Goal: Contribute content: Contribute content

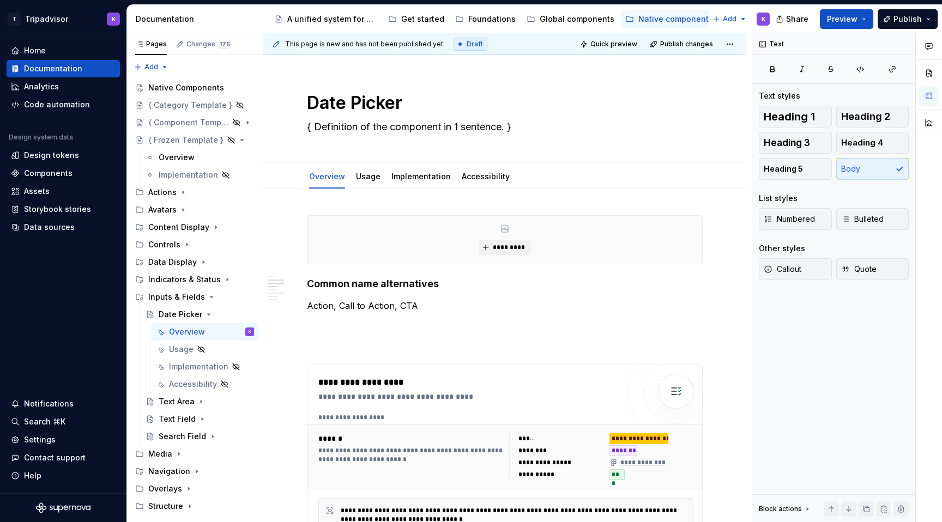
scroll to position [464, 0]
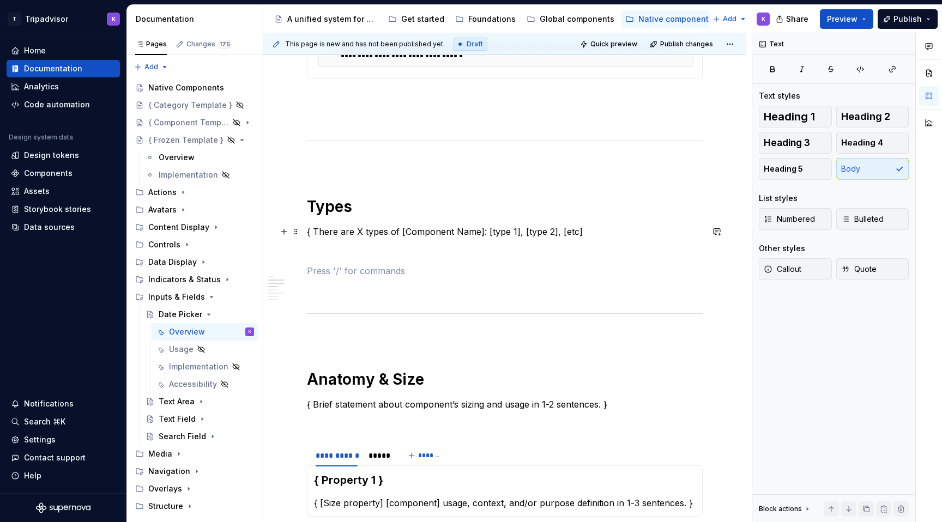
type textarea "*"
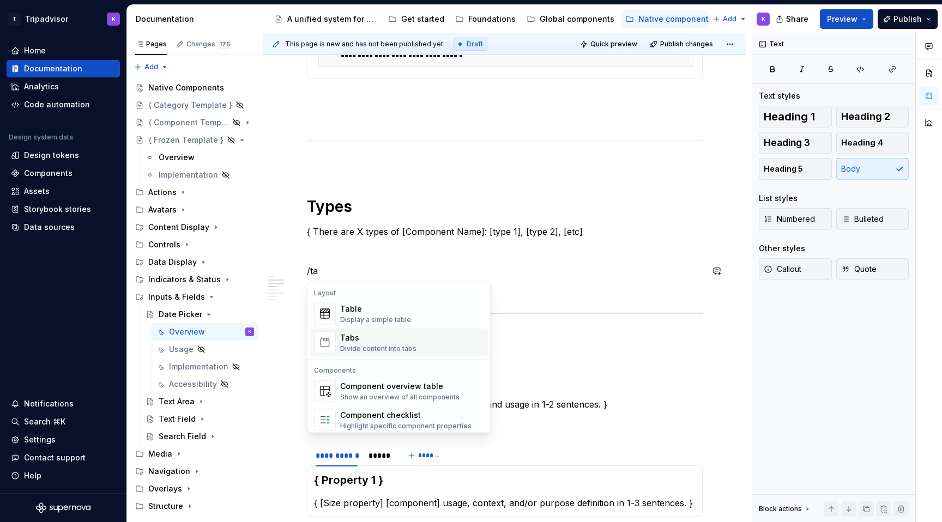
click at [345, 339] on div "Tabs" at bounding box center [378, 338] width 76 height 11
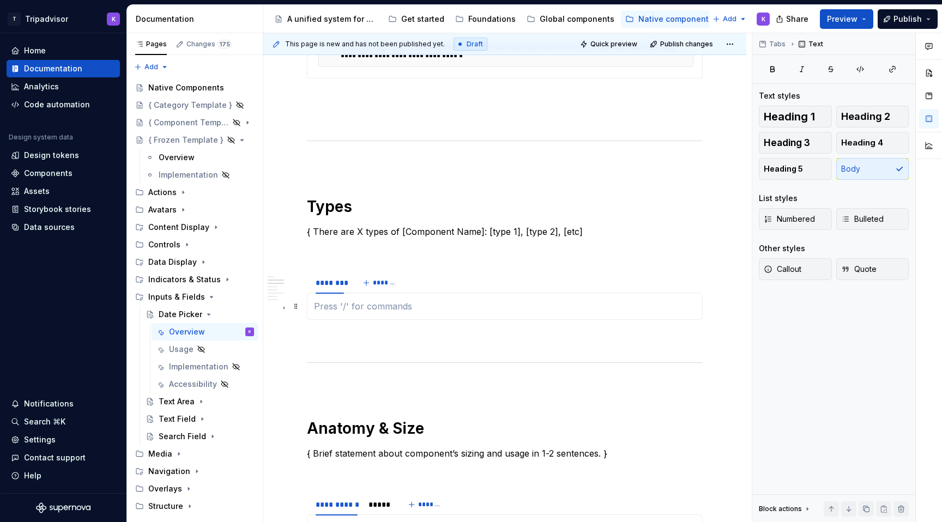
type textarea "*"
click at [330, 276] on html "T Tripadvisor K Home Documentation Analytics Code automation Design system data…" at bounding box center [471, 261] width 942 height 522
click at [346, 293] on div "Edit name" at bounding box center [380, 290] width 71 height 11
type input "*******"
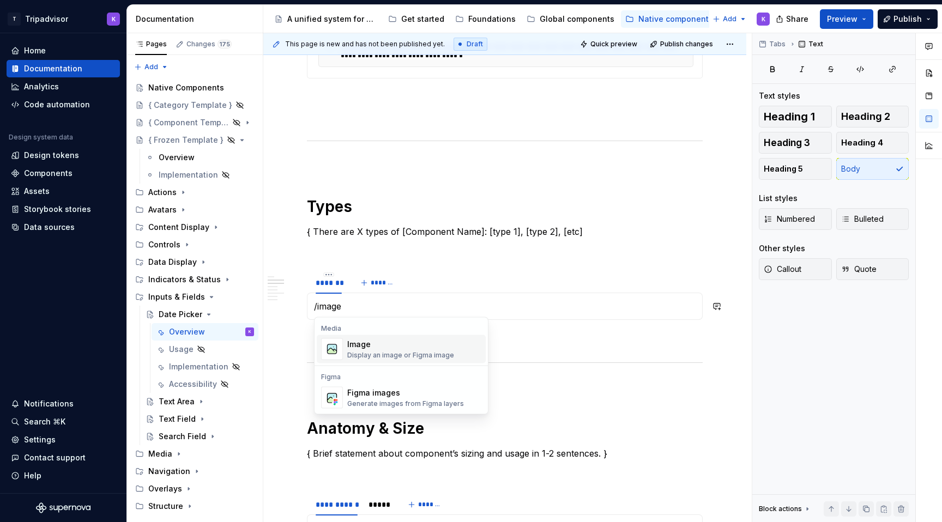
click at [380, 344] on div "Image" at bounding box center [400, 344] width 107 height 11
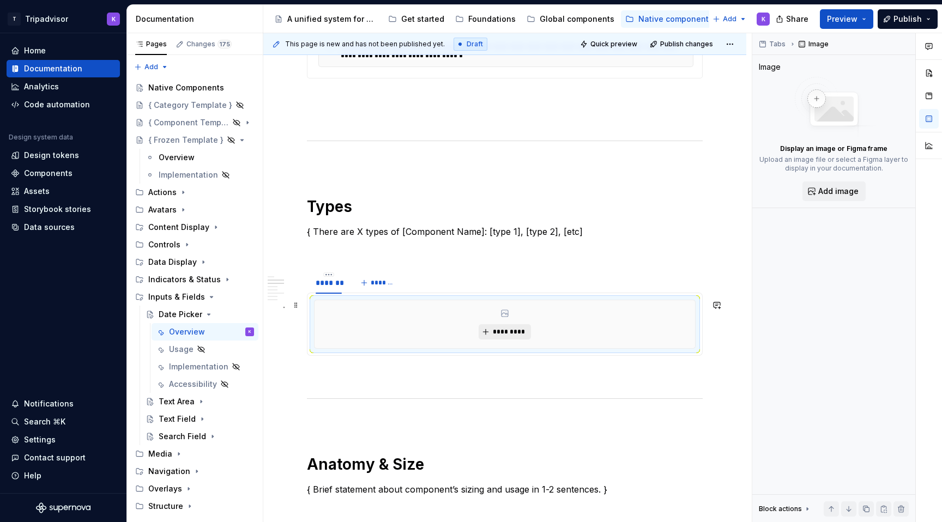
click at [508, 335] on span "*********" at bounding box center [508, 332] width 33 height 9
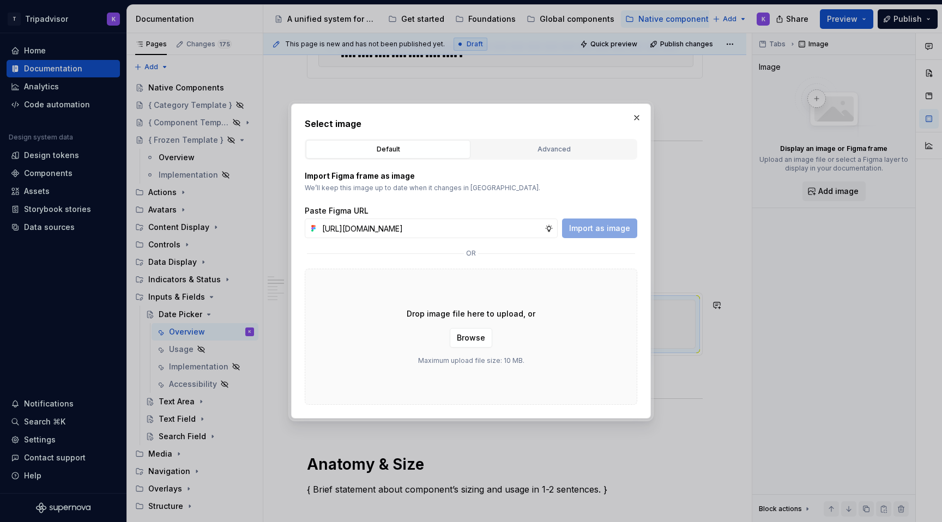
scroll to position [0, 298]
type input "https://www.figma.com/design/eWzZGbXTCMsZ0gwC1u1MU0/Altas-Native-Documentation?…"
click at [589, 231] on span "Import as image" at bounding box center [599, 228] width 61 height 11
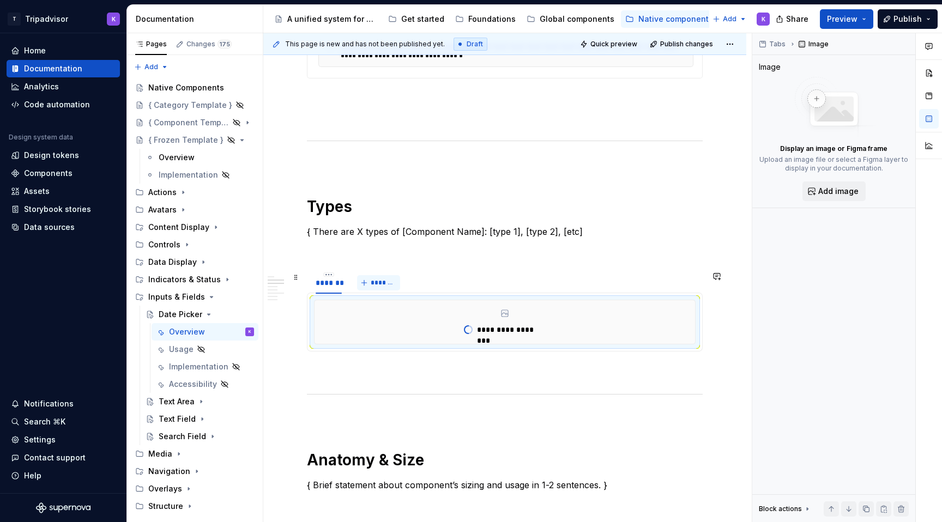
click at [371, 285] on span "*******" at bounding box center [383, 283] width 25 height 9
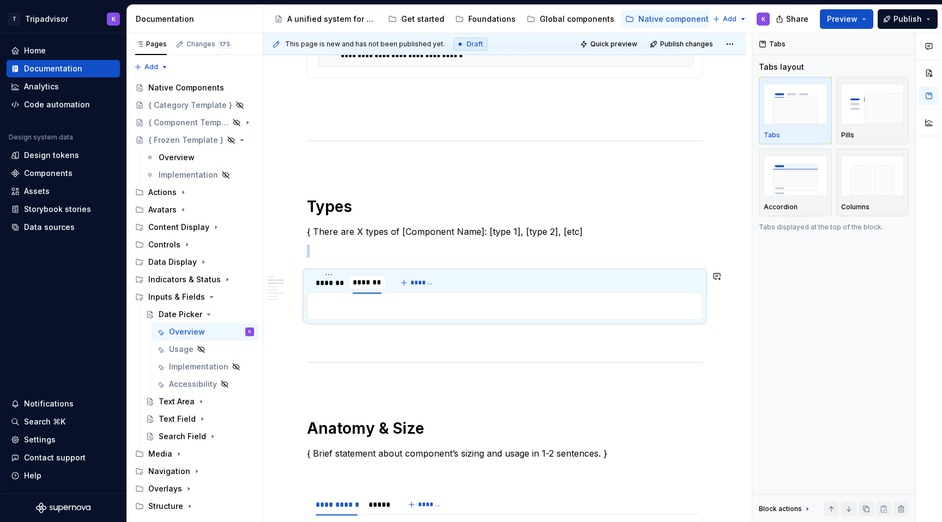
scroll to position [460, 0]
click at [874, 193] on img "button" at bounding box center [873, 176] width 63 height 40
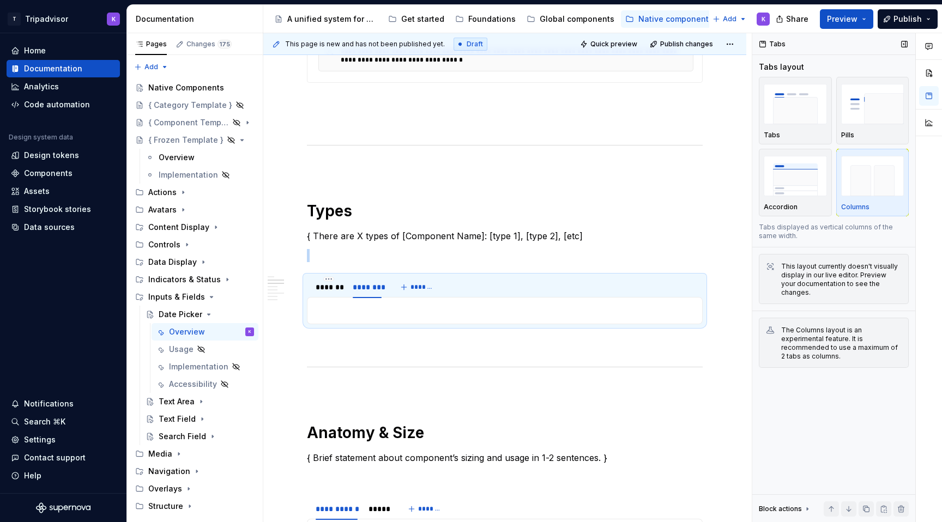
scroll to position [464, 0]
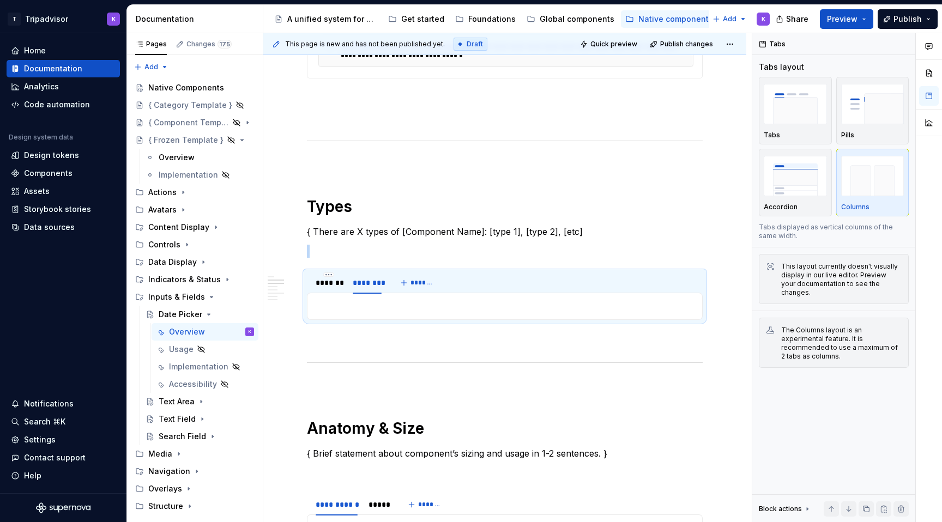
type textarea "*"
click at [473, 305] on p at bounding box center [505, 306] width 382 height 13
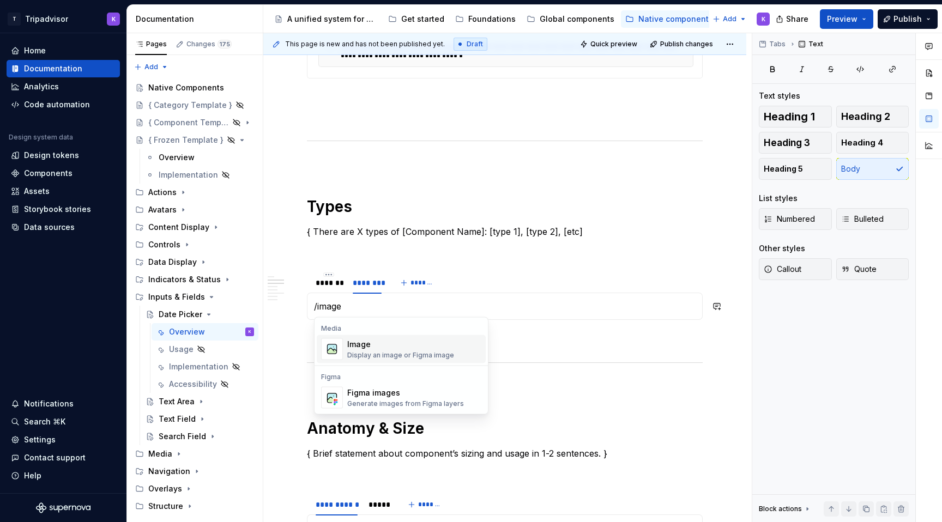
click at [454, 344] on div "Image Display an image or Figma image" at bounding box center [414, 350] width 134 height 22
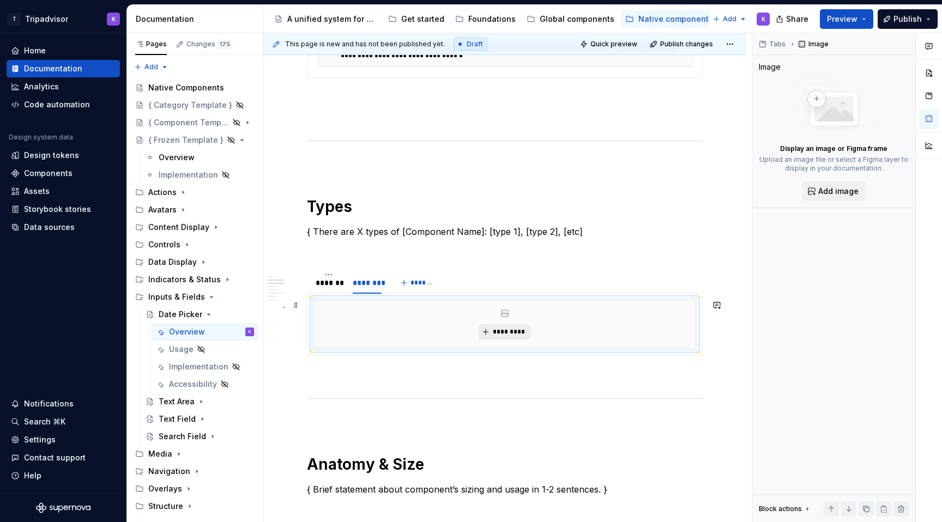
click at [495, 329] on span "*********" at bounding box center [508, 332] width 33 height 9
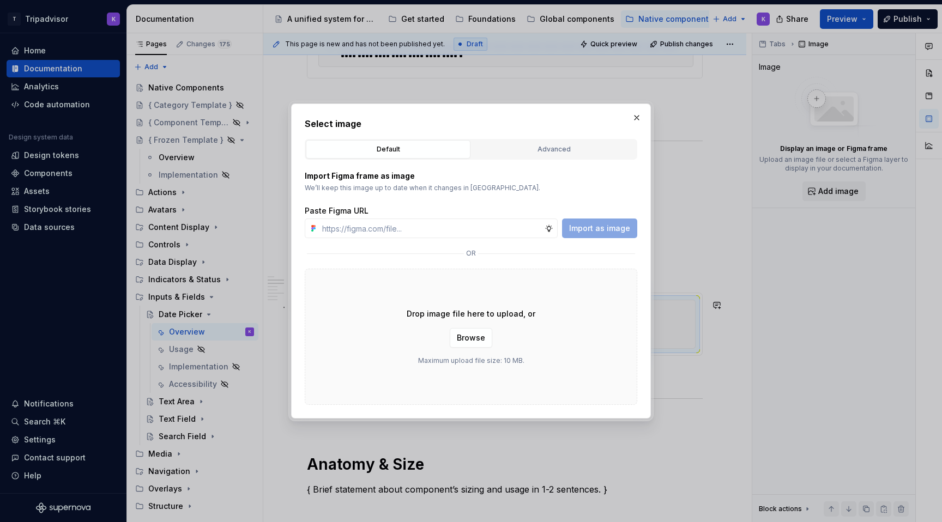
type input "https://www.figma.com/design/eWzZGbXTCMsZ0gwC1u1MU0/Altas-Native-Documentation?…"
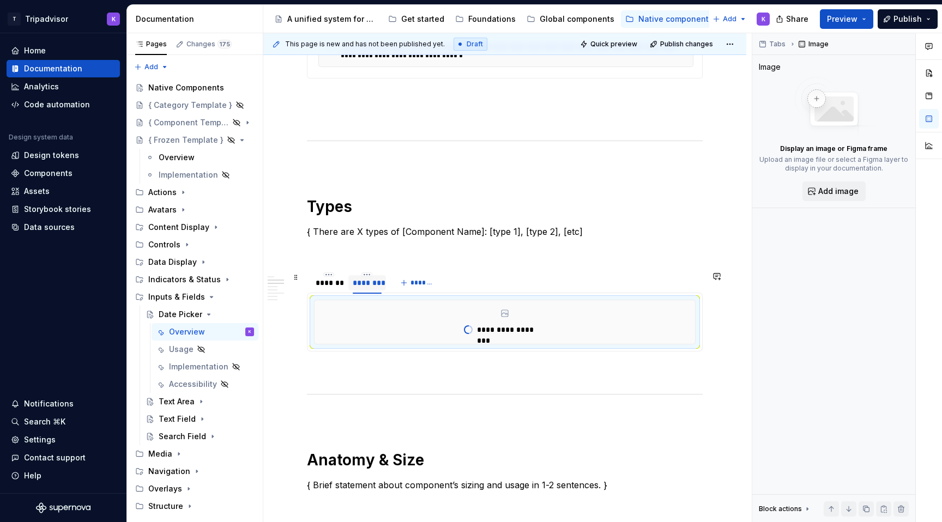
click at [372, 278] on div "********" at bounding box center [367, 283] width 28 height 11
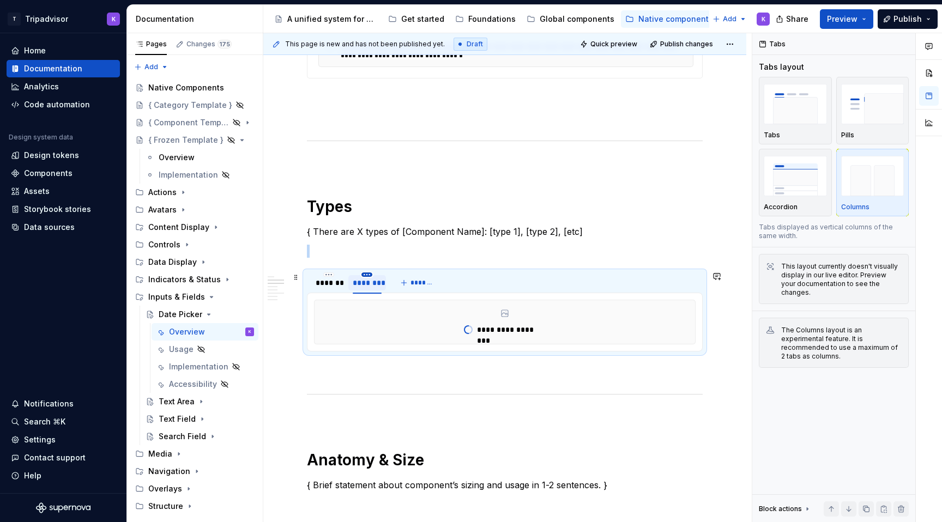
click at [369, 276] on html "T Tripadvisor K Home Documentation Analytics Code automation Design system data…" at bounding box center [471, 261] width 942 height 522
click at [383, 293] on div "Edit name" at bounding box center [417, 290] width 71 height 11
type input "********"
click at [434, 281] on span "*******" at bounding box center [429, 283] width 25 height 9
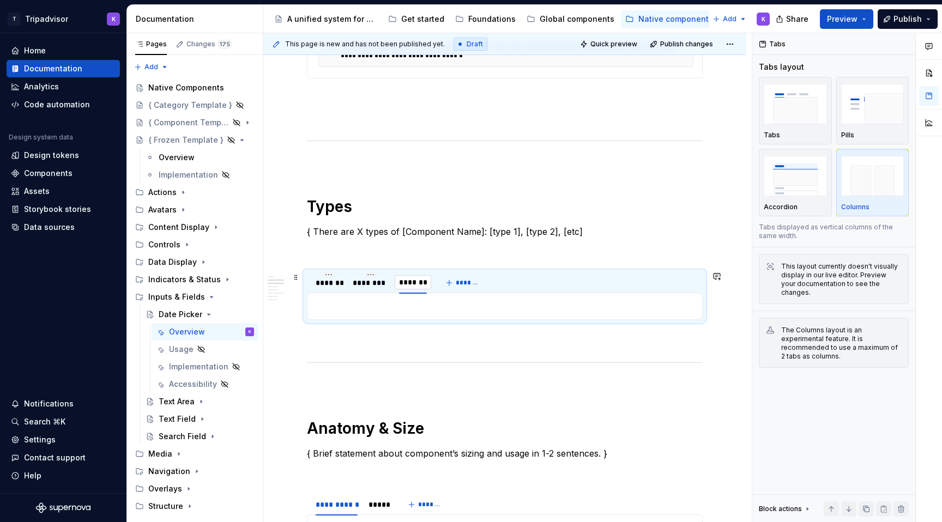
type input "*********"
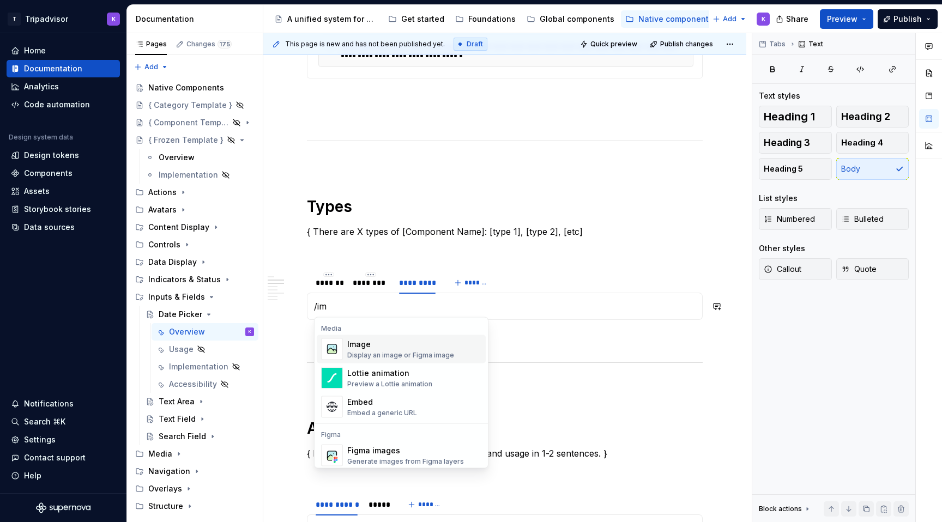
click at [418, 344] on div "Image" at bounding box center [400, 344] width 107 height 11
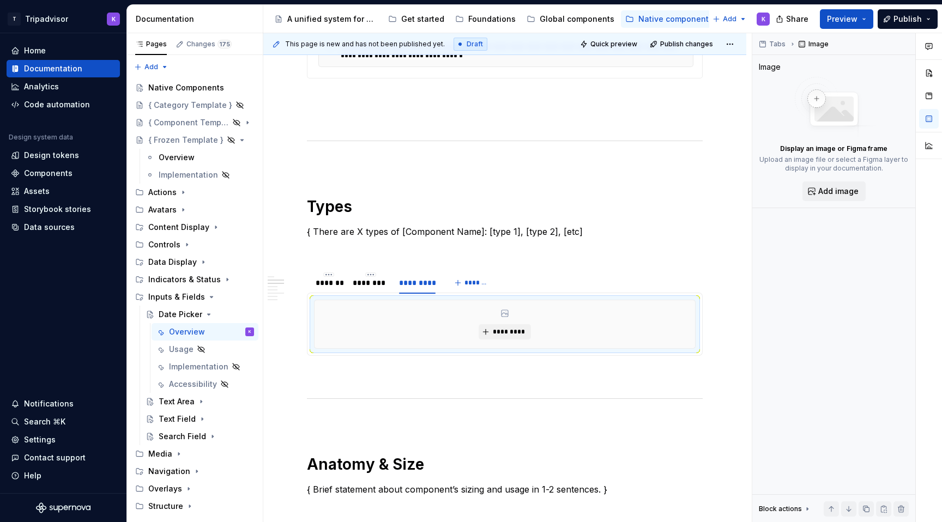
type textarea "*"
click at [495, 327] on button "*********" at bounding box center [505, 331] width 52 height 15
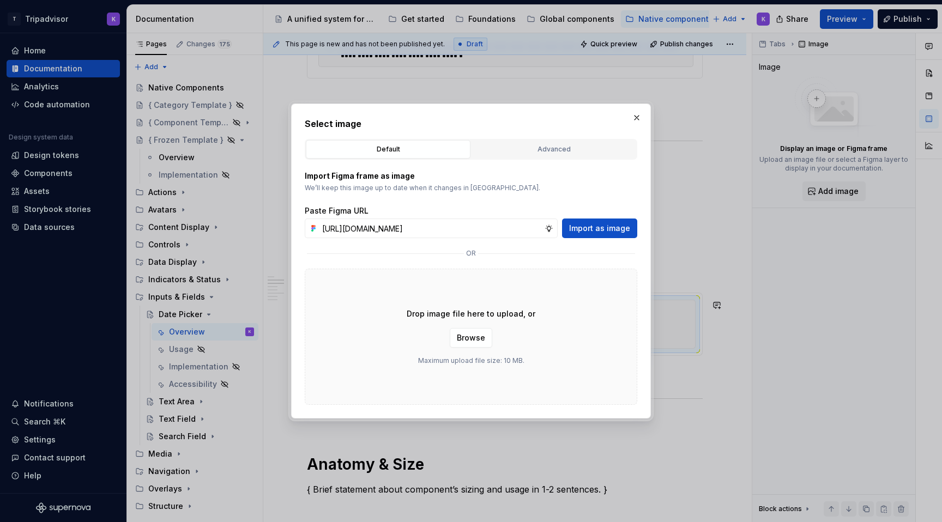
scroll to position [0, 299]
type input "https://www.figma.com/design/eWzZGbXTCMsZ0gwC1u1MU0/Altas-Native-Documentation?…"
click at [609, 225] on span "Import as image" at bounding box center [599, 228] width 61 height 11
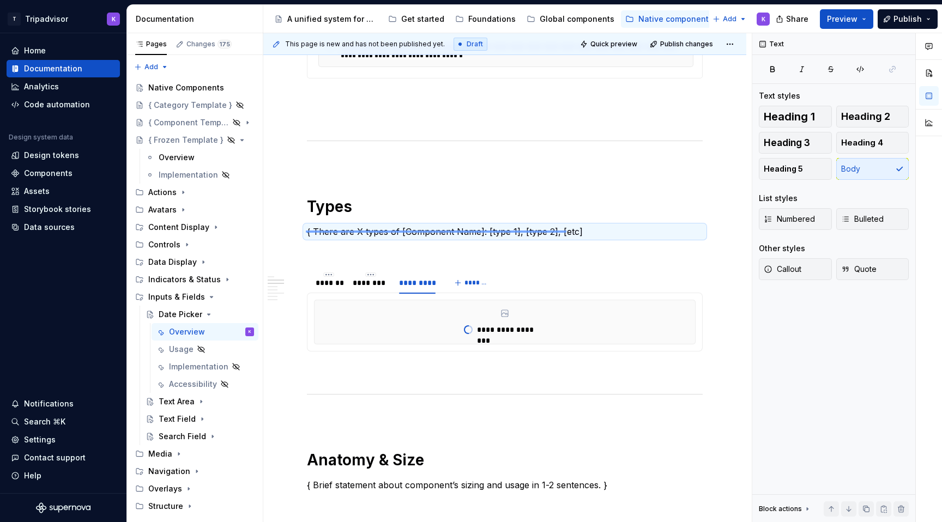
drag, startPoint x: 306, startPoint y: 231, endPoint x: 571, endPoint y: 230, distance: 265.1
click at [571, 230] on div "**********" at bounding box center [507, 278] width 489 height 490
click at [586, 237] on p "{ There are X types of [Component Name]: [type 1], [type 2], [etc]" at bounding box center [505, 231] width 396 height 13
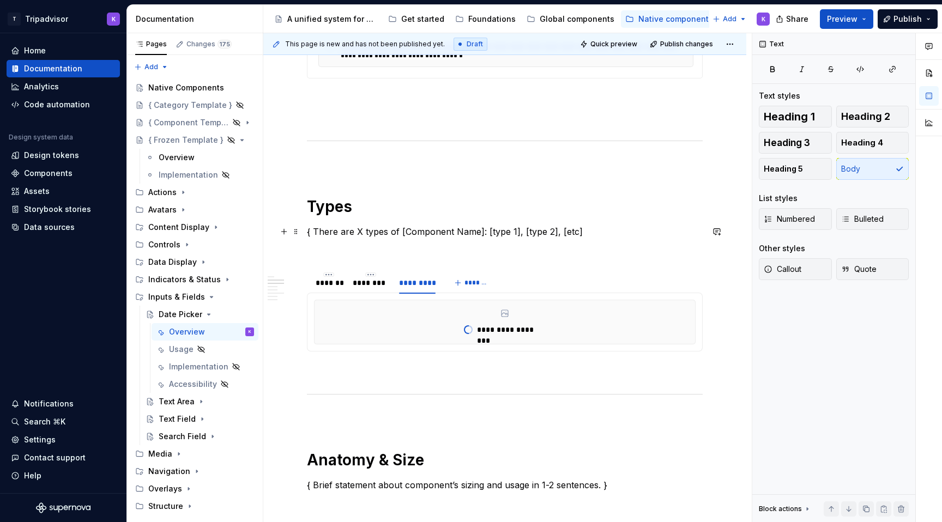
click at [316, 232] on p "{ There are X types of [Component Name]: [type 1], [type 2], [etc]" at bounding box center [505, 231] width 396 height 13
click at [356, 229] on p "There are X types of [Component Name]: [type 1], [type 2], [etc]" at bounding box center [505, 231] width 396 height 13
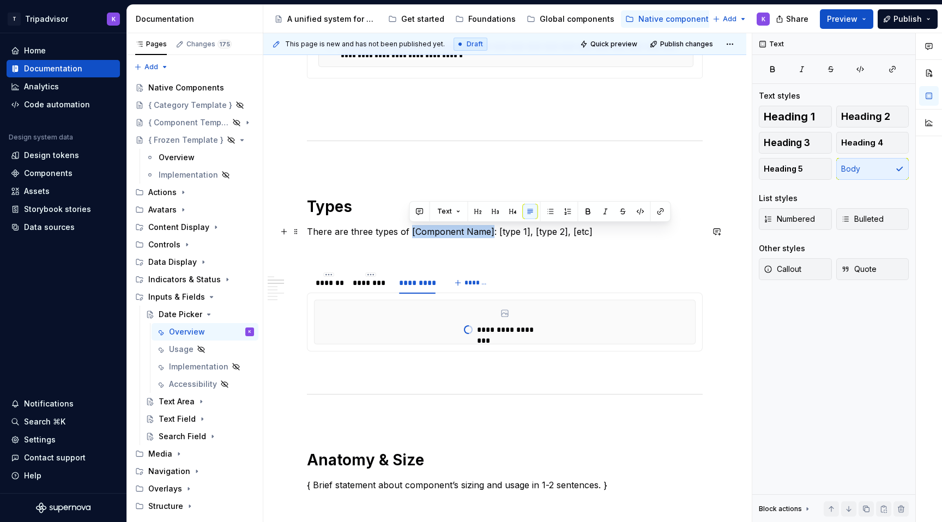
drag, startPoint x: 409, startPoint y: 230, endPoint x: 490, endPoint y: 230, distance: 81.3
click at [490, 230] on p "There are three types of [Component Name]: [type 1], [type 2], [etc]" at bounding box center [505, 231] width 396 height 13
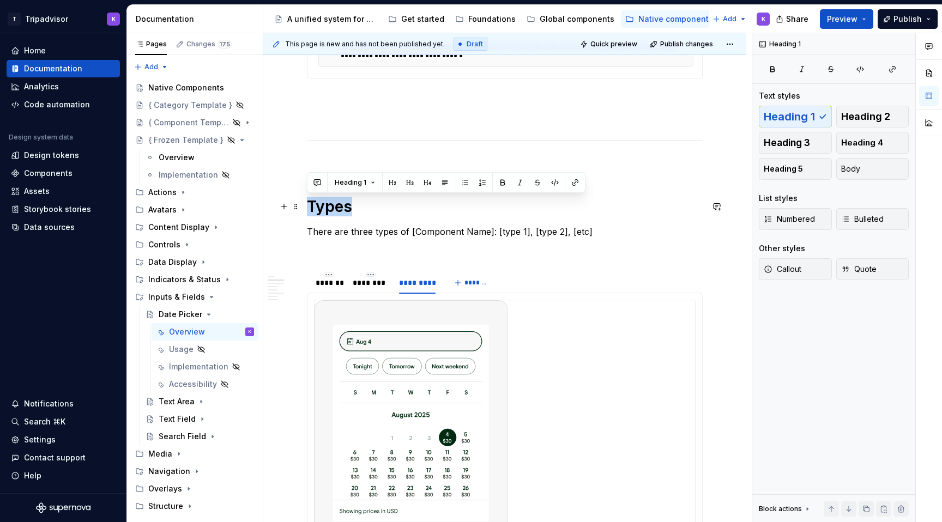
drag, startPoint x: 360, startPoint y: 209, endPoint x: 302, endPoint y: 209, distance: 57.8
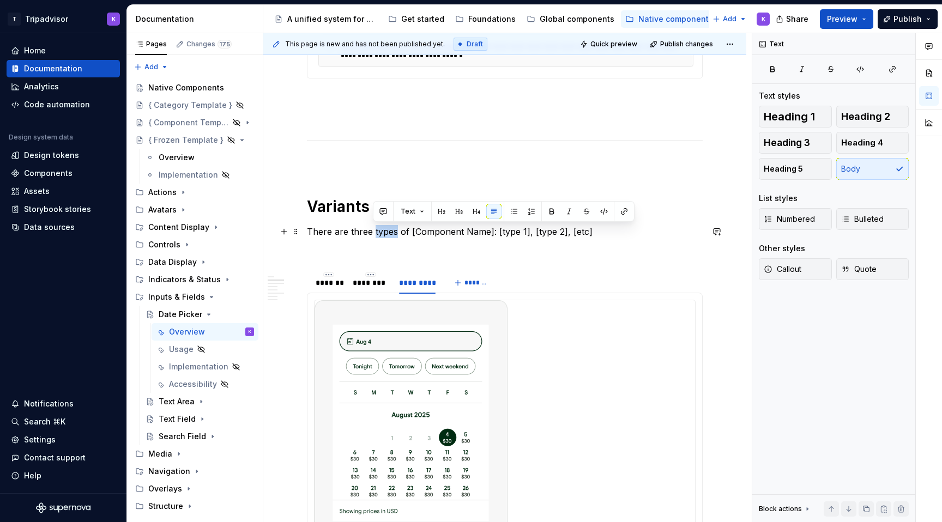
drag, startPoint x: 395, startPoint y: 230, endPoint x: 374, endPoint y: 230, distance: 21.3
click at [374, 230] on p "There are three types of [Component Name]: [type 1], [type 2], [etc]" at bounding box center [505, 231] width 396 height 13
drag, startPoint x: 420, startPoint y: 229, endPoint x: 498, endPoint y: 229, distance: 78.0
click at [498, 229] on p "There are three variants of [Component Name]: [type 1], [type 2], [etc]" at bounding box center [505, 231] width 396 height 13
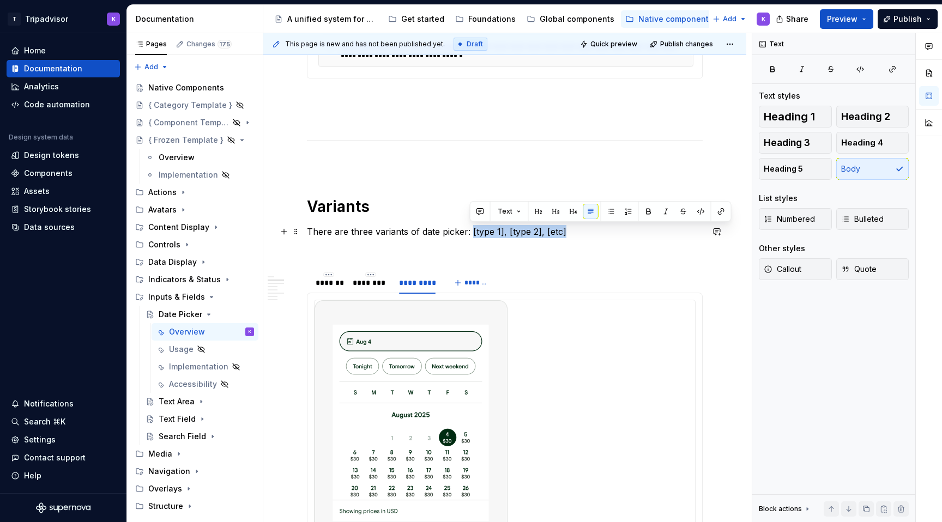
drag, startPoint x: 469, startPoint y: 233, endPoint x: 562, endPoint y: 233, distance: 92.7
click at [562, 233] on p "There are three variants of date picker: [type 1], [type 2], [etc]" at bounding box center [505, 231] width 396 height 13
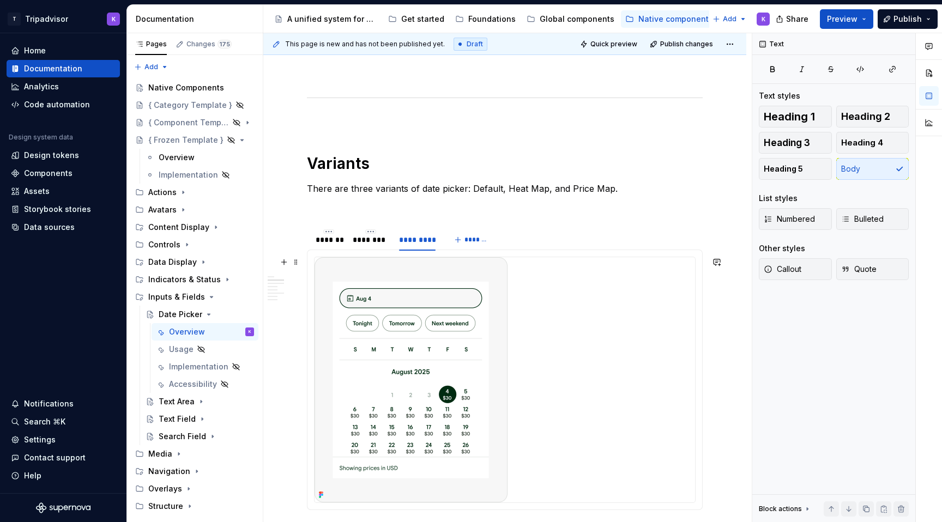
scroll to position [629, 0]
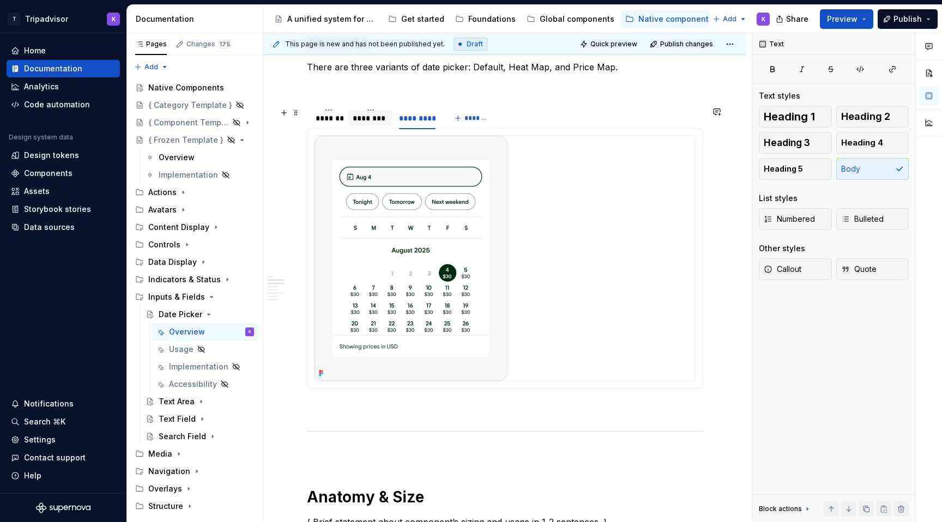
click at [369, 122] on div "********" at bounding box center [370, 118] width 35 height 11
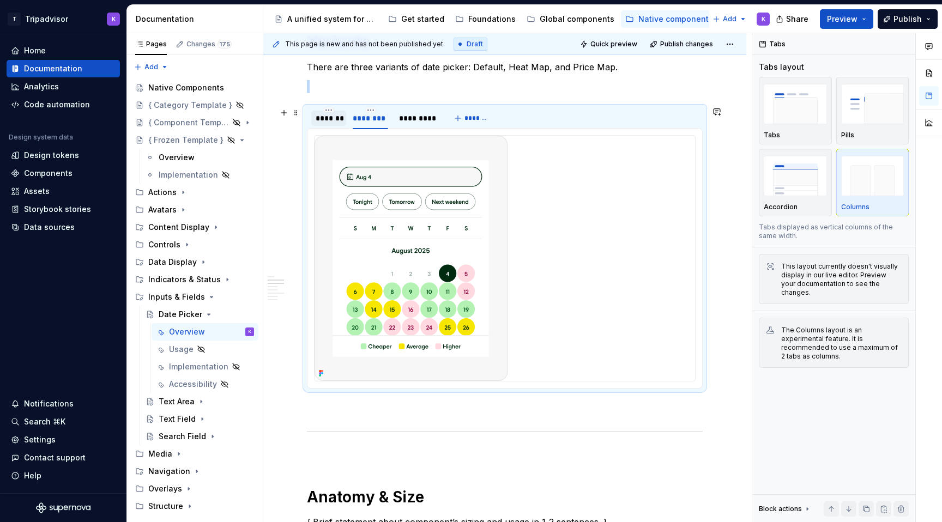
click at [334, 121] on div "*******" at bounding box center [329, 118] width 26 height 11
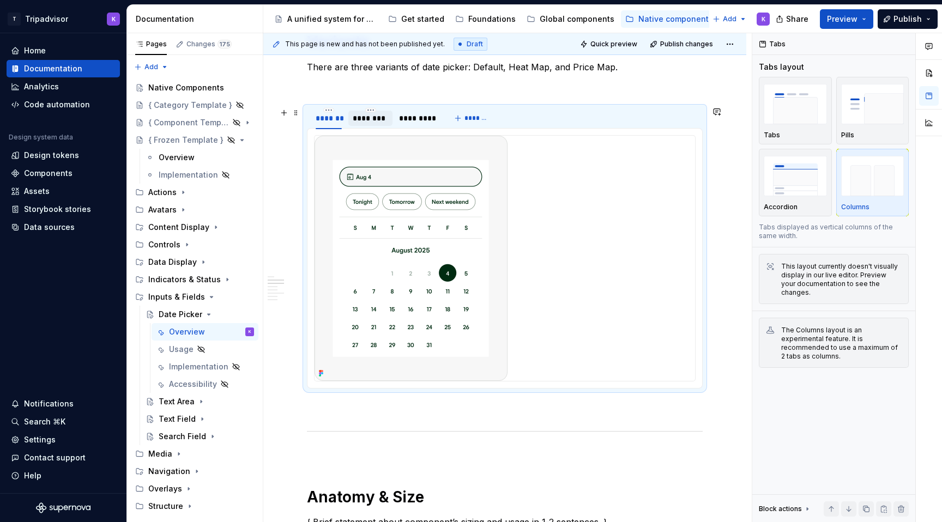
click at [379, 123] on div "********" at bounding box center [370, 118] width 35 height 11
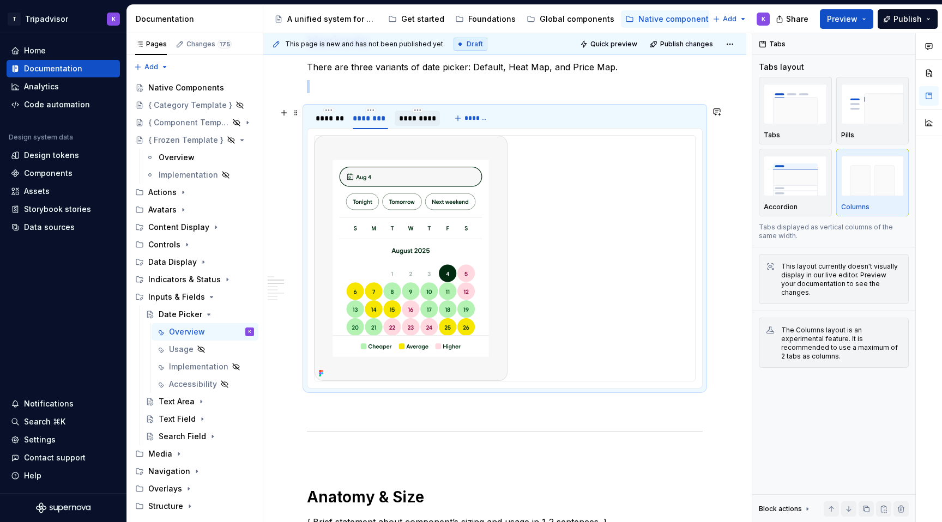
click at [415, 123] on div "*********" at bounding box center [417, 118] width 37 height 11
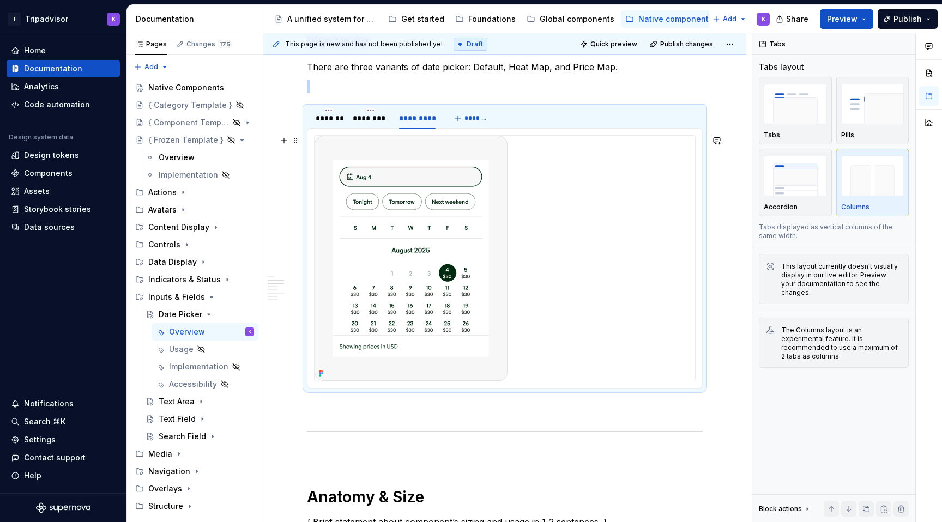
scroll to position [0, 0]
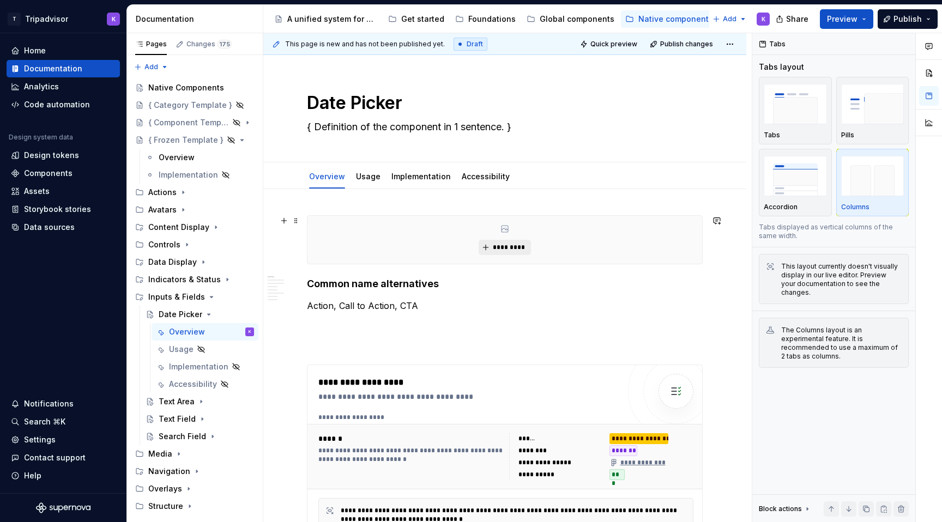
click at [497, 241] on button "*********" at bounding box center [505, 247] width 52 height 15
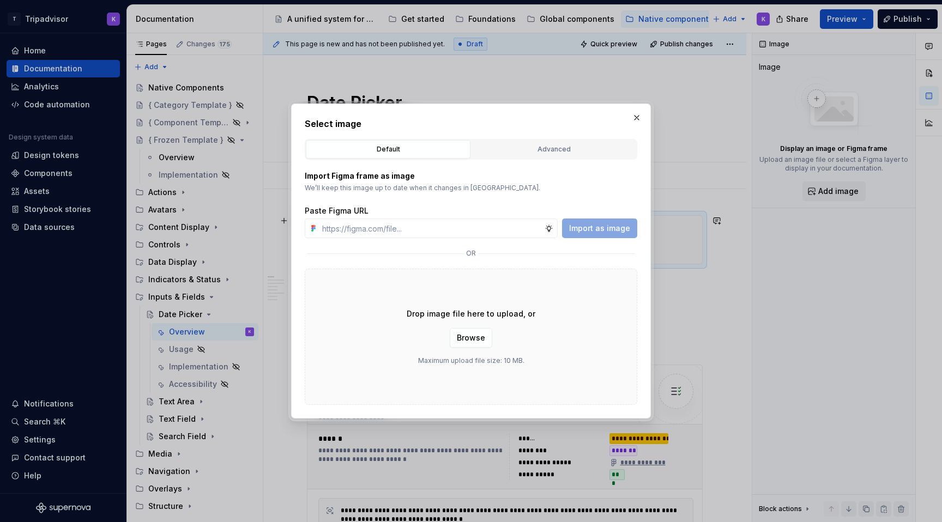
type textarea "*"
type input "https://www.figma.com/design/eWzZGbXTCMsZ0gwC1u1MU0/Altas-Native-Documentation?…"
click at [590, 231] on span "Import as image" at bounding box center [599, 228] width 61 height 11
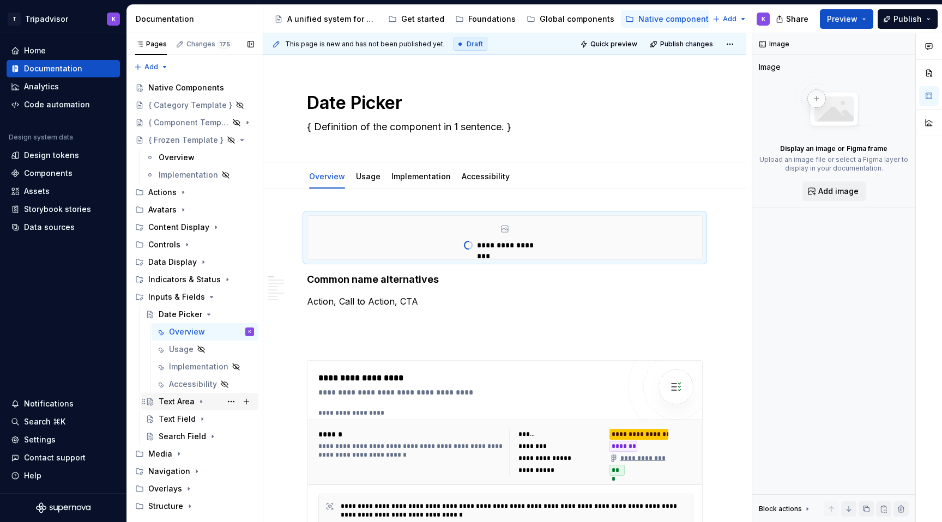
click at [201, 404] on icon "Page tree" at bounding box center [201, 402] width 9 height 9
click at [212, 424] on div "Overview" at bounding box center [211, 419] width 85 height 15
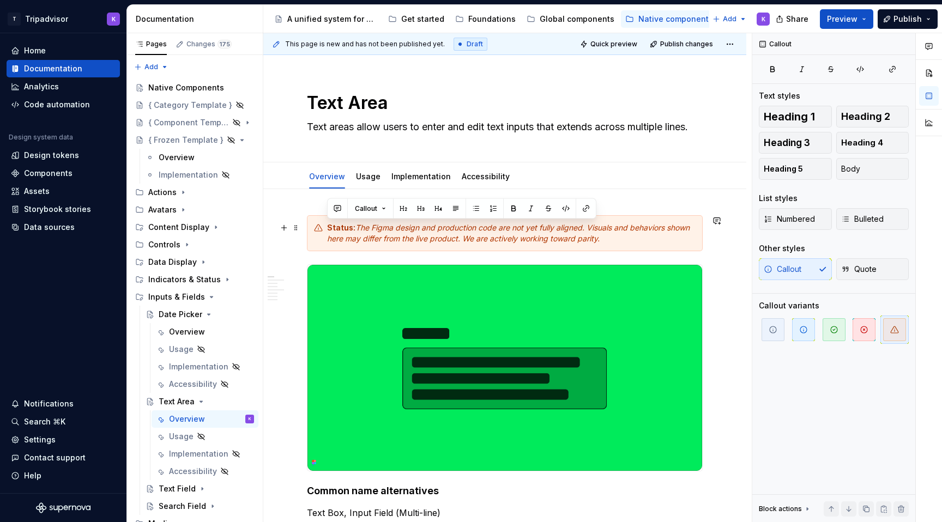
drag, startPoint x: 622, startPoint y: 238, endPoint x: 310, endPoint y: 227, distance: 311.6
click at [310, 227] on div "Status: The Figma design and production code are not yet fully aligned. Visuals…" at bounding box center [505, 233] width 396 height 36
copy div "Status: The Figma design and production code are not yet fully aligned. Visuals…"
click at [201, 402] on icon "Page tree" at bounding box center [201, 402] width 9 height 9
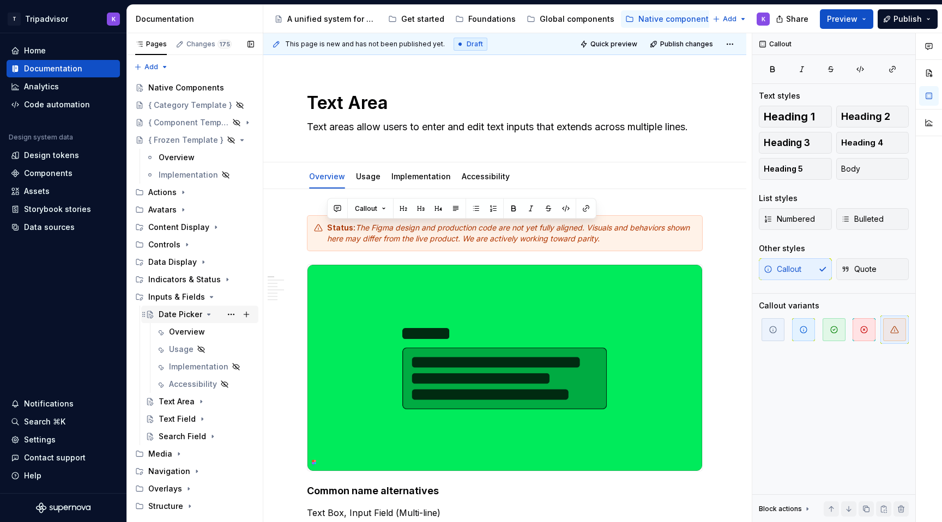
click at [205, 314] on icon "Page tree" at bounding box center [209, 314] width 9 height 9
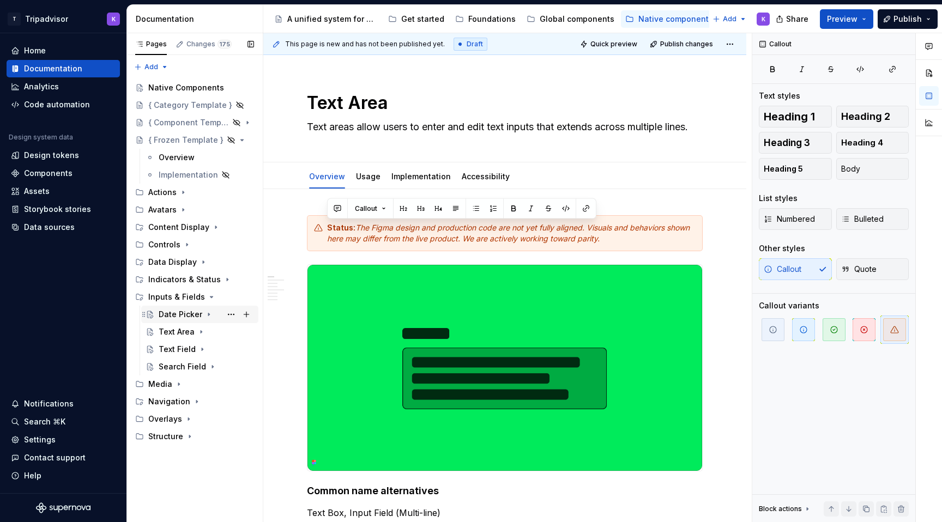
click at [205, 314] on icon "Page tree" at bounding box center [209, 314] width 9 height 9
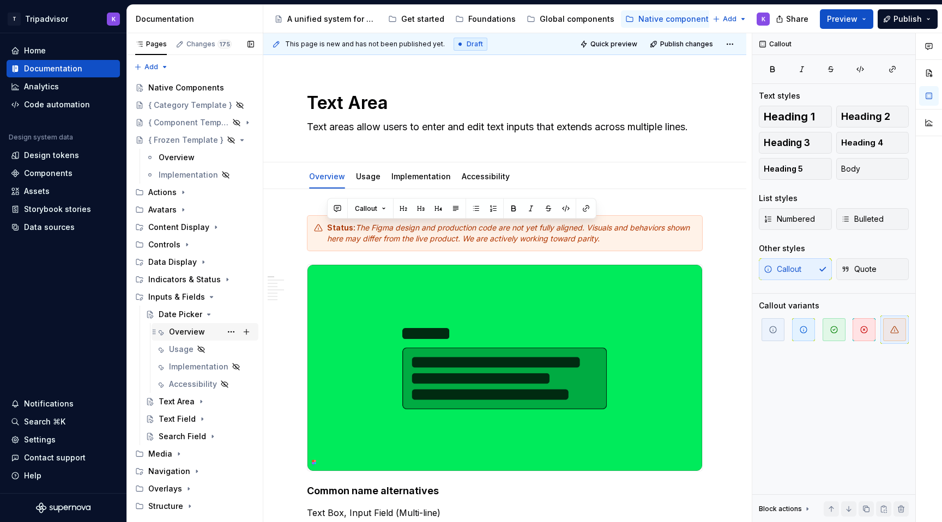
click at [195, 330] on div "Overview" at bounding box center [187, 332] width 36 height 11
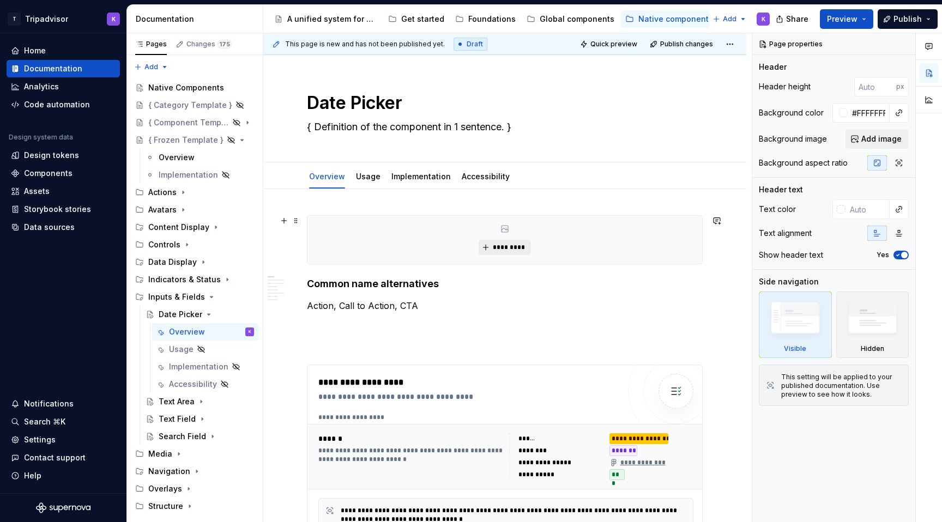
click at [511, 244] on span "*********" at bounding box center [508, 247] width 33 height 9
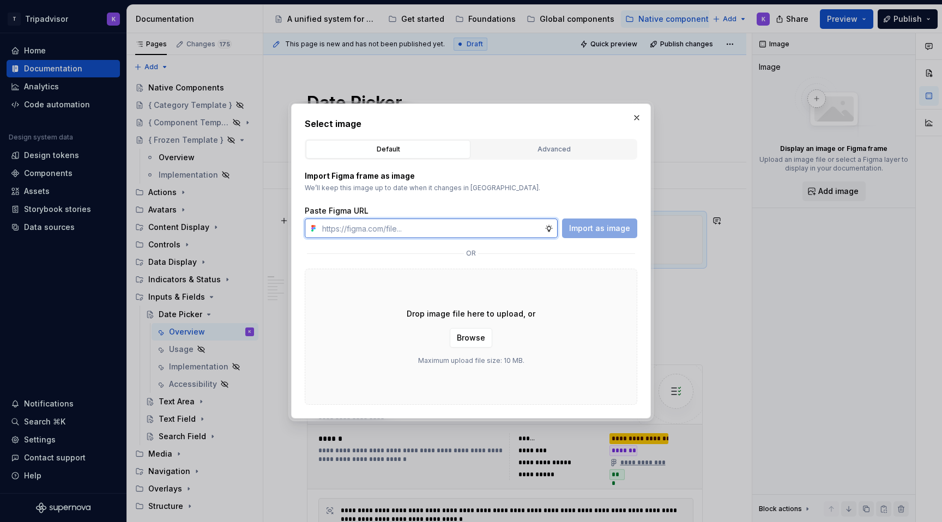
type textarea "*"
paste input "https://www.figma.com/design/eWzZGbXTCMsZ0gwC1u1MU0/Altas-Native-Documentation?…"
type input "https://www.figma.com/design/eWzZGbXTCMsZ0gwC1u1MU0/Altas-Native-Documentation?…"
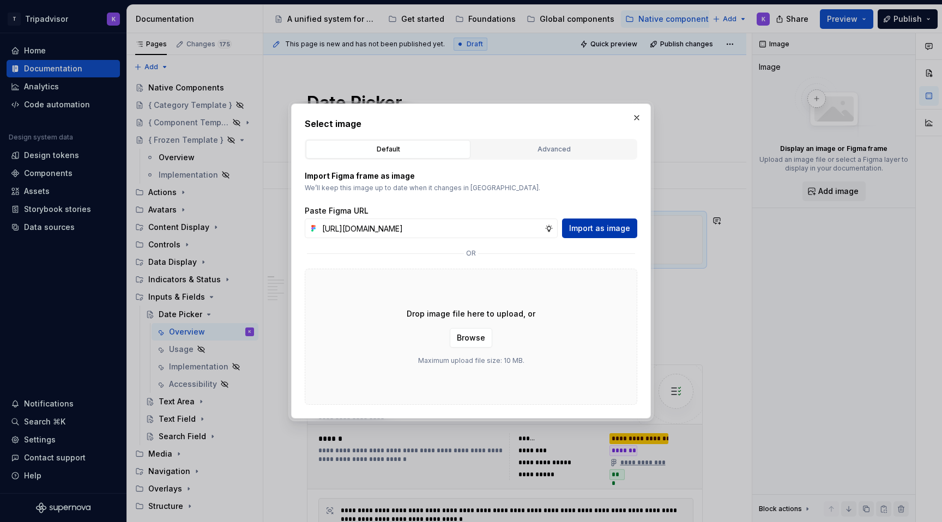
scroll to position [0, 0]
click at [592, 226] on span "Import as image" at bounding box center [599, 228] width 61 height 11
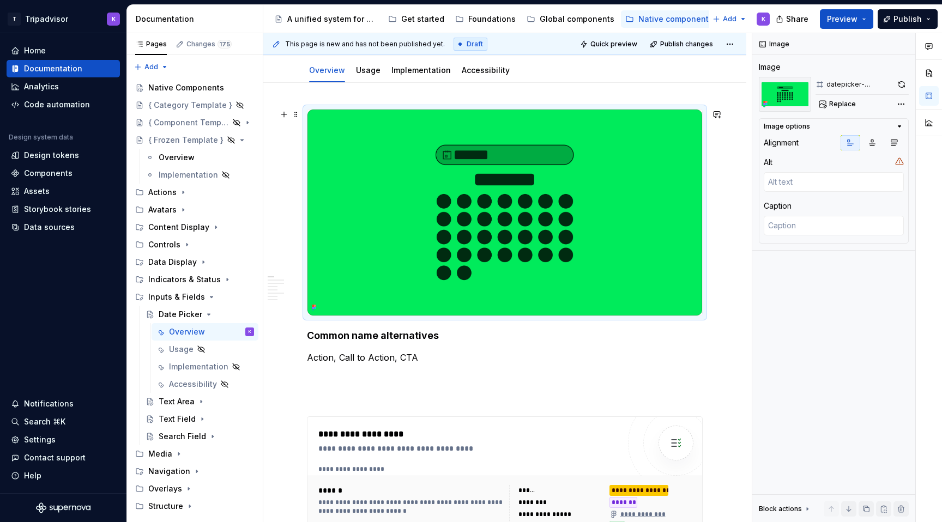
scroll to position [136, 0]
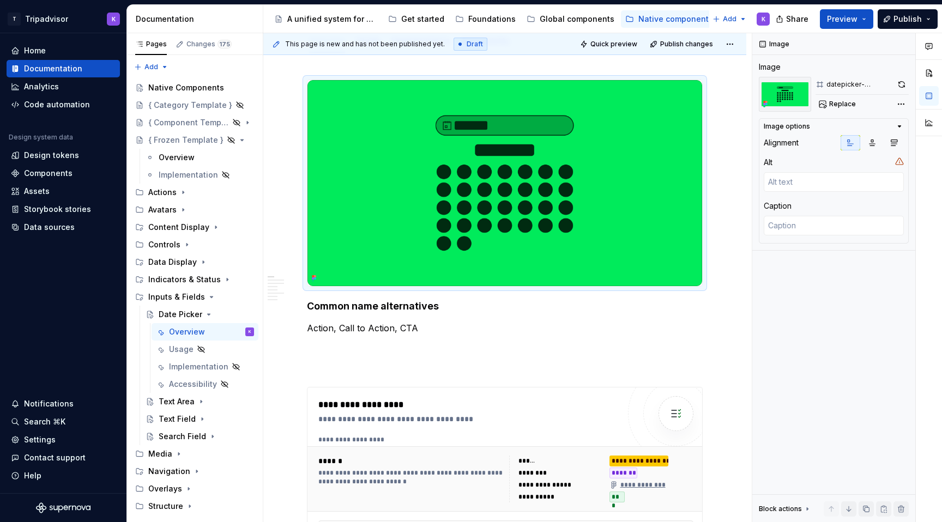
type textarea "*"
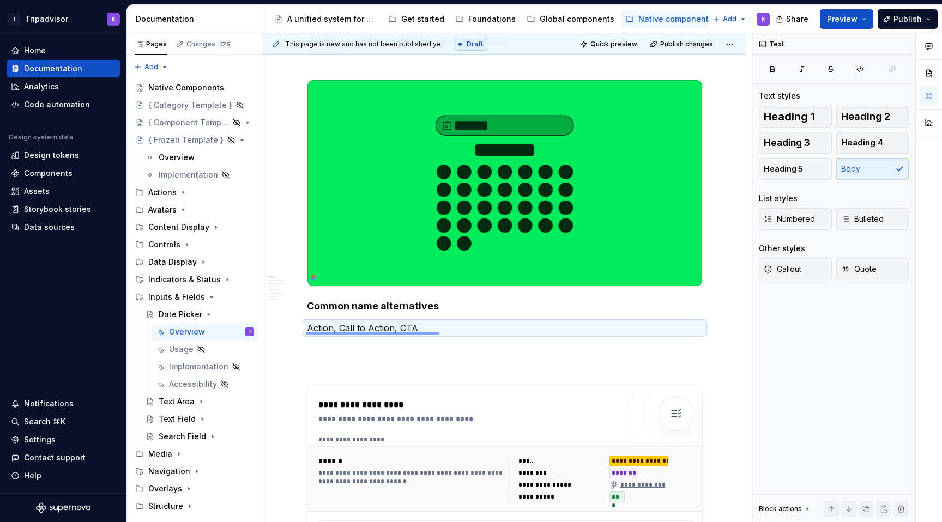
drag, startPoint x: 306, startPoint y: 333, endPoint x: 416, endPoint y: 327, distance: 110.3
click at [417, 327] on div "**********" at bounding box center [507, 278] width 489 height 490
click at [416, 327] on p "Action, Call to Action, CTA" at bounding box center [505, 328] width 396 height 13
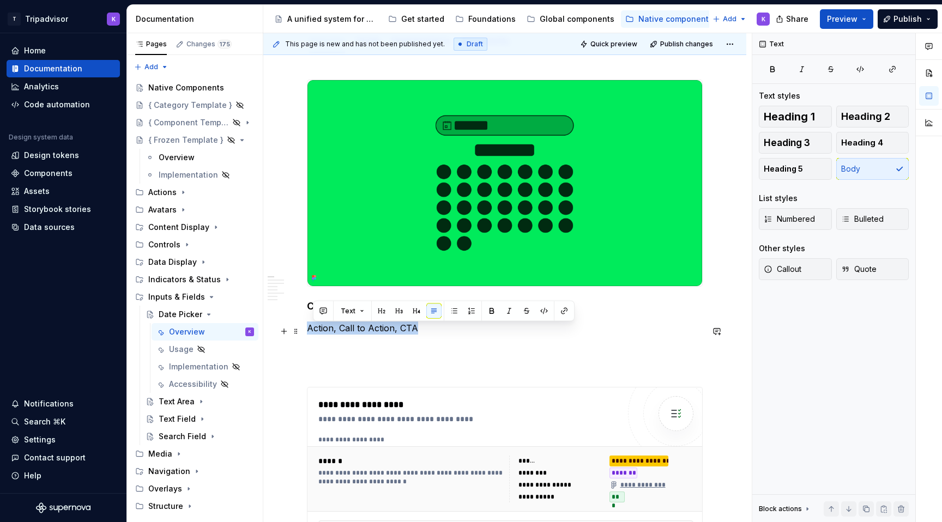
drag, startPoint x: 418, startPoint y: 330, endPoint x: 309, endPoint y: 332, distance: 109.1
click at [309, 332] on p "Action, Call to Action, CTA" at bounding box center [505, 328] width 396 height 13
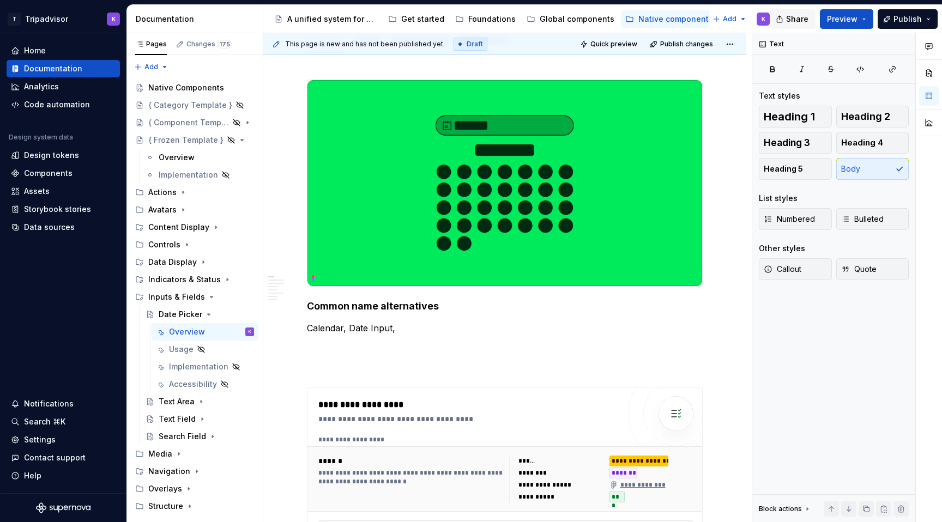
type textarea "*"
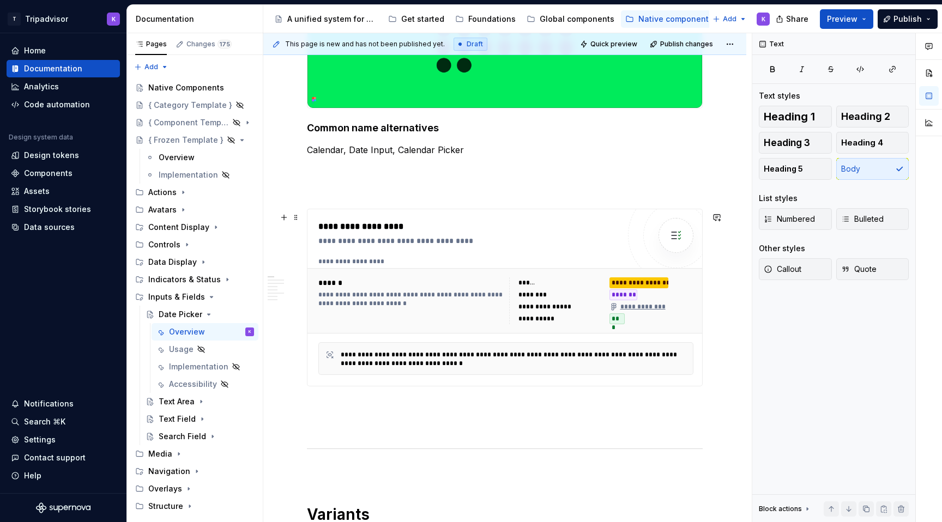
scroll to position [370, 0]
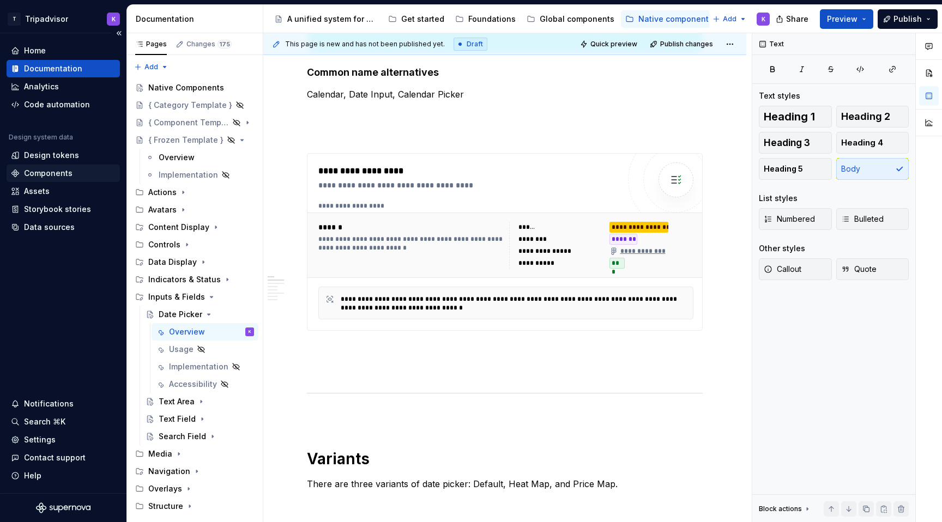
click at [58, 170] on div "Components" at bounding box center [48, 173] width 49 height 11
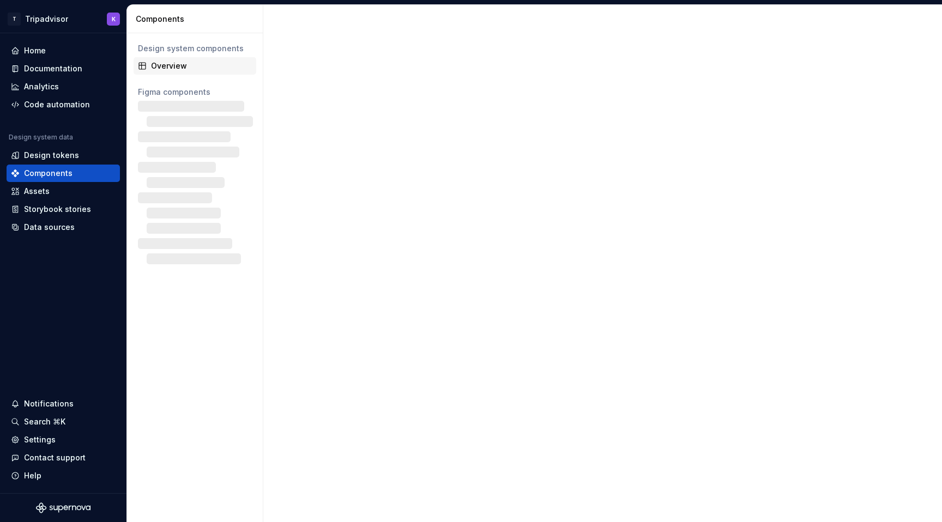
click at [172, 67] on div "Overview" at bounding box center [201, 66] width 101 height 11
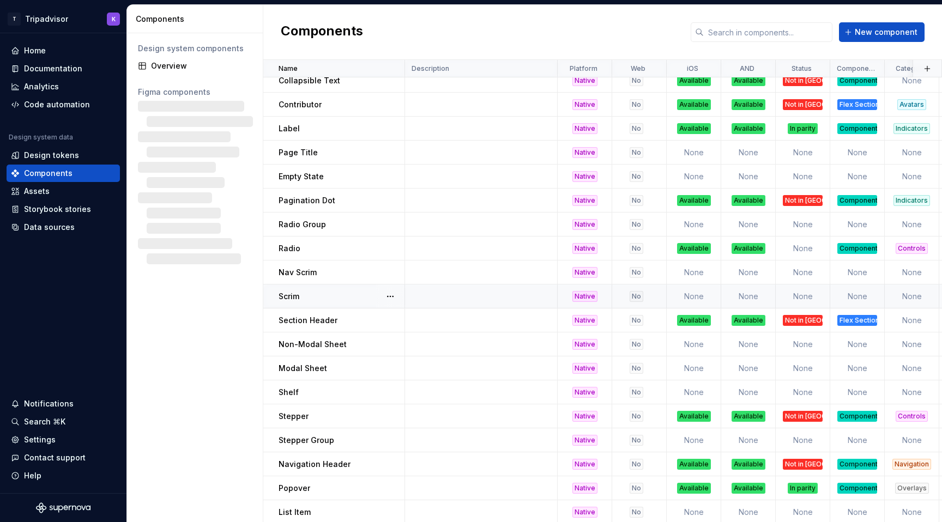
scroll to position [333, 0]
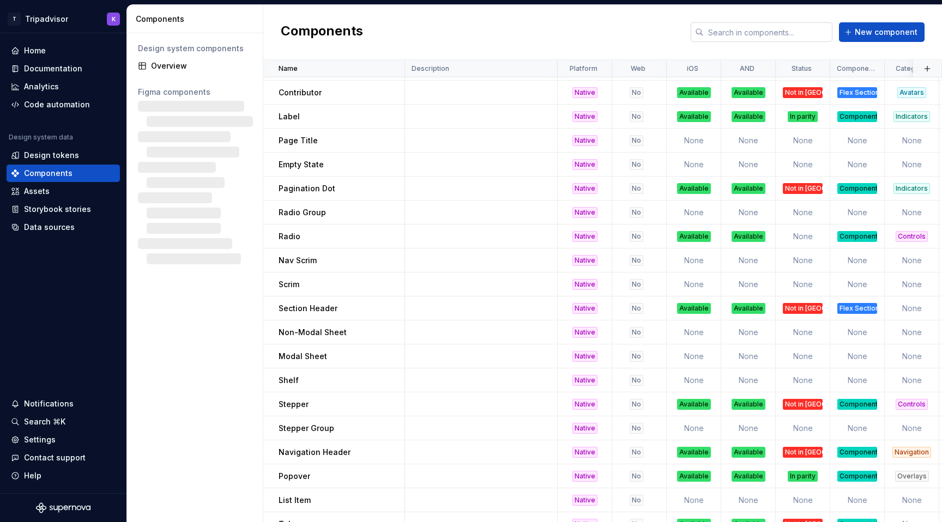
click at [735, 34] on input "text" at bounding box center [768, 32] width 129 height 20
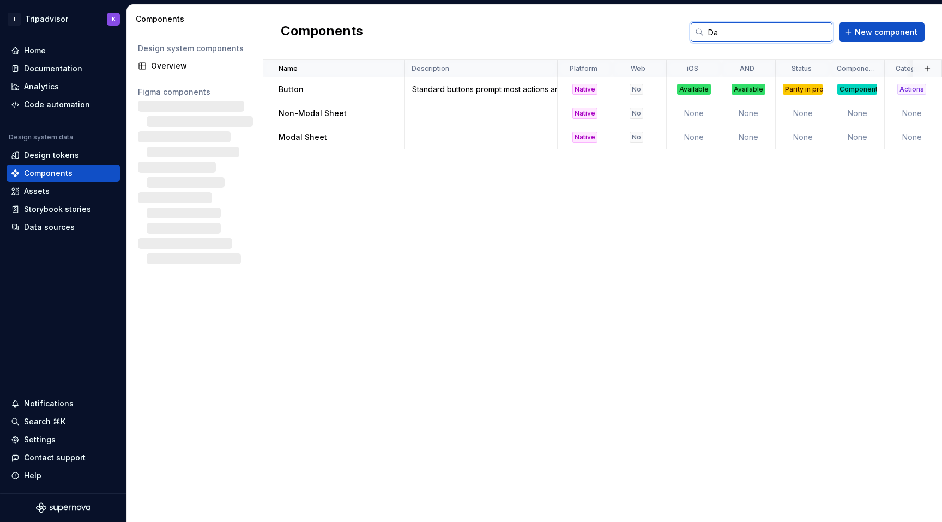
scroll to position [0, 0]
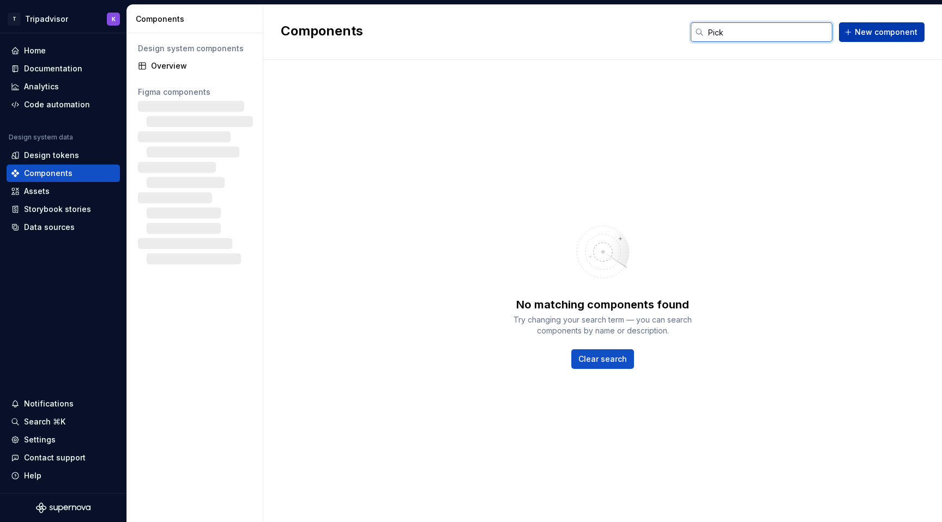
type input "Pick"
click at [883, 36] on span "New component" at bounding box center [886, 32] width 63 height 11
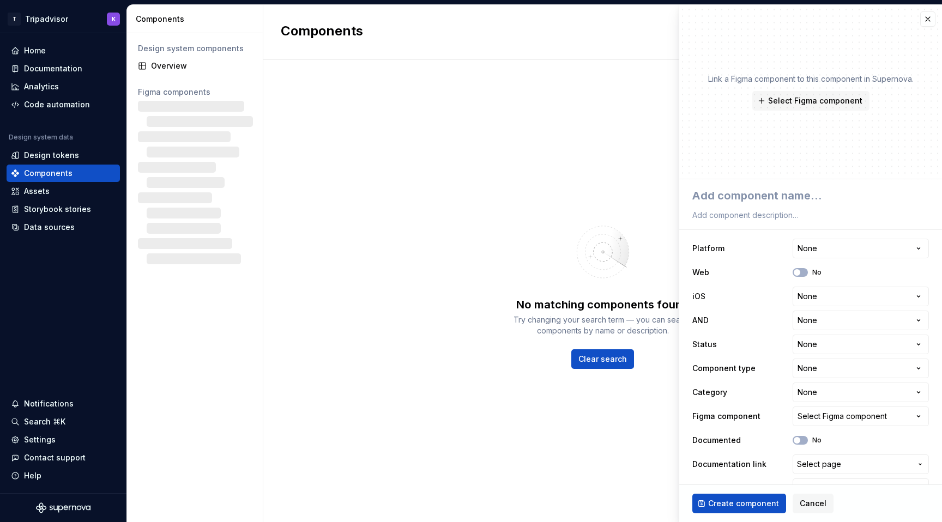
type textarea "*"
click at [444, 155] on div "No matching components found Try changing your search term — you can search com…" at bounding box center [602, 291] width 679 height 462
click at [927, 17] on button "button" at bounding box center [928, 18] width 15 height 15
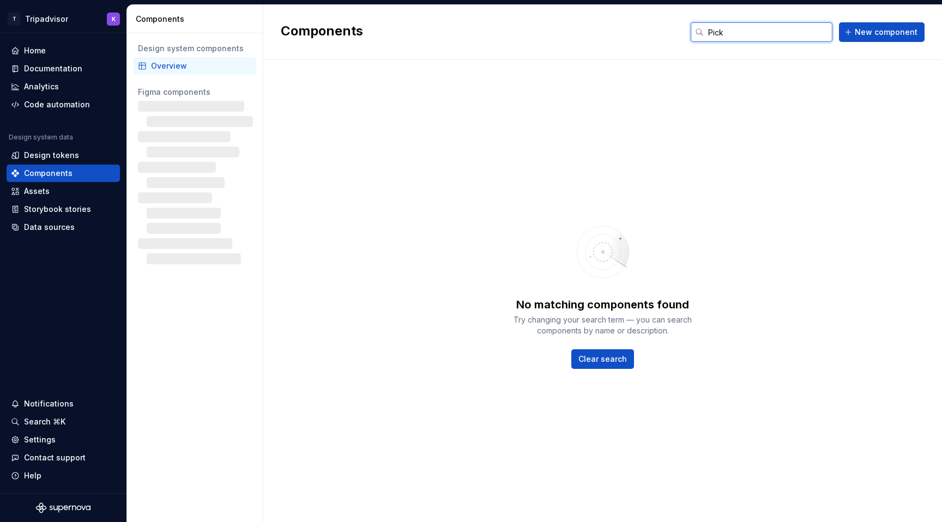
click at [742, 31] on input "Pick" at bounding box center [768, 32] width 129 height 20
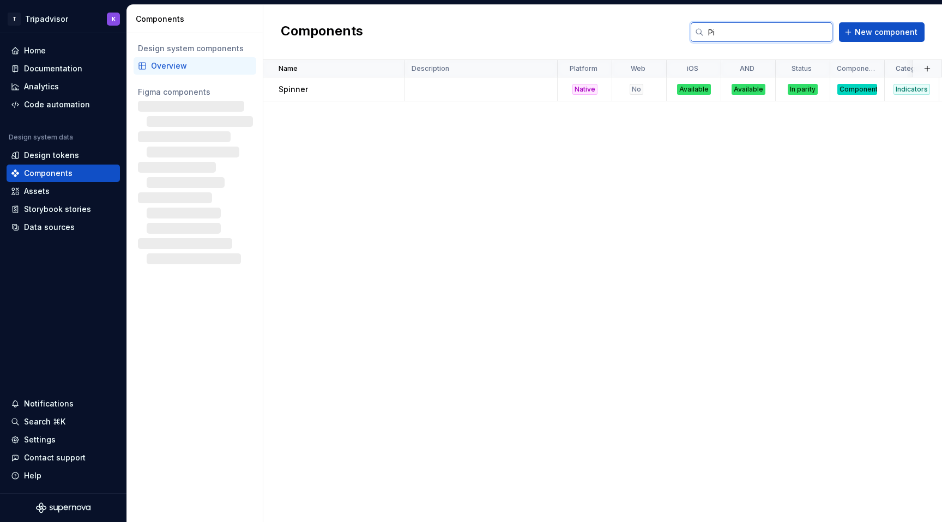
type input "P"
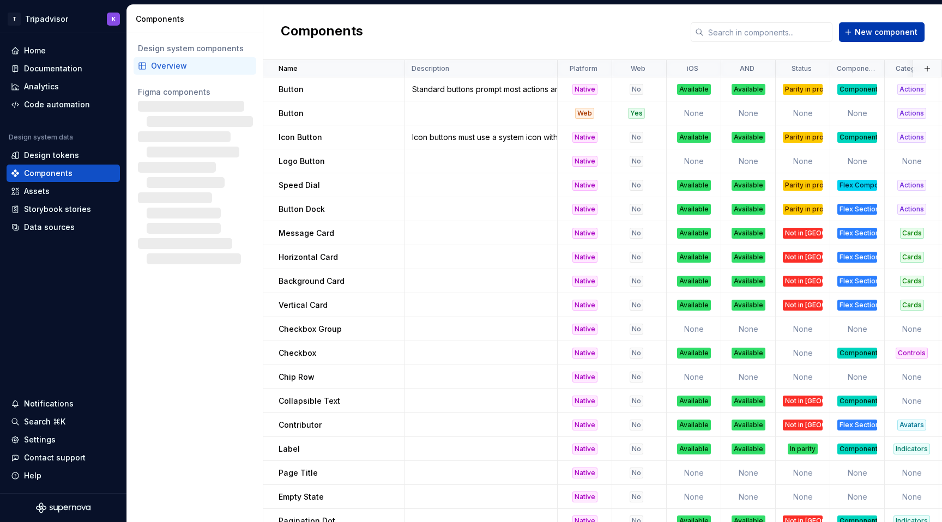
click at [881, 35] on span "New component" at bounding box center [886, 32] width 63 height 11
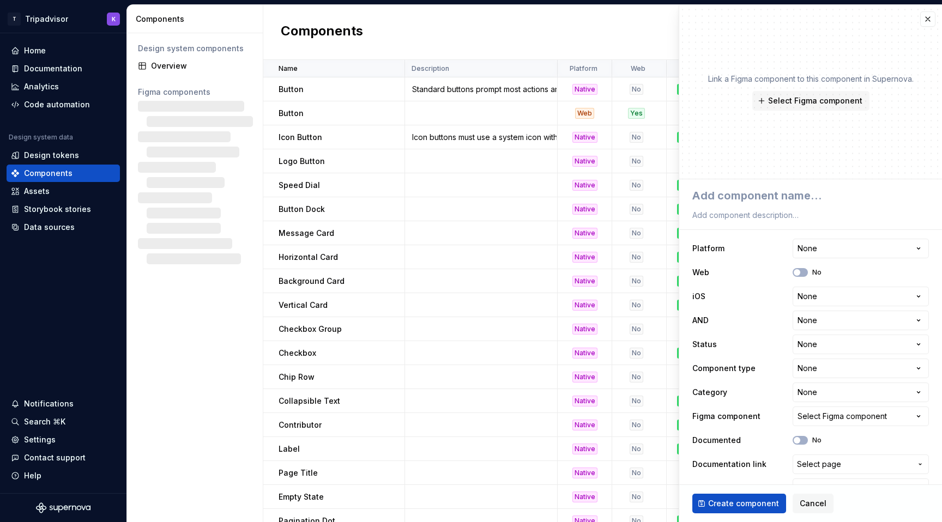
type textarea "*"
type textarea "D"
type textarea "*"
type textarea "Da"
type textarea "*"
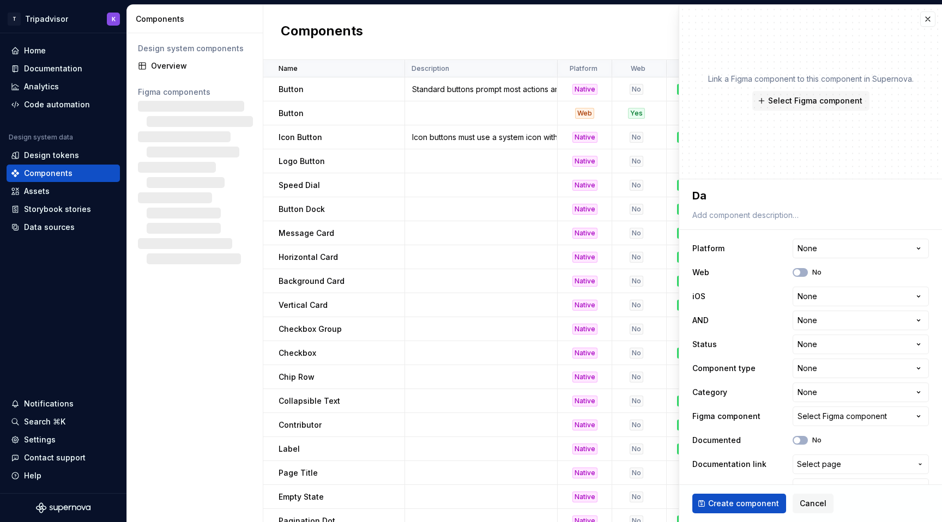
type textarea "Dat"
type textarea "*"
type textarea "Date"
type textarea "*"
type textarea "Date"
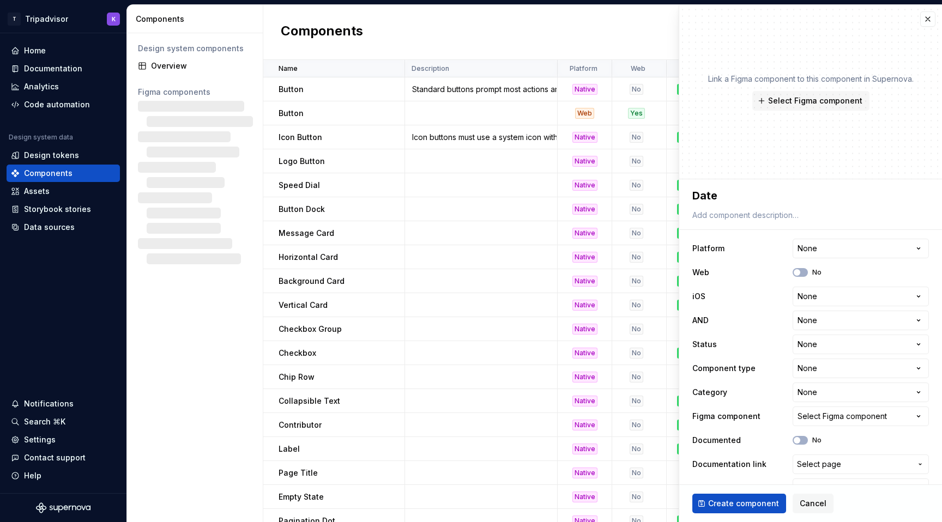
type textarea "*"
type textarea "Date Pi"
type textarea "*"
type textarea "Date Pic"
type textarea "*"
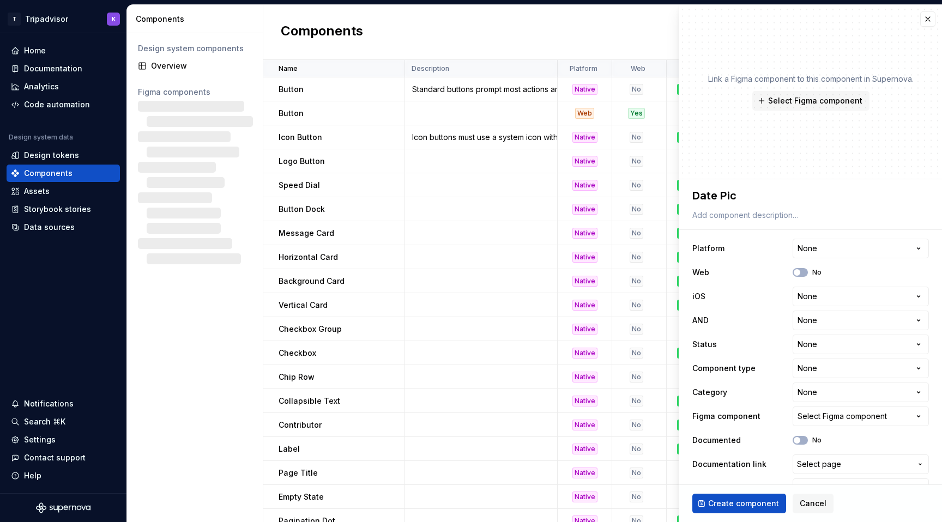
type textarea "Date Pick"
type textarea "*"
type textarea "Date Picke"
type textarea "*"
type textarea "Date Picker"
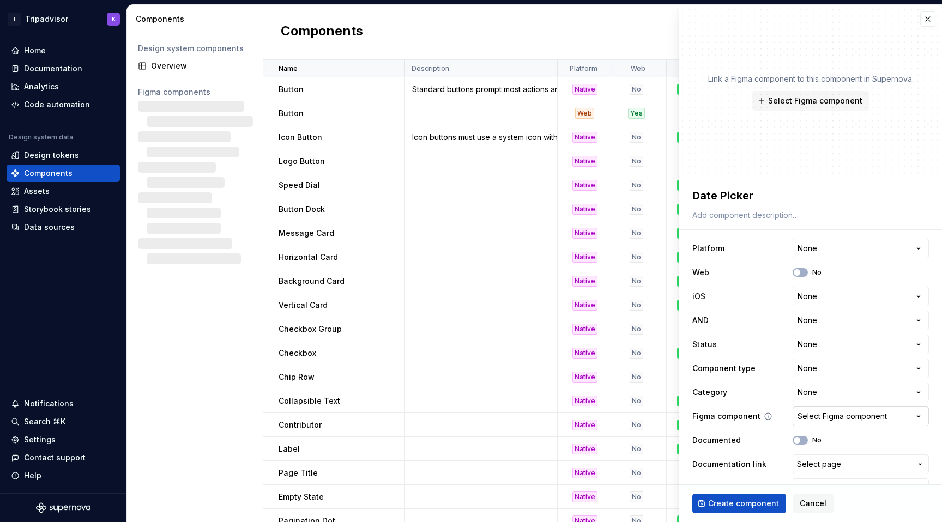
click at [827, 416] on div "Select Figma component" at bounding box center [842, 416] width 89 height 11
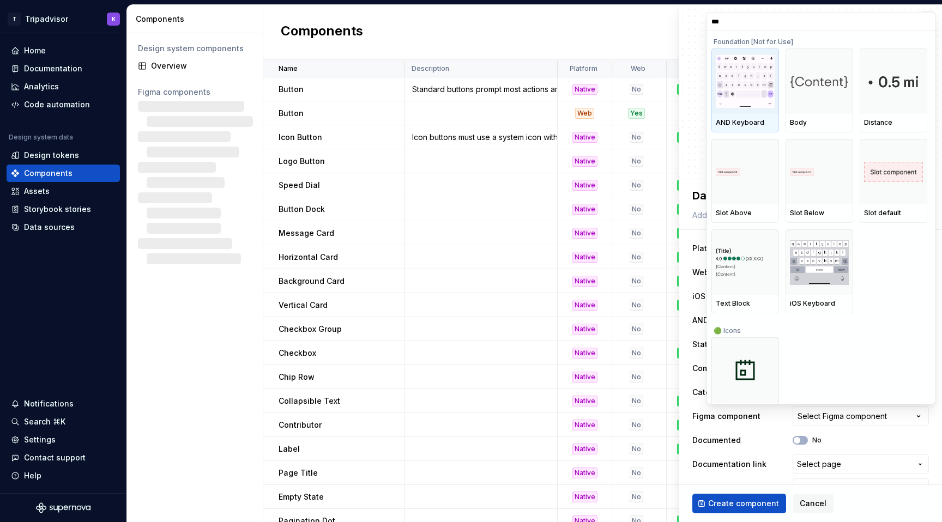
type input "****"
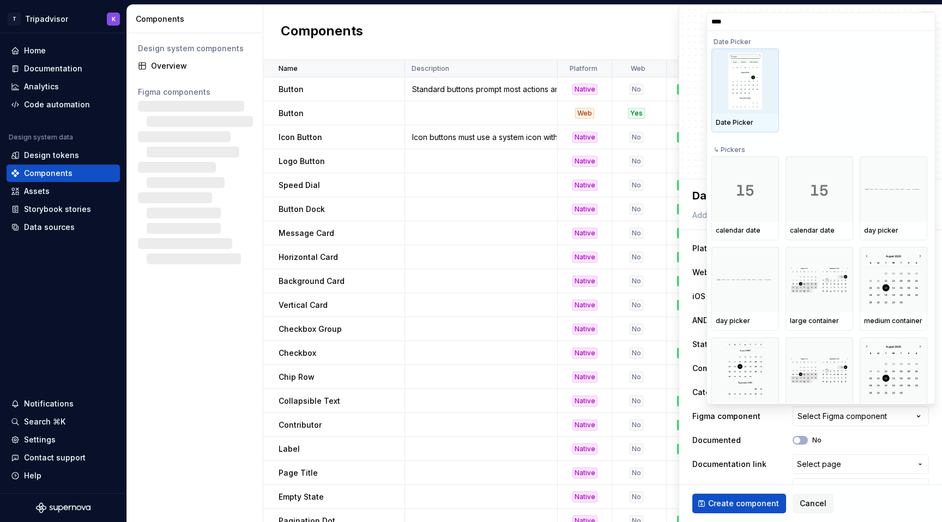
click at [746, 85] on img at bounding box center [746, 81] width 34 height 57
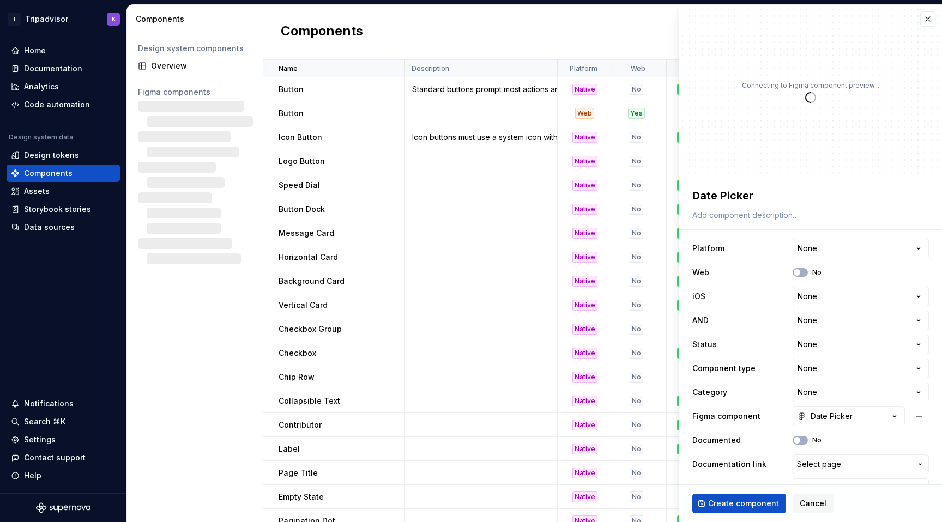
type textarea "*"
click at [836, 297] on html "T Tripadvisor K Home Documentation Analytics Code automation Design system data…" at bounding box center [471, 261] width 942 height 522
select select "**********"
type textarea "*"
click at [822, 323] on html "T Tripadvisor K Home Documentation Analytics Code automation Design system data…" at bounding box center [471, 261] width 942 height 522
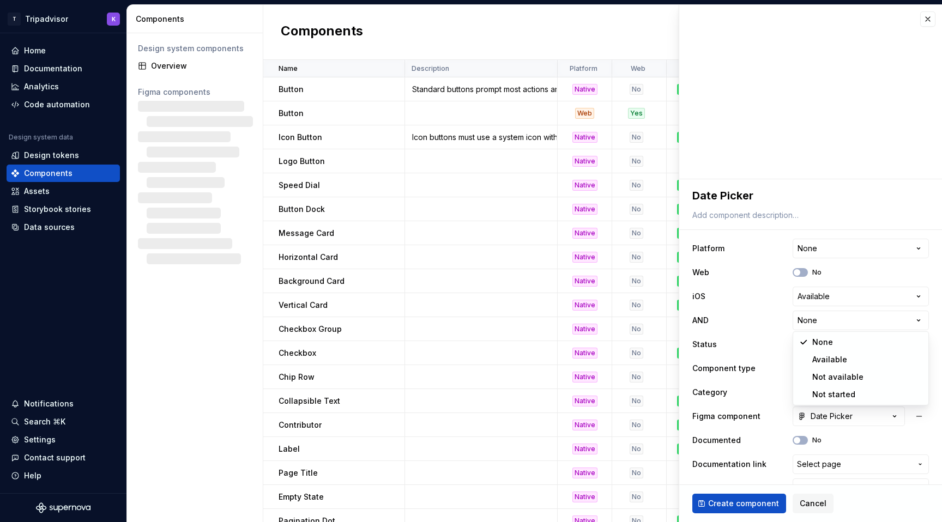
select select "**********"
type textarea "*"
click at [815, 342] on html "T Tripadvisor K Home Documentation Analytics Code automation Design system data…" at bounding box center [471, 261] width 942 height 522
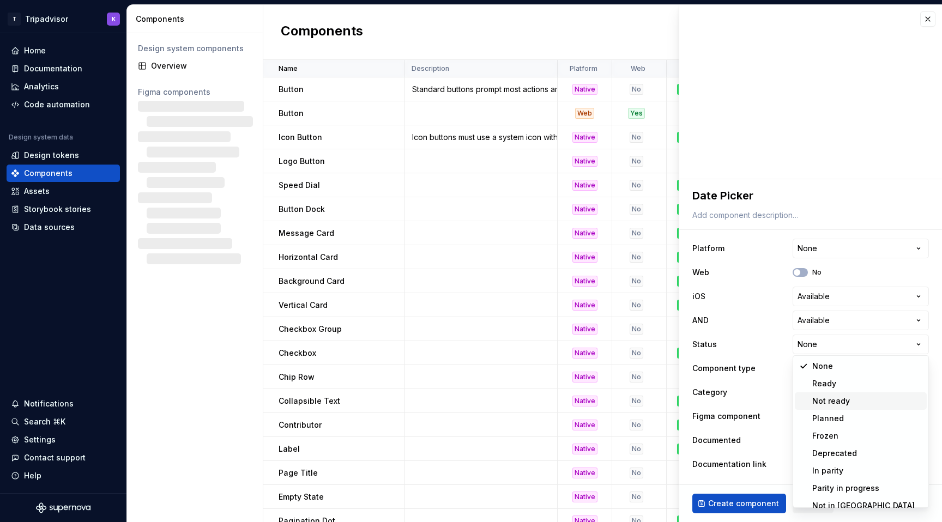
scroll to position [9, 0]
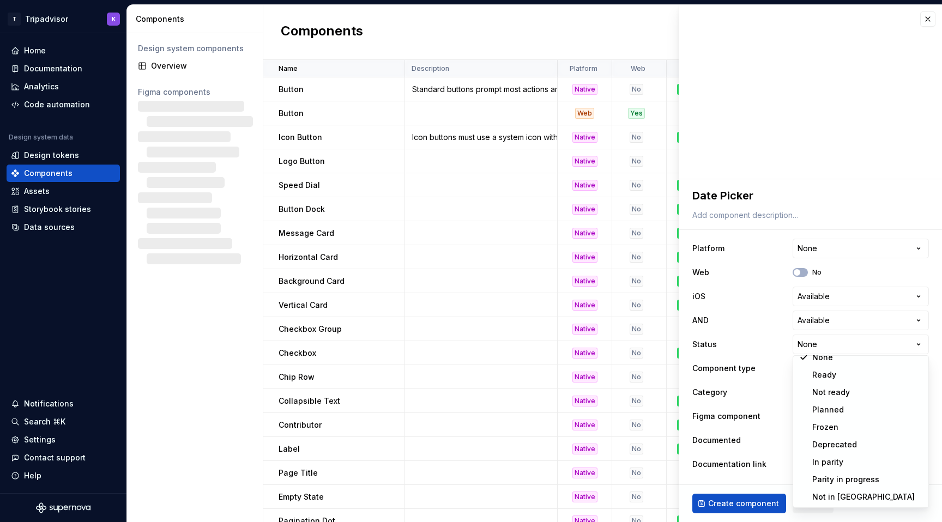
select select "**********"
type textarea "*"
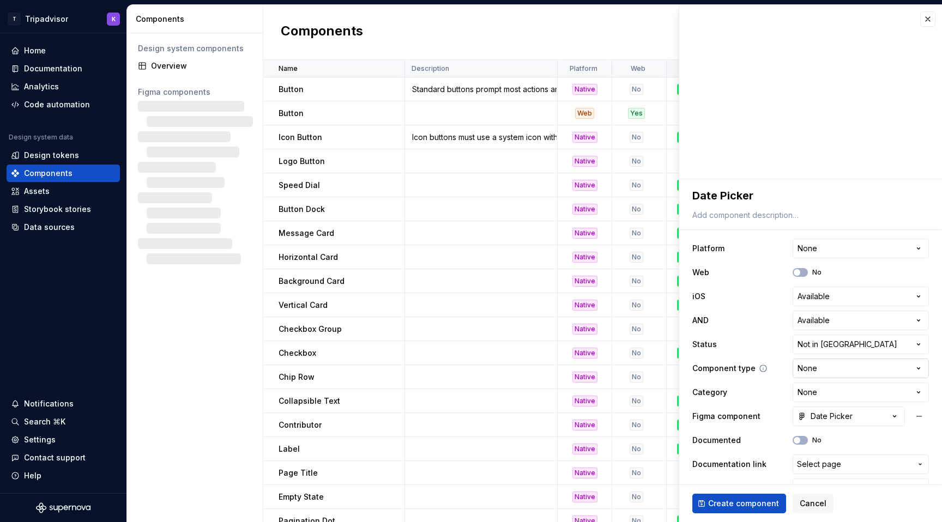
click at [830, 370] on html "T Tripadvisor K Home Documentation Analytics Code automation Design system data…" at bounding box center [471, 261] width 942 height 522
select select "**********"
type textarea "*"
click at [856, 371] on html "T Tripadvisor K Home Documentation Analytics Code automation Design system data…" at bounding box center [471, 261] width 942 height 522
click at [837, 393] on html "T Tripadvisor K Home Documentation Analytics Code automation Design system data…" at bounding box center [471, 261] width 942 height 522
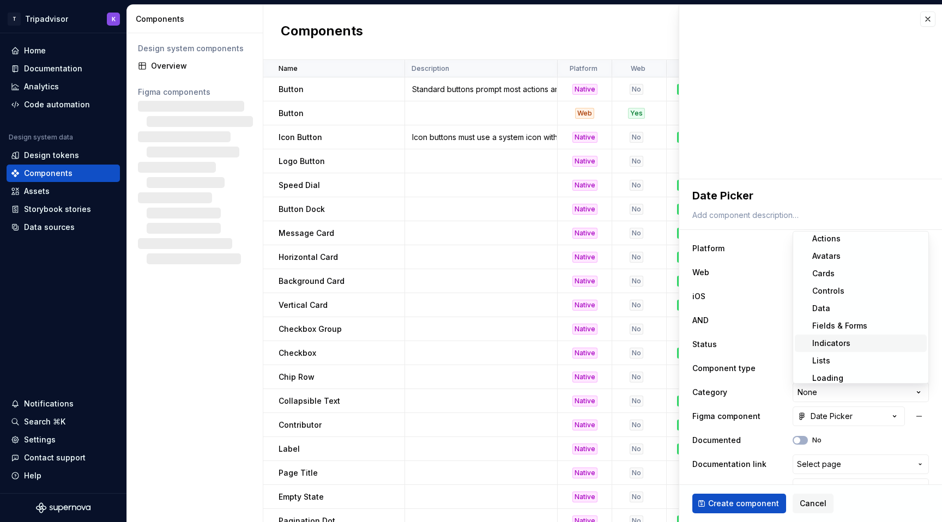
scroll to position [22, 0]
select select "**********"
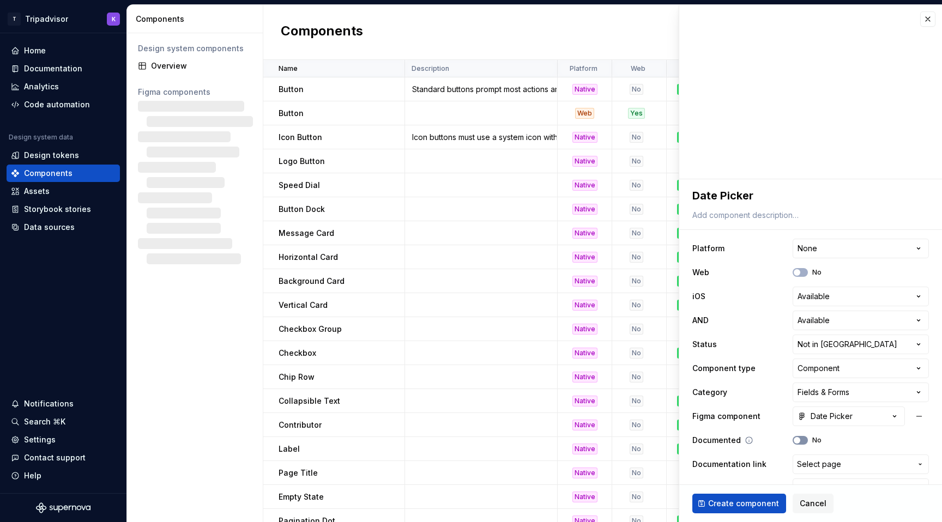
click at [803, 443] on button "No" at bounding box center [800, 440] width 15 height 9
click at [728, 506] on span "Create component" at bounding box center [743, 503] width 71 height 11
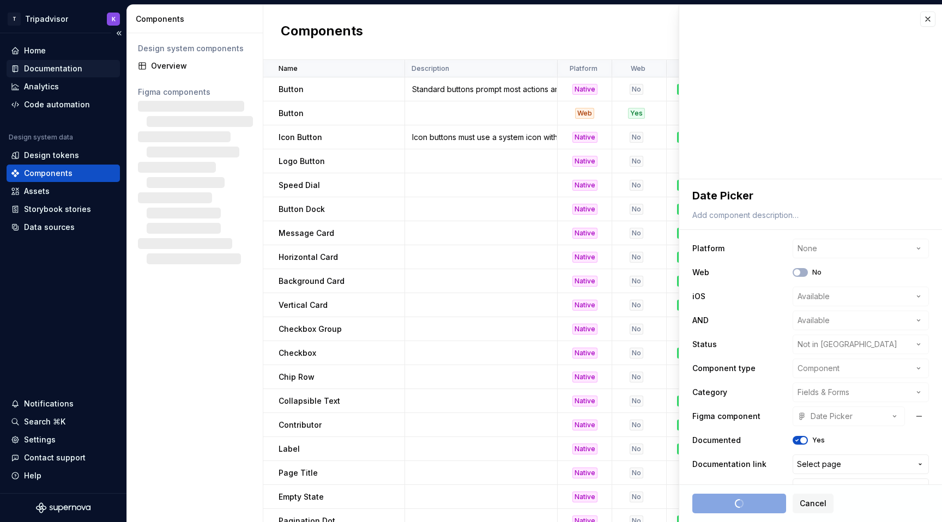
type textarea "*"
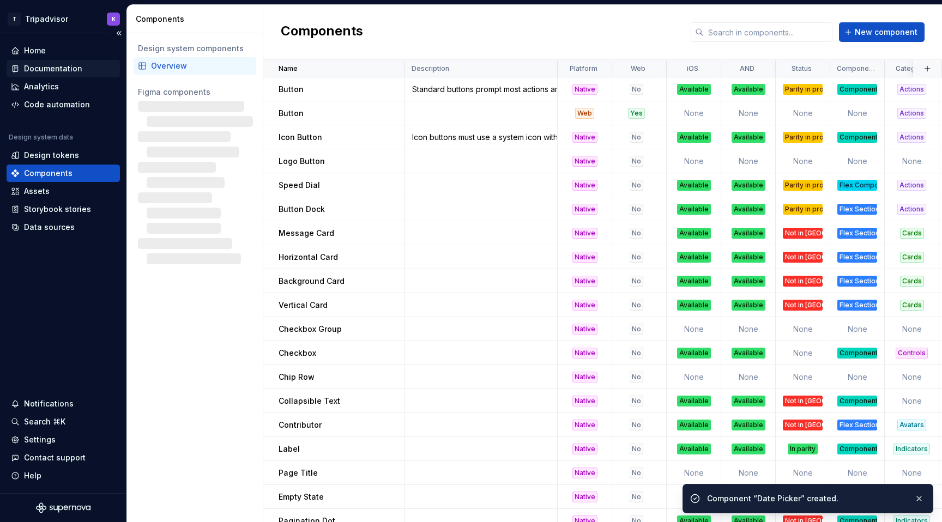
click at [59, 71] on div "Documentation" at bounding box center [53, 68] width 58 height 11
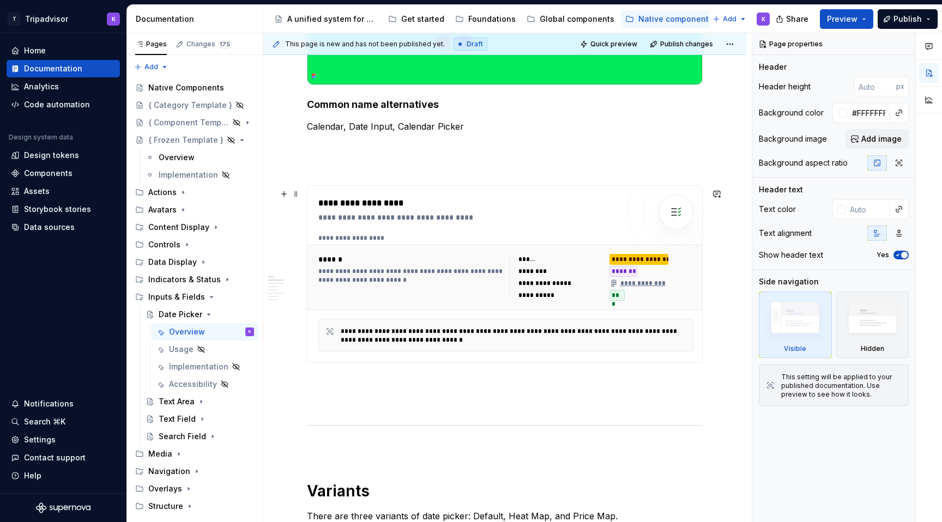
scroll to position [341, 0]
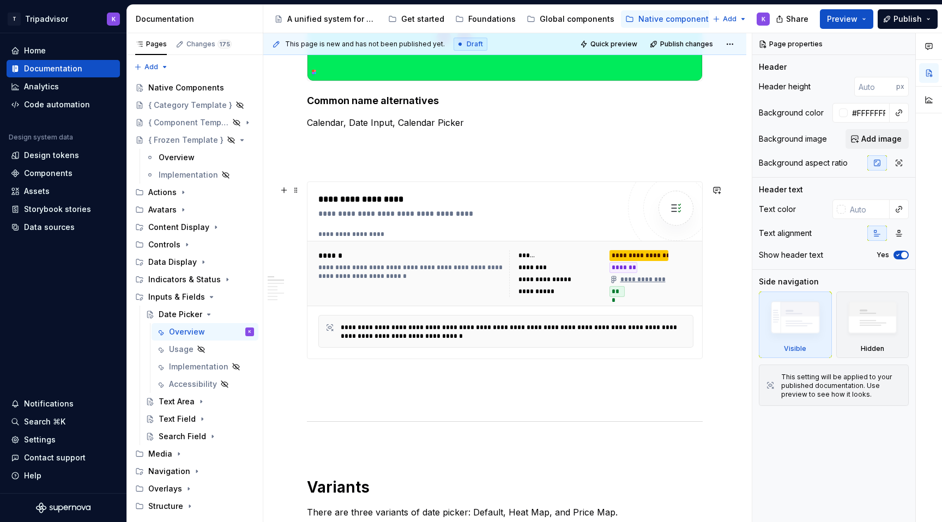
click at [485, 297] on div "**********" at bounding box center [410, 273] width 184 height 47
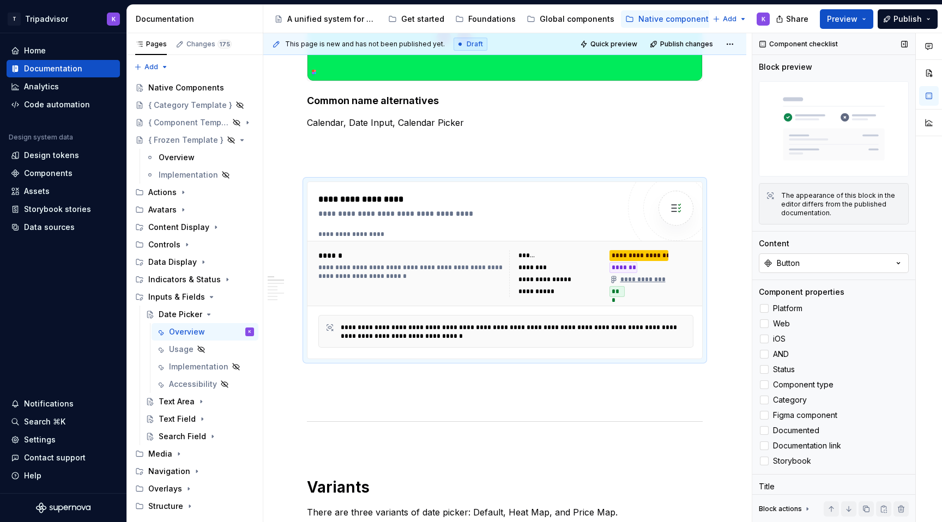
click at [809, 273] on button "Button" at bounding box center [834, 264] width 150 height 20
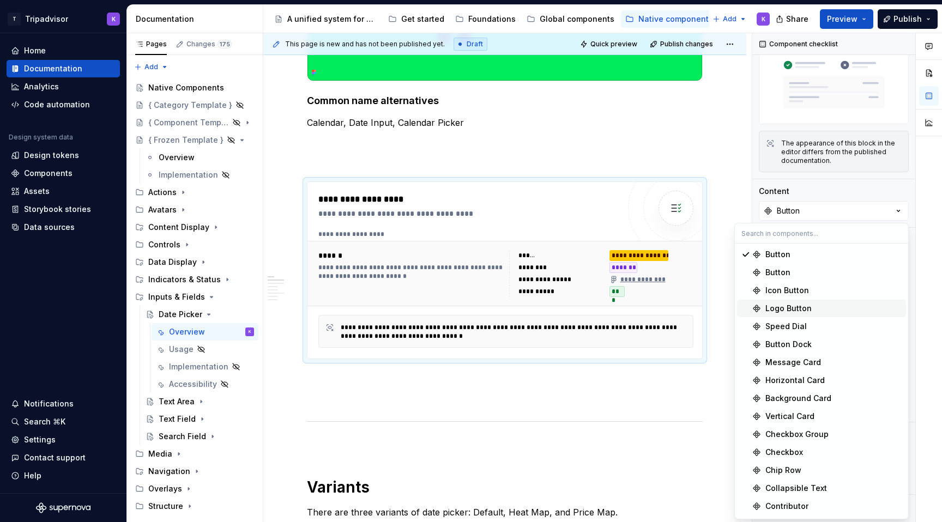
scroll to position [700, 0]
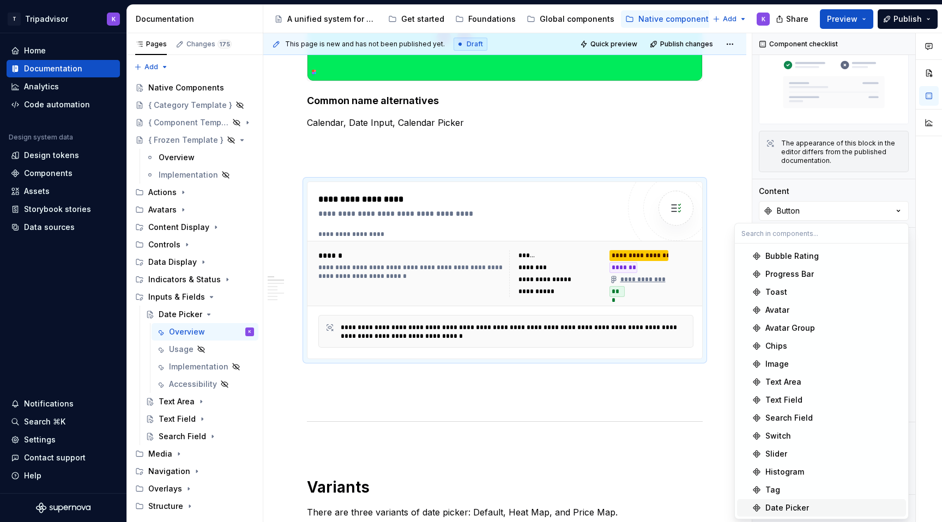
click at [805, 511] on div "Date Picker" at bounding box center [788, 508] width 44 height 11
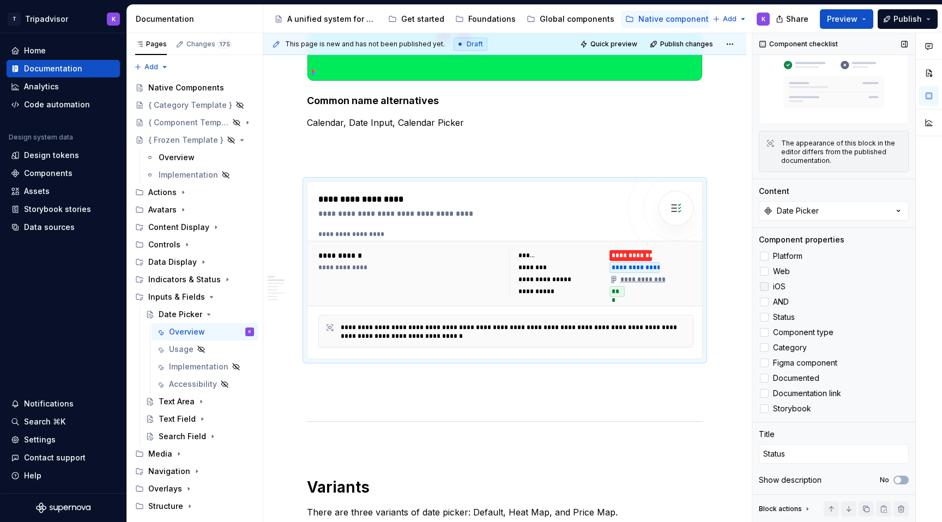
click at [765, 281] on label "iOS" at bounding box center [834, 286] width 150 height 13
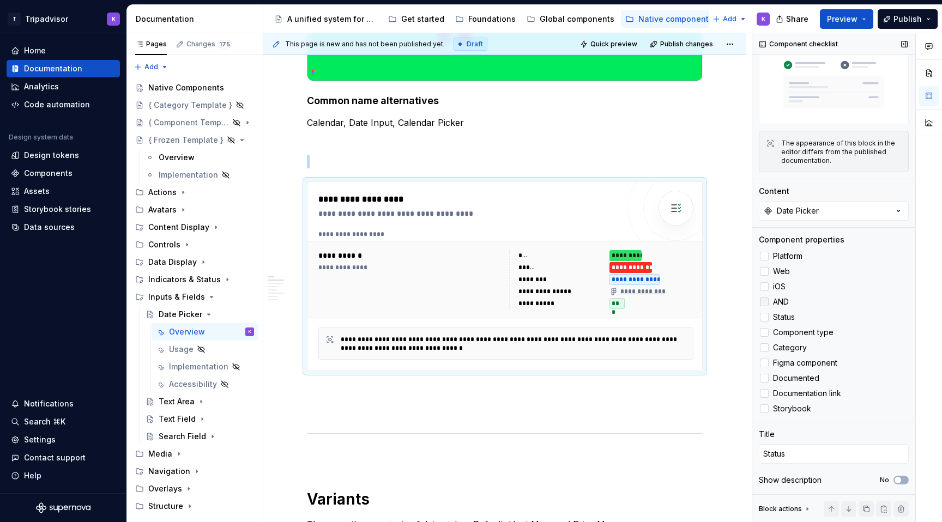
click at [764, 300] on div at bounding box center [764, 302] width 9 height 9
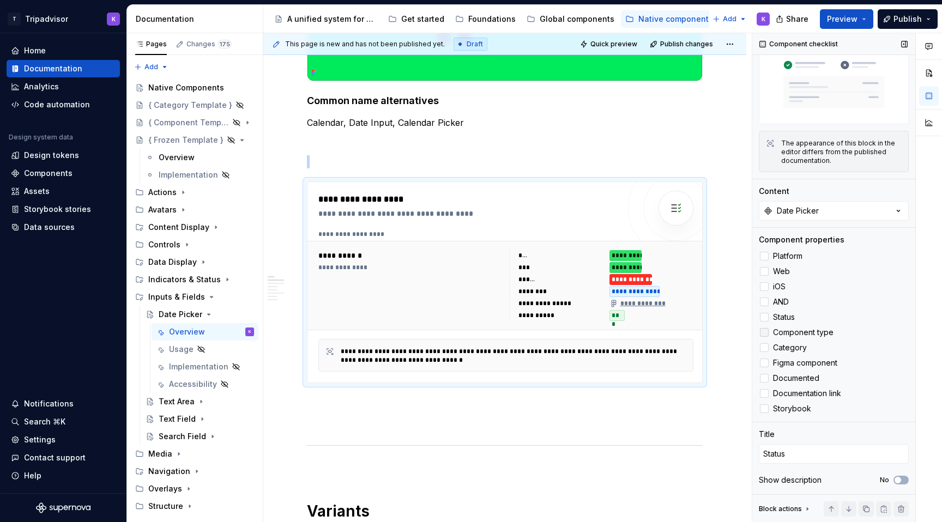
click at [765, 333] on div at bounding box center [764, 332] width 9 height 9
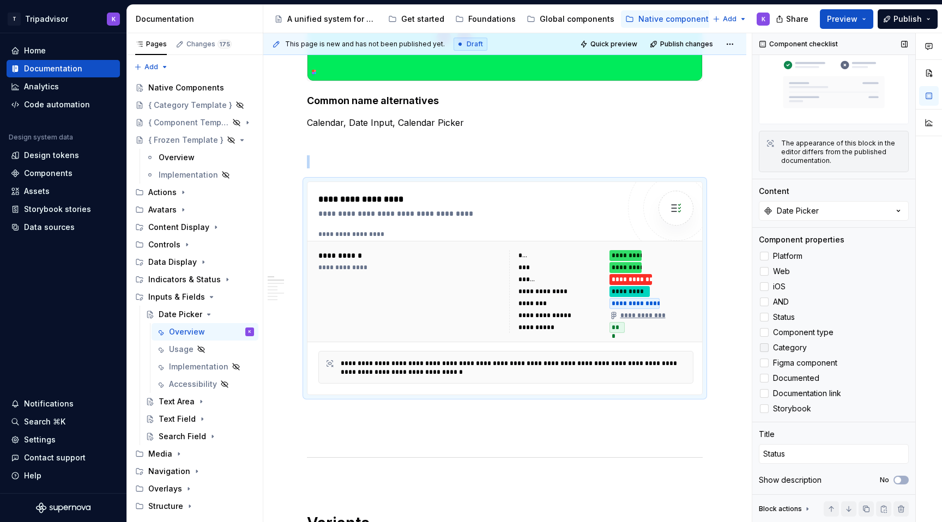
click at [765, 348] on icon at bounding box center [765, 348] width 0 height 0
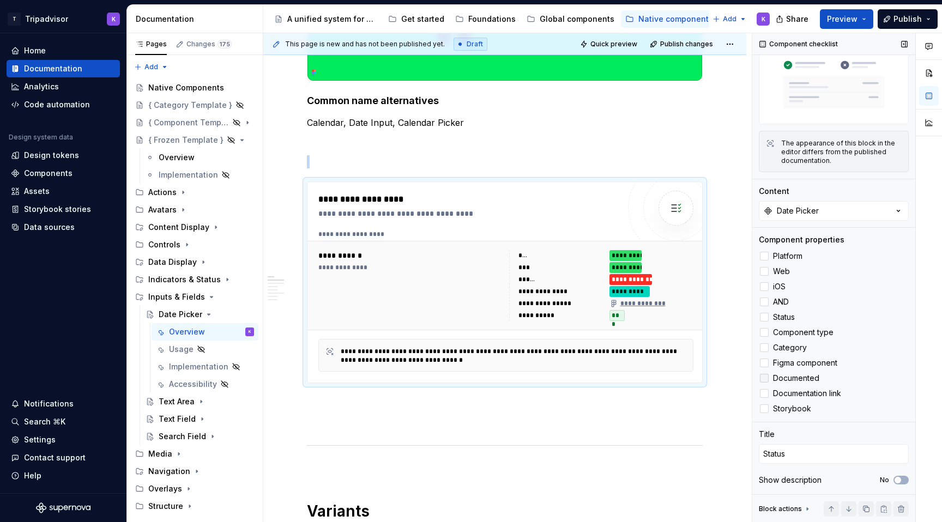
click at [765, 378] on icon at bounding box center [765, 378] width 0 height 0
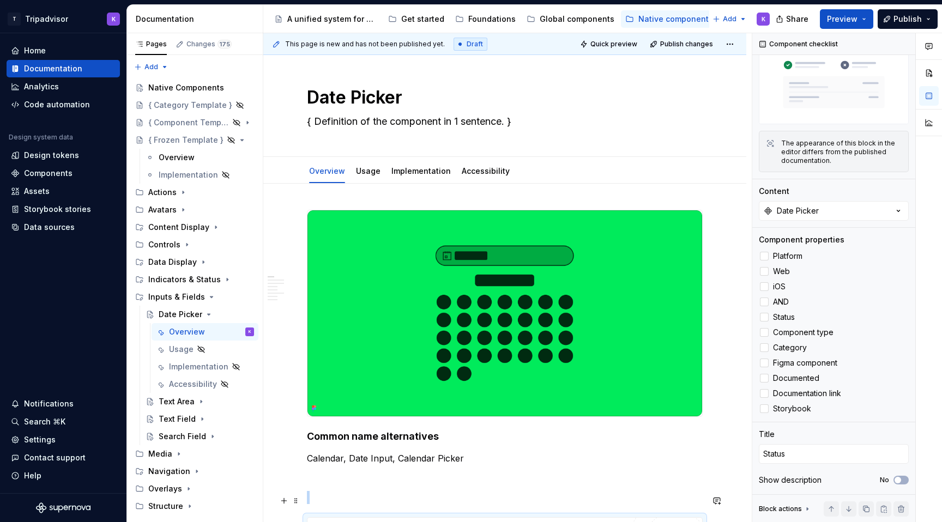
scroll to position [0, 0]
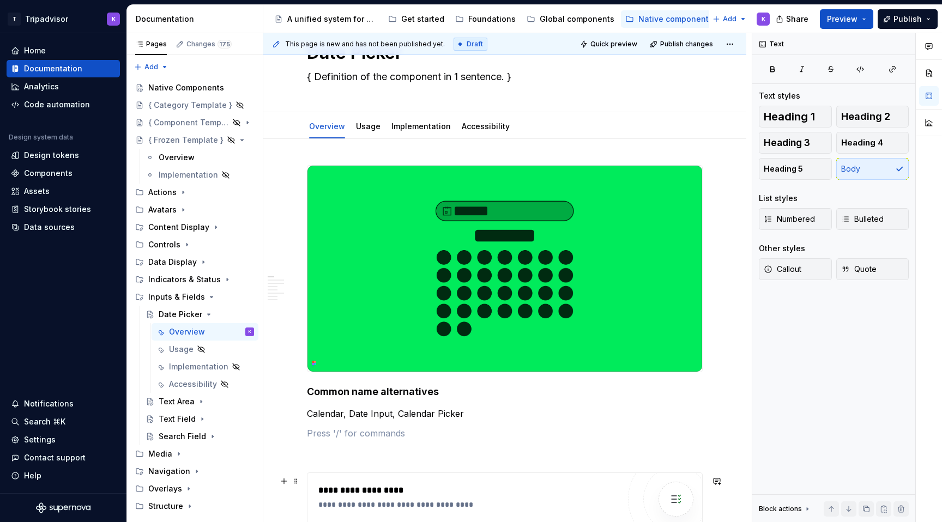
scroll to position [67, 0]
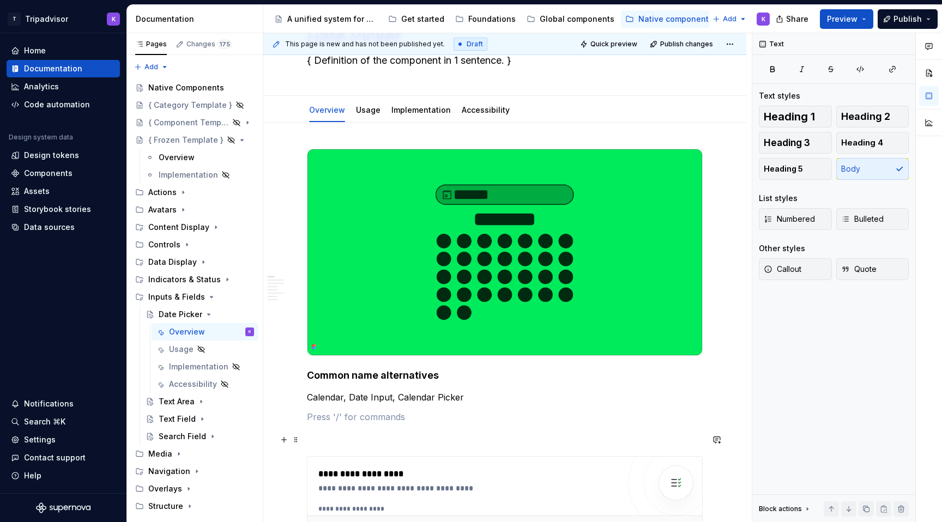
click at [485, 441] on p at bounding box center [505, 436] width 396 height 13
click at [485, 424] on p at bounding box center [505, 417] width 396 height 13
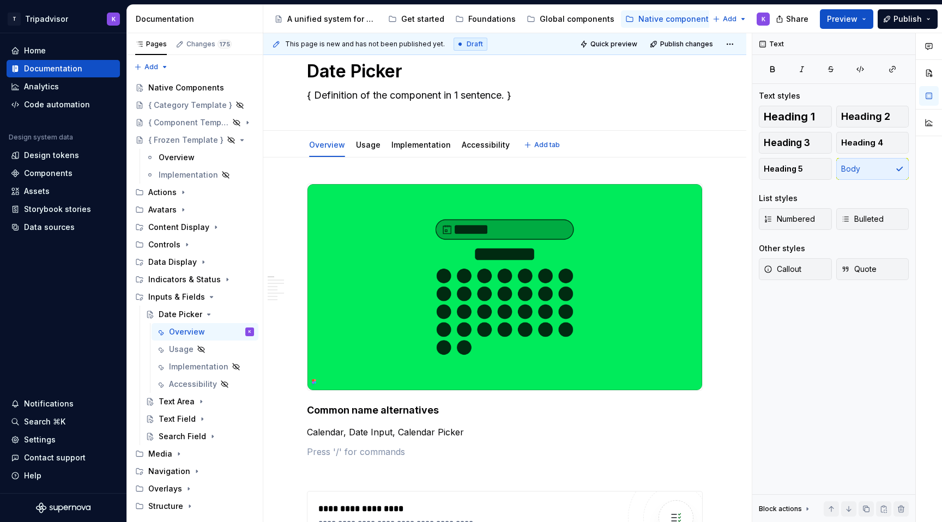
scroll to position [1, 0]
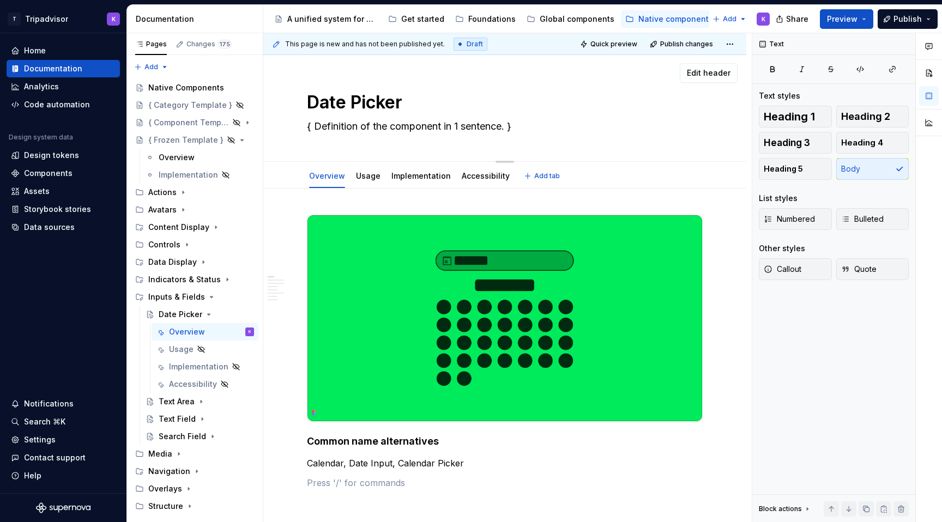
click at [429, 124] on textarea "{ Definition of the component in 1 sentence. }" at bounding box center [503, 126] width 396 height 17
paste textarea "The date picker allows users to select a date or range of dates depending on th…"
type textarea "*"
type textarea "The date picker allows users to select a date or range of dates depending on th…"
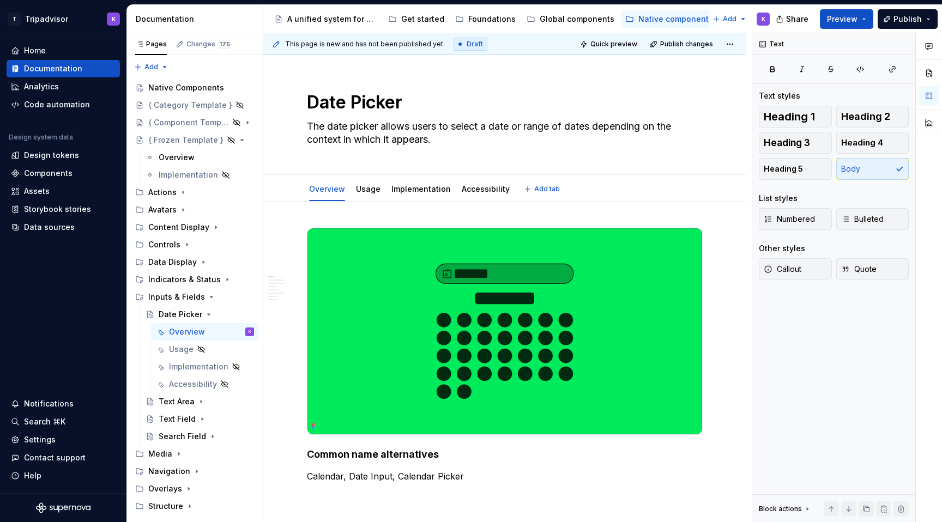
type textarea "*"
type textarea "The date picker allows users to select a date or range of dates depending on th…"
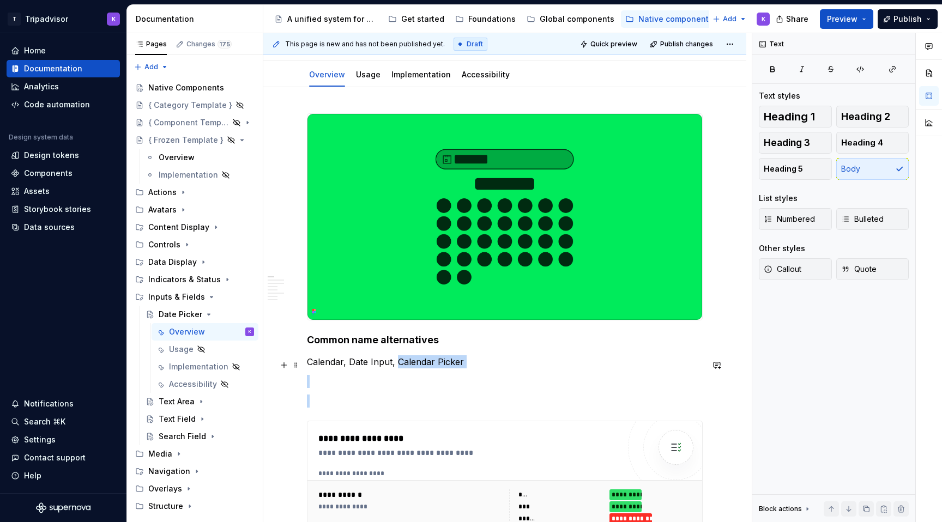
drag, startPoint x: 398, startPoint y: 479, endPoint x: 502, endPoint y: 479, distance: 104.2
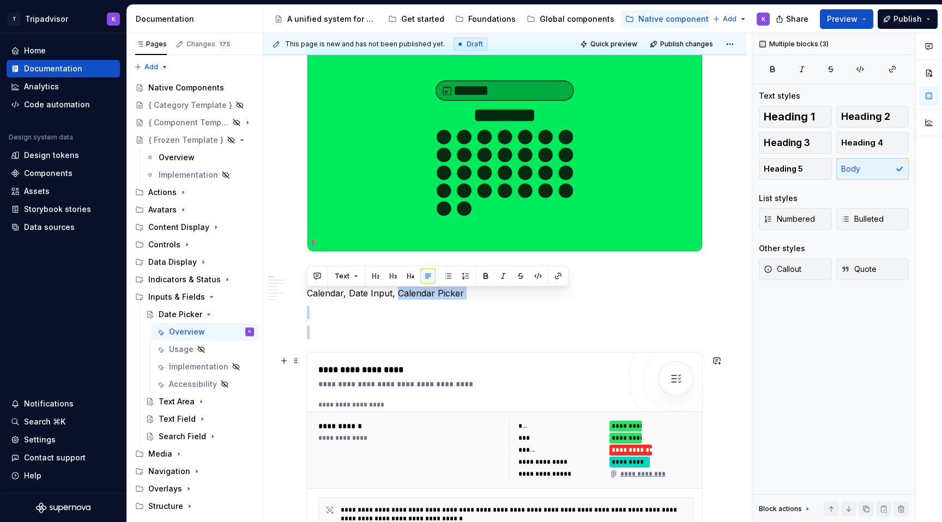
copy div "Calendar Picker"
drag, startPoint x: 397, startPoint y: 294, endPoint x: 460, endPoint y: 294, distance: 62.7
click at [460, 294] on p "Calendar, Date Input, Calendar Picker" at bounding box center [505, 293] width 396 height 13
copy p "Calendar Picker"
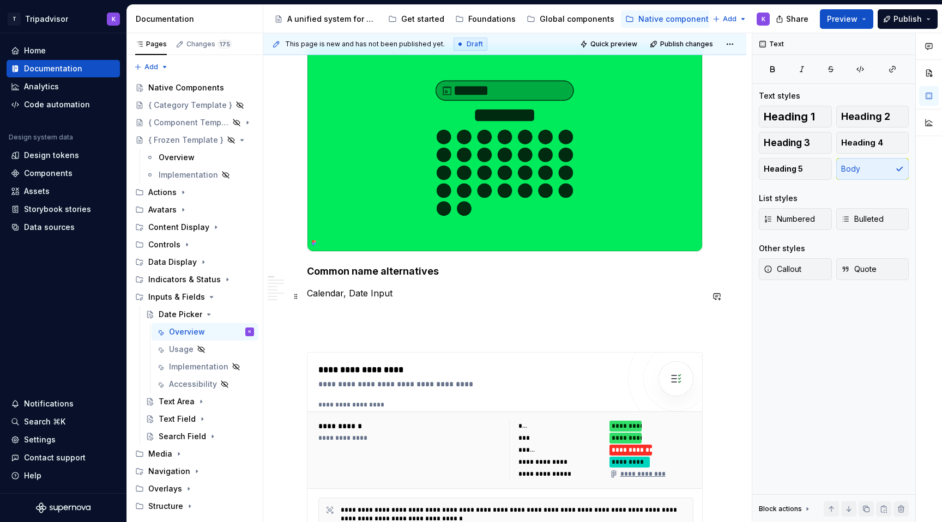
click at [348, 296] on p "Calendar, Date Input" at bounding box center [505, 293] width 396 height 13
click at [176, 86] on div "Native Components" at bounding box center [184, 87] width 73 height 11
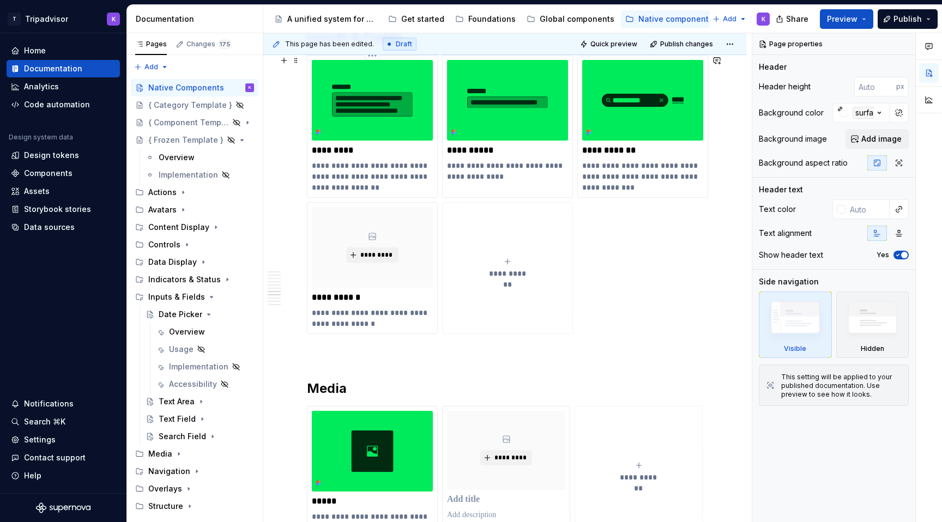
scroll to position [2092, 0]
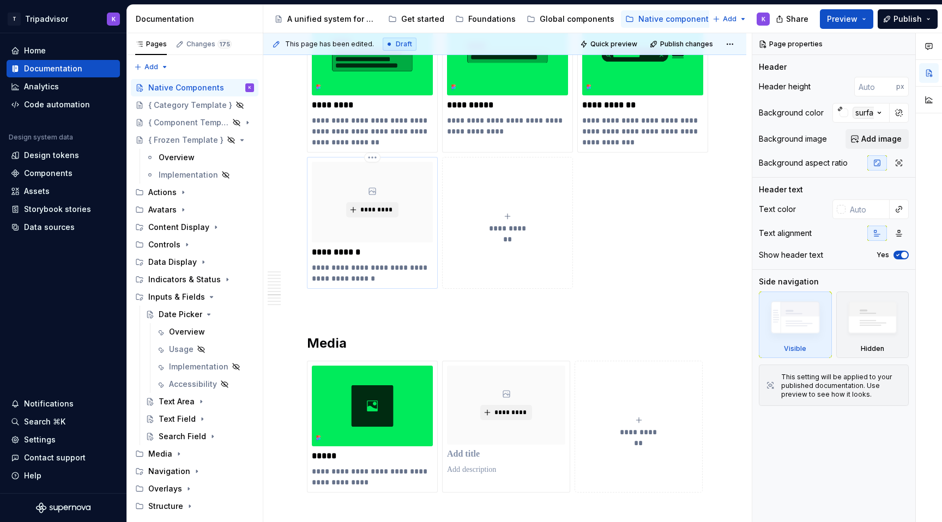
click at [391, 219] on div "*********" at bounding box center [372, 202] width 121 height 81
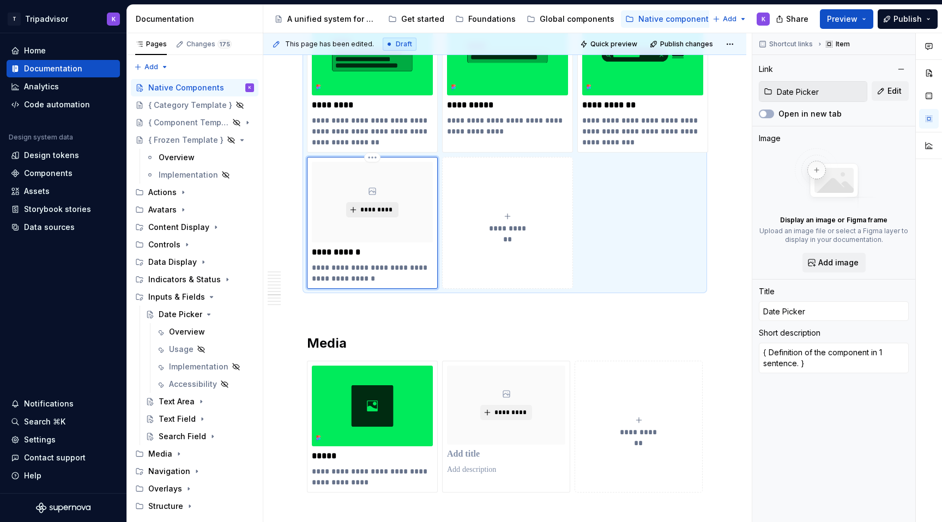
click at [385, 213] on span "*********" at bounding box center [376, 210] width 33 height 9
type textarea "*"
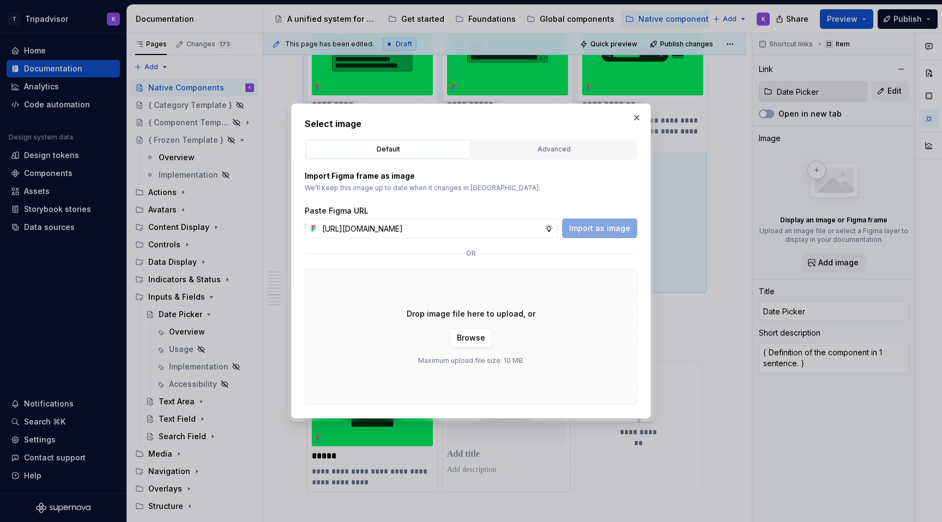
scroll to position [0, 298]
type input "https://www.figma.com/design/eWzZGbXTCMsZ0gwC1u1MU0/Altas-Native-Documentation?…"
click at [614, 234] on button "Import as image" at bounding box center [599, 229] width 75 height 20
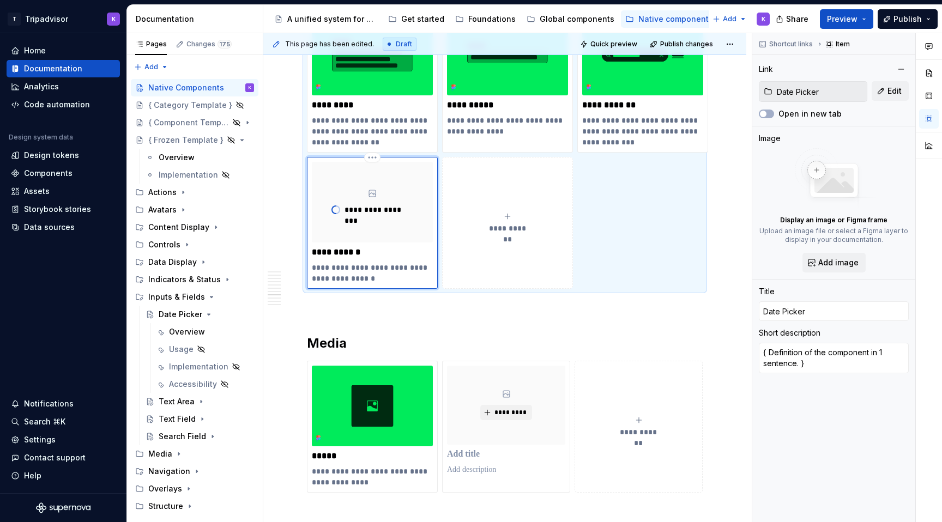
click at [367, 276] on p "**********" at bounding box center [372, 273] width 121 height 22
drag, startPoint x: 359, startPoint y: 278, endPoint x: 309, endPoint y: 267, distance: 52.0
click at [309, 267] on div "**********" at bounding box center [372, 223] width 131 height 132
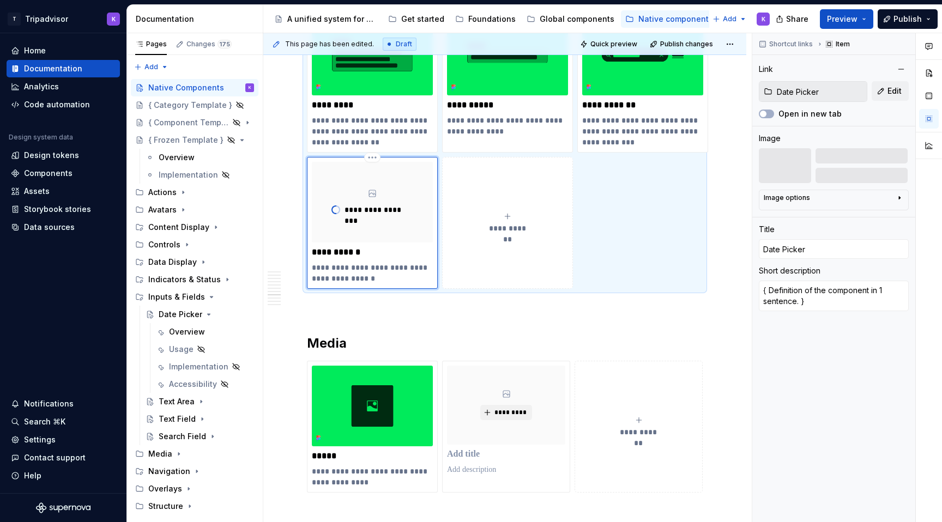
click at [372, 272] on p "**********" at bounding box center [372, 273] width 121 height 22
drag, startPoint x: 361, startPoint y: 282, endPoint x: 311, endPoint y: 268, distance: 51.6
click at [311, 268] on div "**********" at bounding box center [372, 223] width 131 height 132
paste div
type textarea "*"
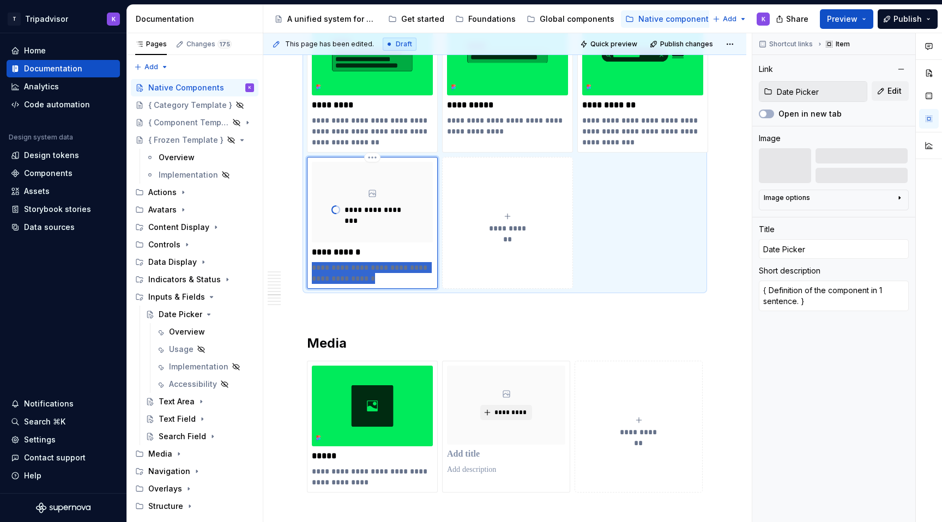
type textarea "allows users to select a date or range of dates depending on the context in whi…"
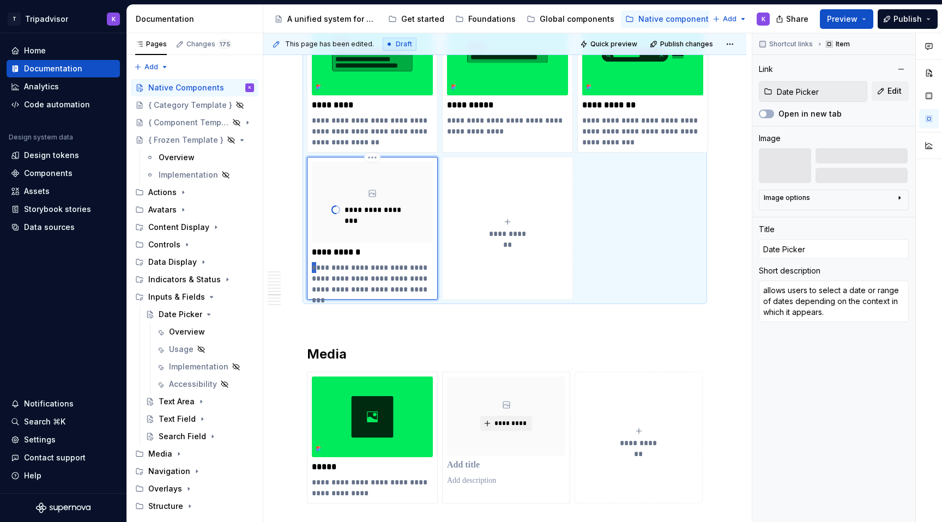
drag, startPoint x: 315, startPoint y: 268, endPoint x: 309, endPoint y: 268, distance: 6.0
click at [309, 268] on div "**********" at bounding box center [372, 228] width 131 height 143
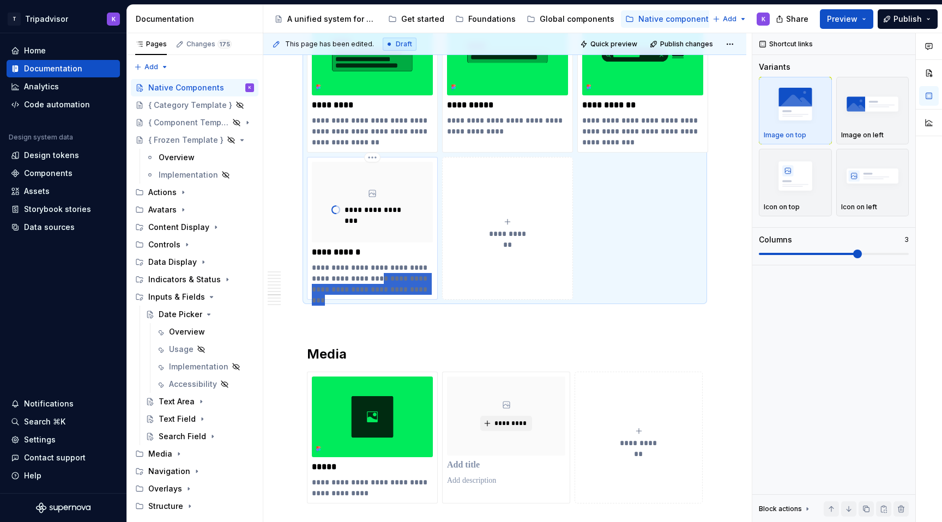
drag, startPoint x: 365, startPoint y: 277, endPoint x: 418, endPoint y: 297, distance: 56.1
click at [418, 297] on div "**********" at bounding box center [372, 228] width 131 height 143
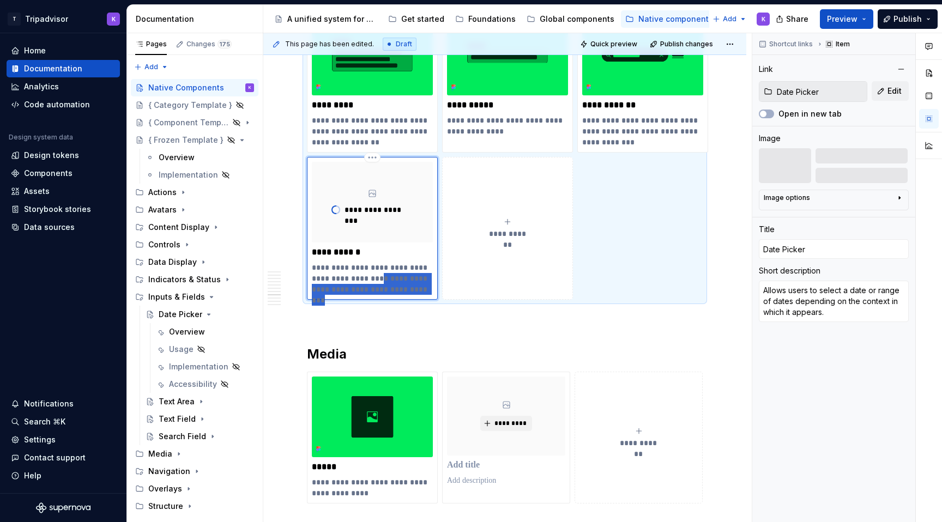
type textarea "*"
type textarea "Allows users to select a date or range of dates ."
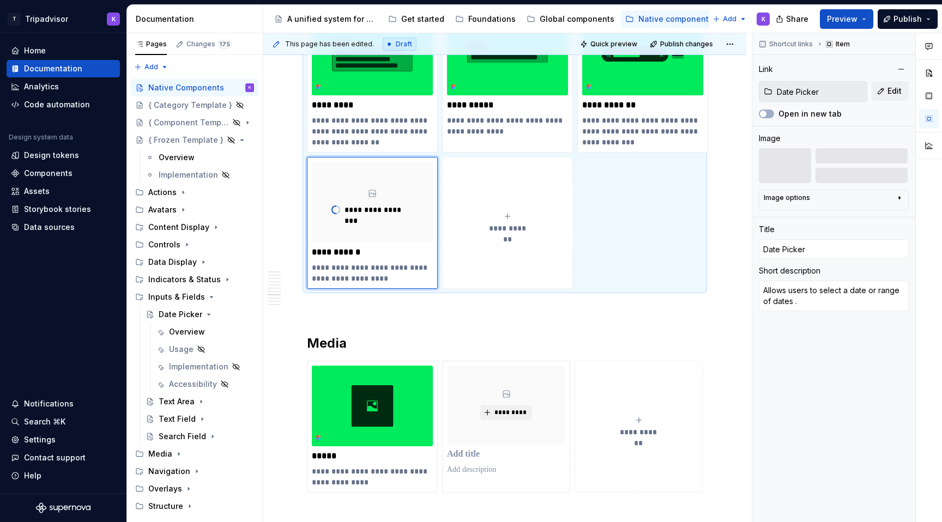
type textarea "*"
type textarea "Allows users to select a date or range of dates"
type textarea "*"
type textarea "Allows users to select a date or range of dates"
type textarea "*"
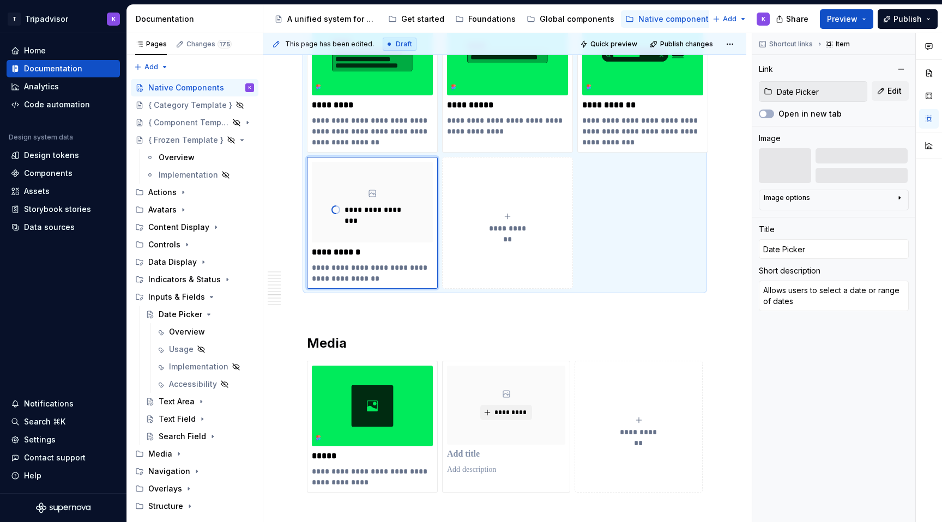
type textarea "Allows users to select a date or range of dates."
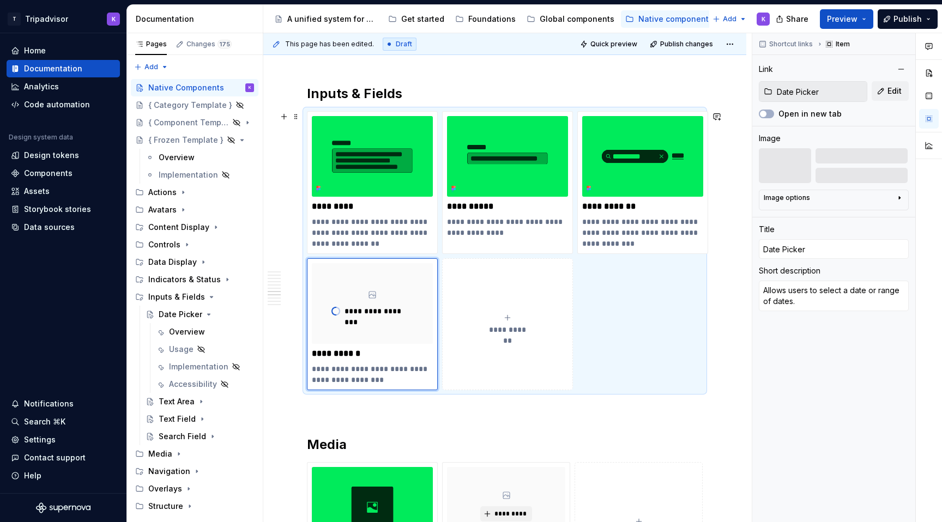
scroll to position [1987, 0]
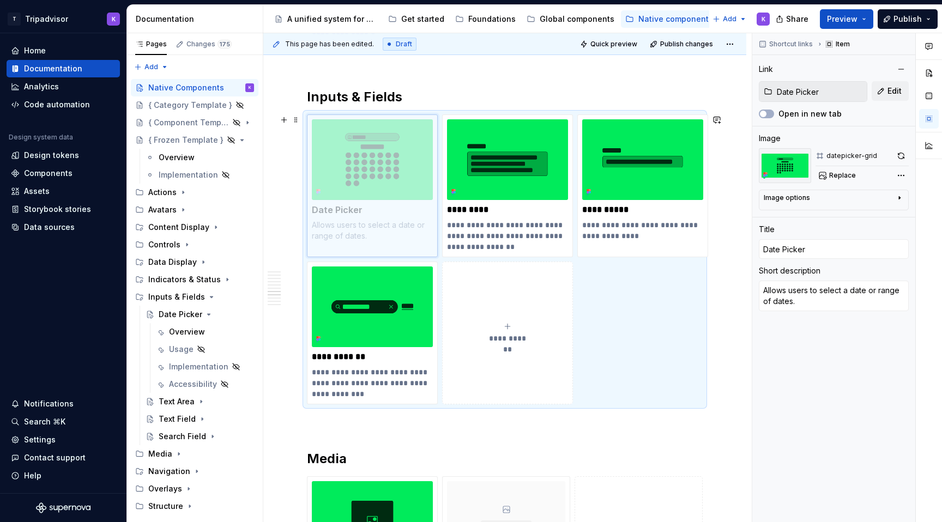
drag, startPoint x: 344, startPoint y: 309, endPoint x: 320, endPoint y: 211, distance: 101.2
click at [320, 211] on body "T Tripadvisor K Home Documentation Analytics Code automation Design system data…" at bounding box center [471, 261] width 942 height 522
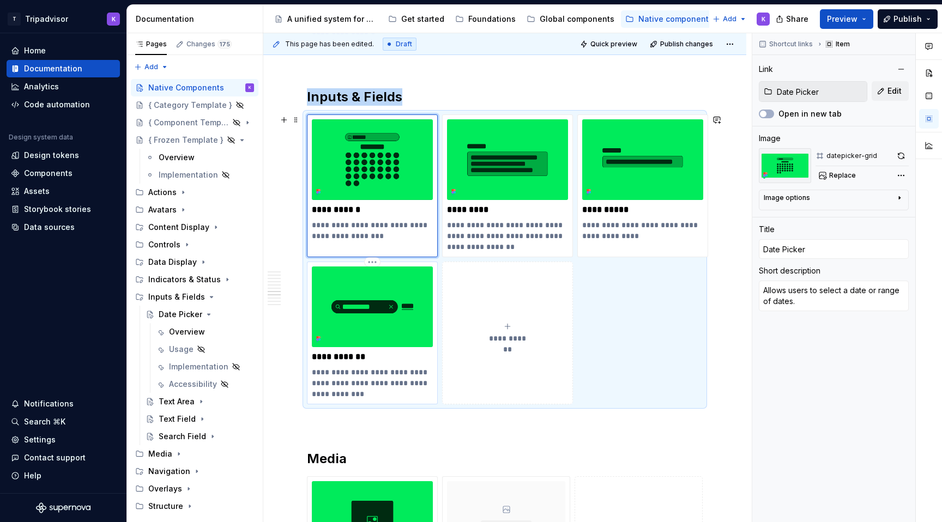
type textarea "*"
type input "Search Field"
type textarea "Allow users to enter a search query using custom characters and keywords."
click at [360, 314] on img at bounding box center [372, 307] width 121 height 81
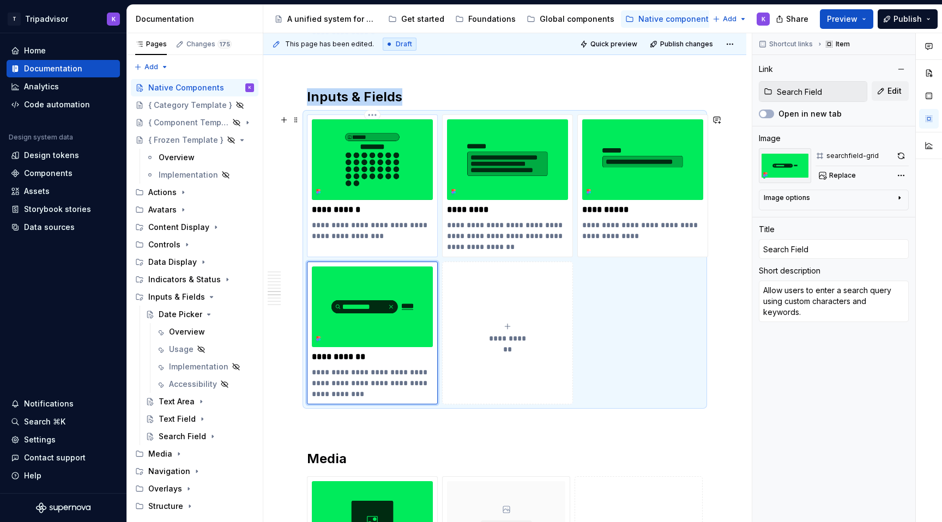
type textarea "*"
type input "Date Picker"
type textarea "Allows users to select a date or range of dates."
click at [380, 170] on img at bounding box center [372, 159] width 121 height 81
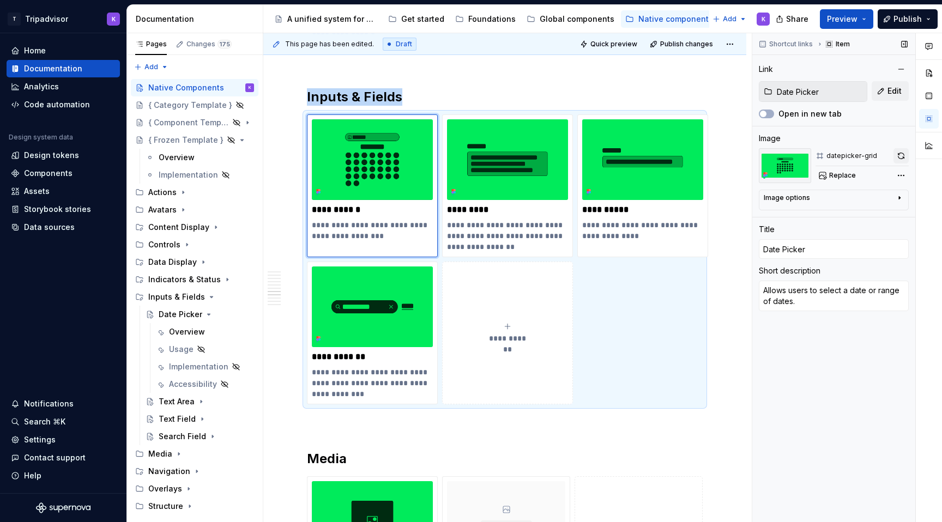
click at [902, 155] on button "button" at bounding box center [901, 155] width 15 height 15
type textarea "*"
type input "Text Area"
type textarea "Allow users to enter and edit text inputs that extends across multiple lines."
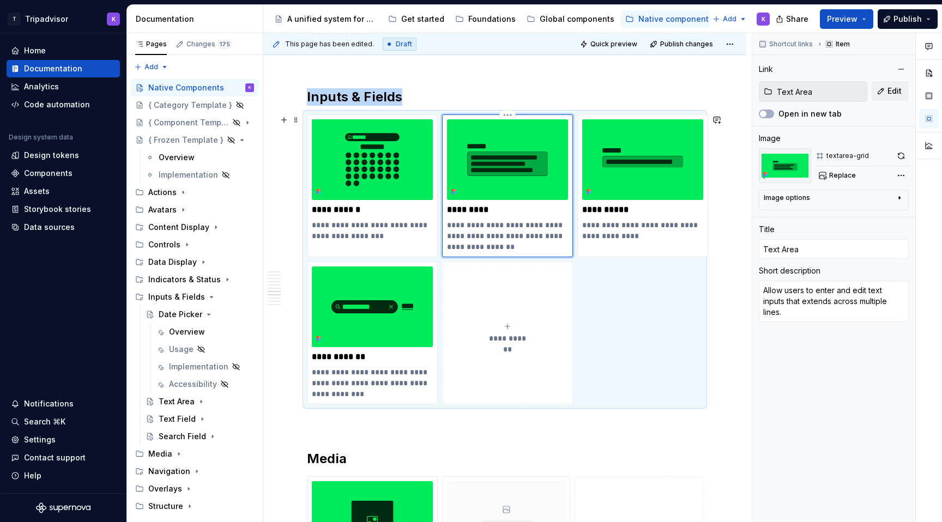
click at [515, 177] on img at bounding box center [507, 159] width 121 height 81
click at [902, 154] on button "button" at bounding box center [901, 155] width 15 height 15
type textarea "*"
type input "Text Field"
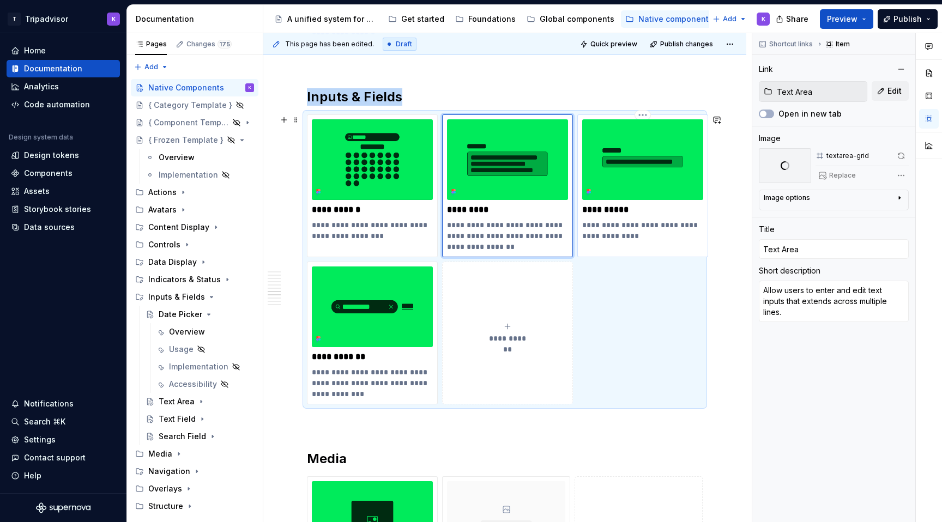
type textarea "Allow users enter and edit one line of text."
click at [642, 164] on img at bounding box center [642, 159] width 121 height 81
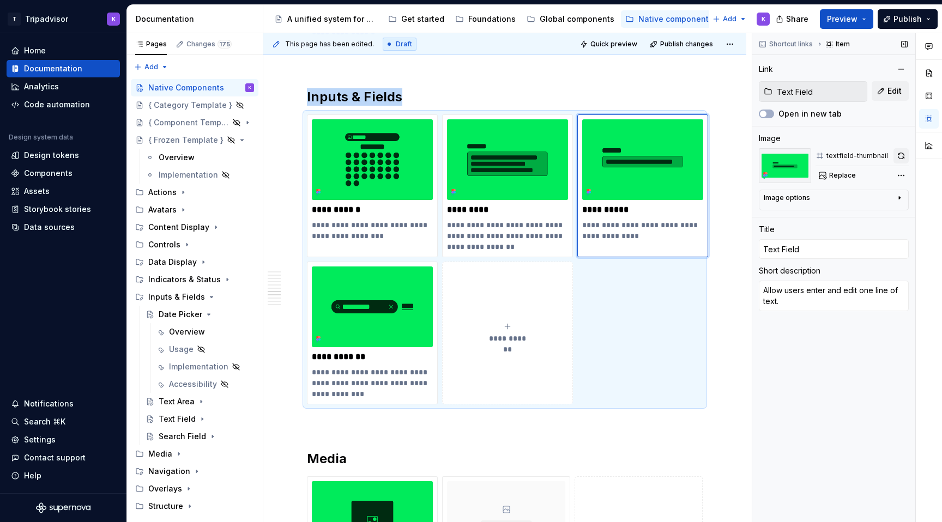
click at [906, 154] on button "button" at bounding box center [901, 155] width 15 height 15
click at [181, 407] on div "Text Area" at bounding box center [206, 401] width 95 height 15
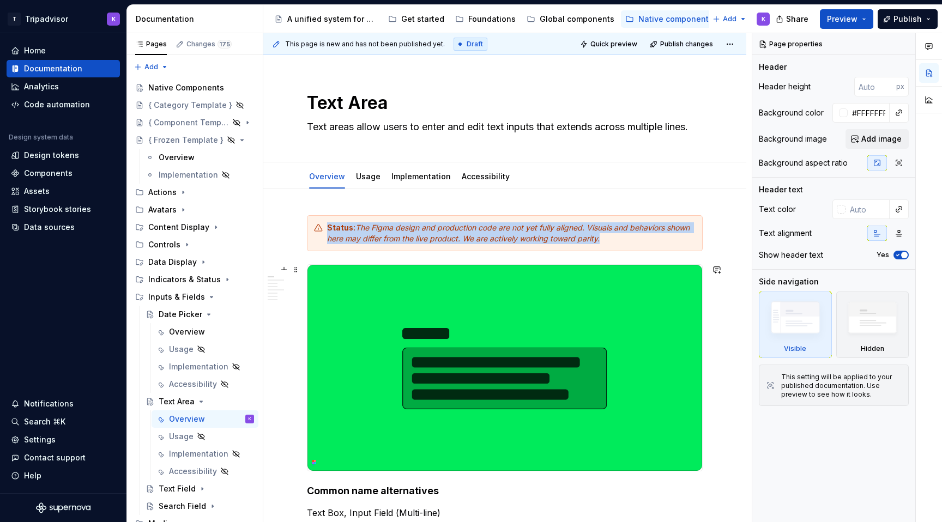
click at [576, 329] on img at bounding box center [505, 368] width 395 height 206
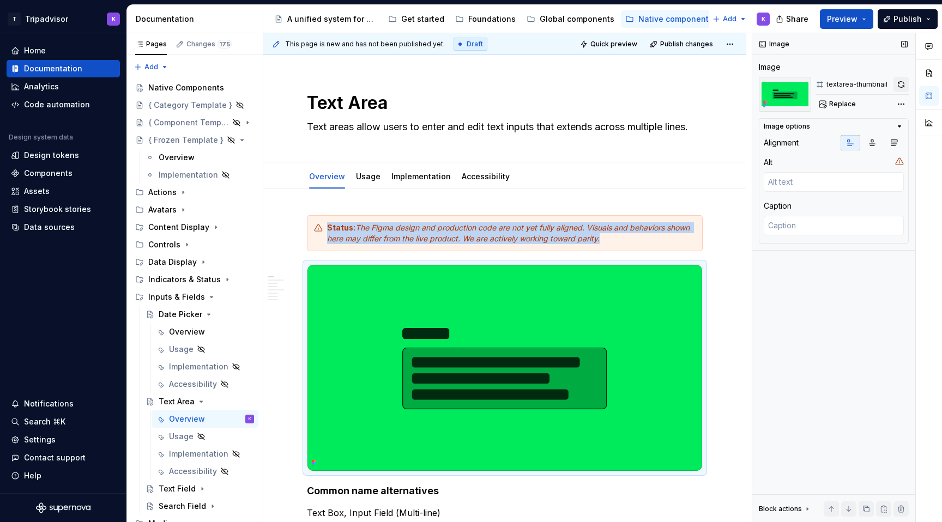
click at [901, 83] on button "button" at bounding box center [901, 84] width 15 height 15
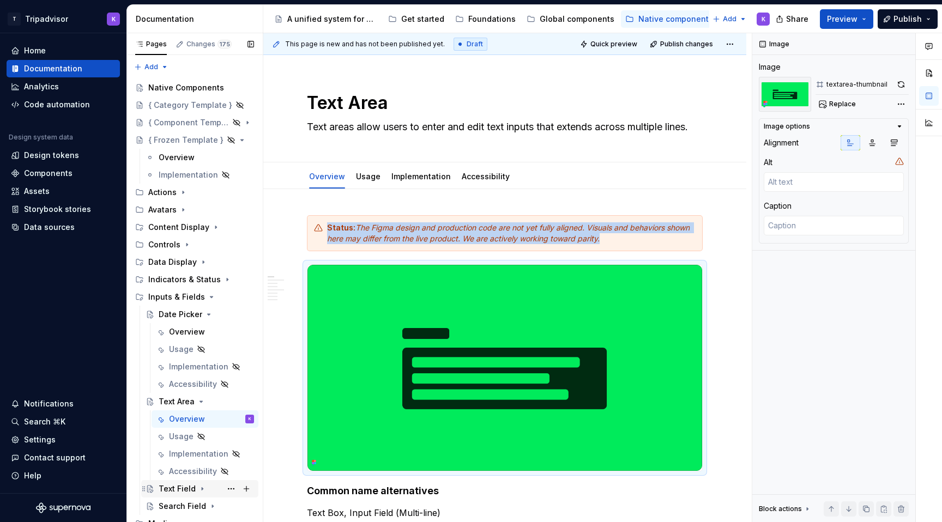
click at [199, 489] on icon "Page tree" at bounding box center [202, 489] width 9 height 9
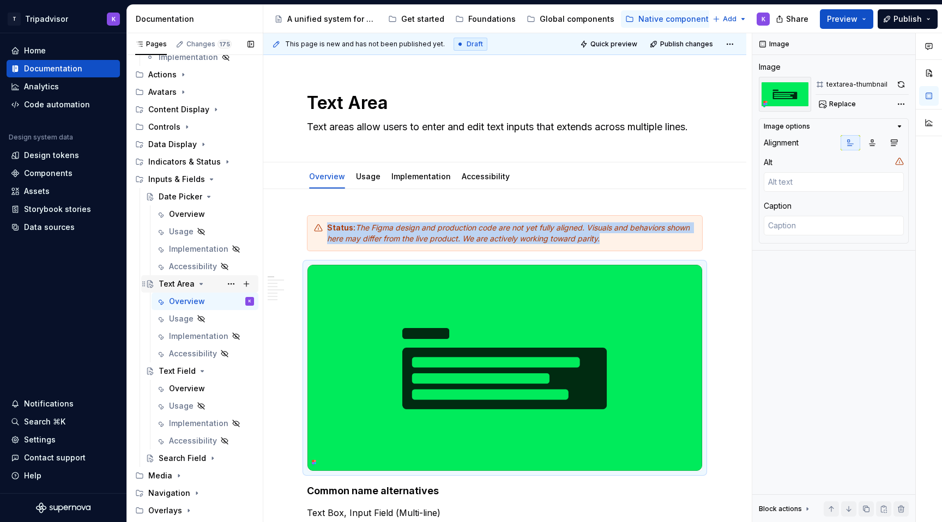
click at [202, 281] on icon "Page tree" at bounding box center [201, 284] width 9 height 9
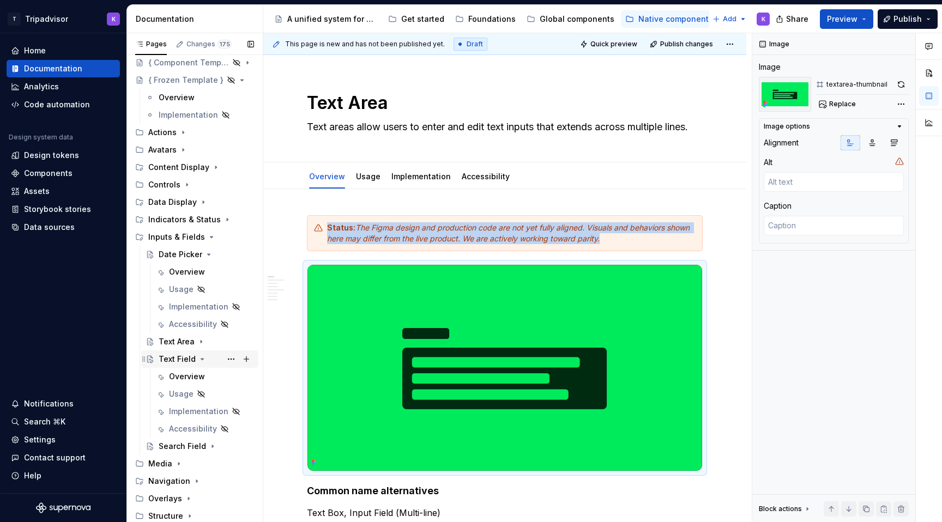
scroll to position [60, 0]
click at [195, 370] on div "Overview" at bounding box center [211, 376] width 85 height 15
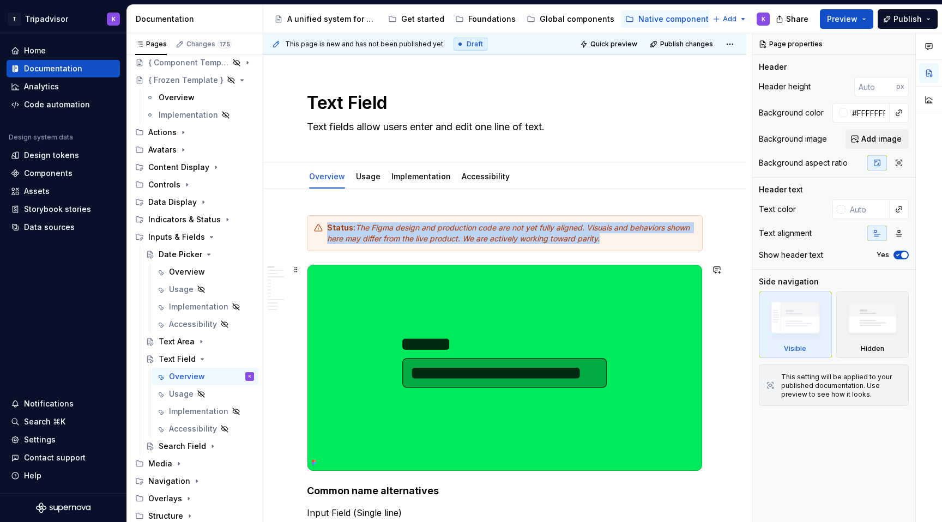
click at [536, 348] on img at bounding box center [505, 368] width 395 height 206
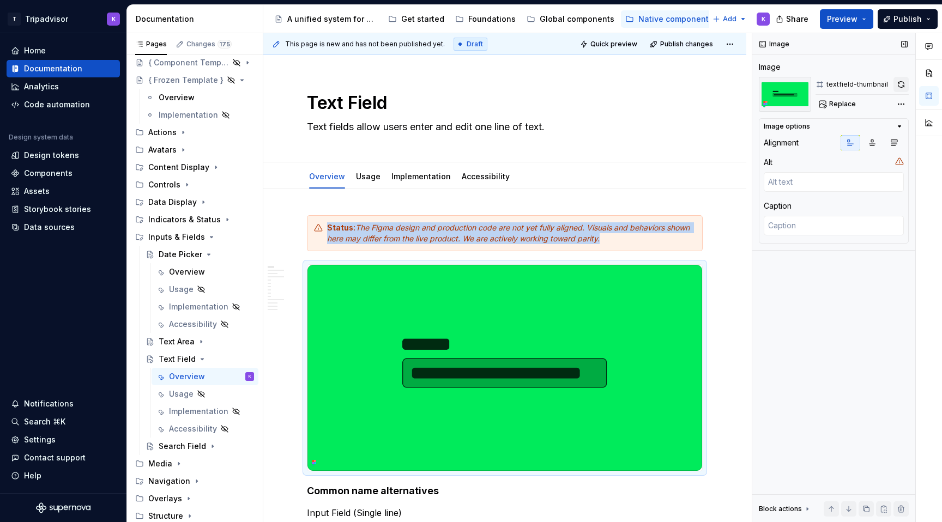
click at [895, 86] on button "button" at bounding box center [901, 84] width 15 height 15
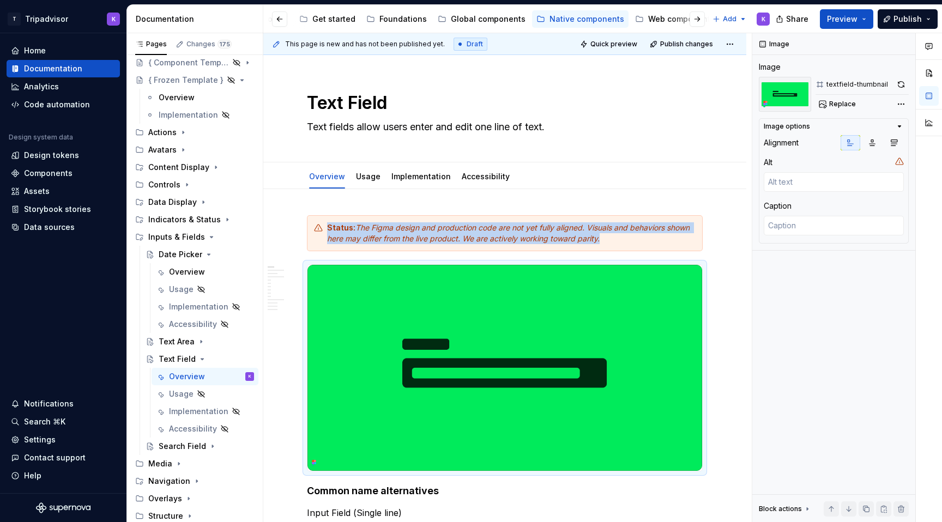
scroll to position [0, 142]
click at [602, 19] on div "Web components" at bounding box center [628, 19] width 67 height 11
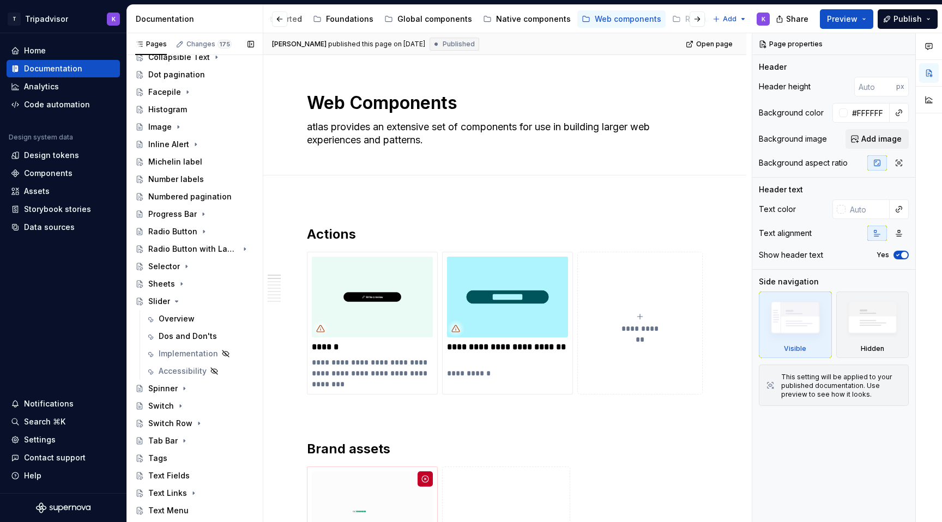
scroll to position [357, 0]
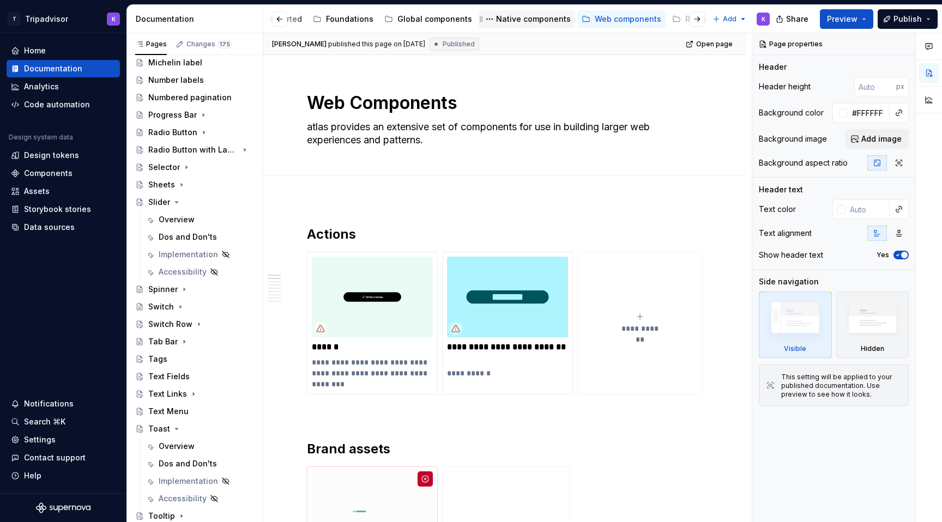
click at [533, 22] on div "Native components" at bounding box center [533, 19] width 75 height 11
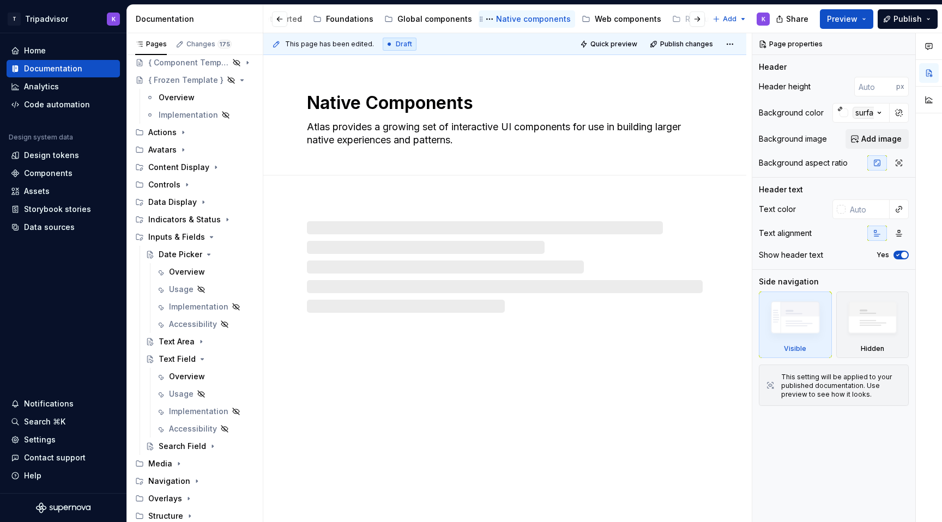
scroll to position [60, 0]
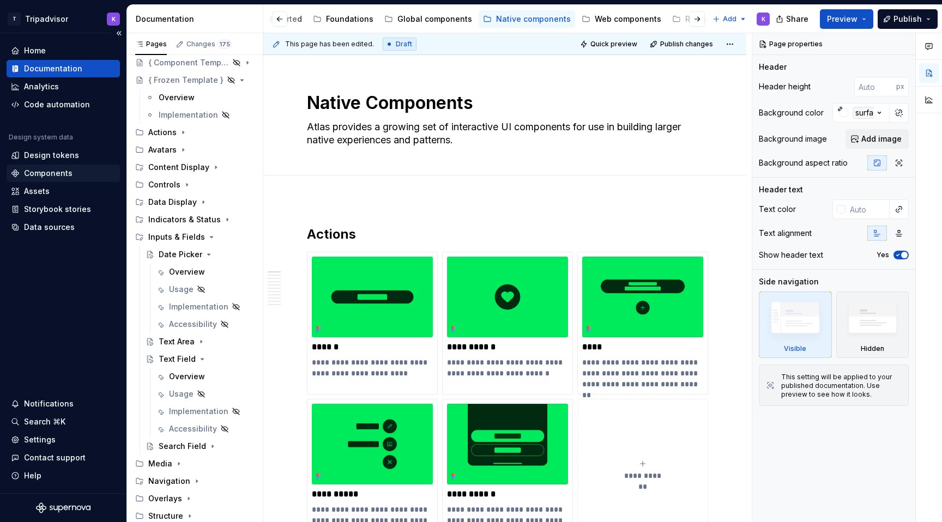
click at [49, 174] on div "Components" at bounding box center [48, 173] width 49 height 11
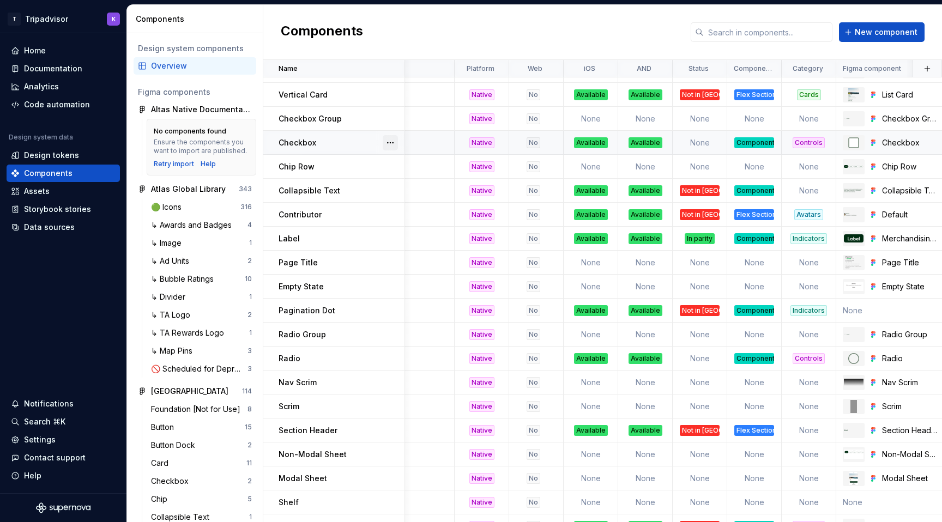
scroll to position [211, 146]
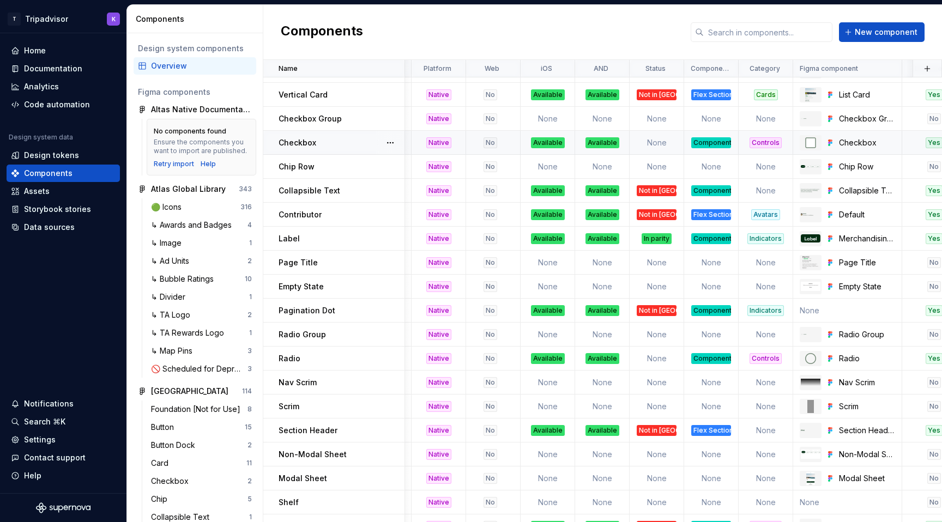
click at [656, 147] on td "None" at bounding box center [657, 143] width 55 height 24
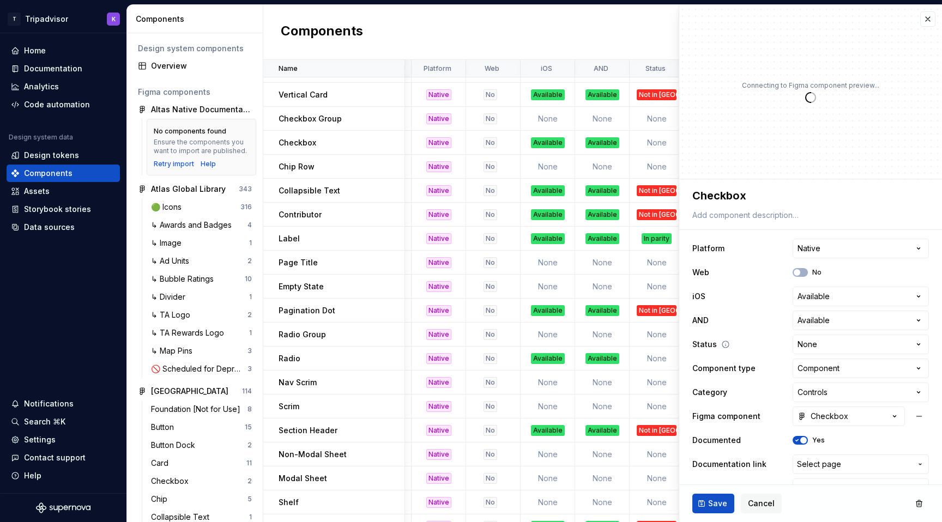
type textarea "*"
click at [828, 346] on html "T Tripadvisor K Home Documentation Analytics Code automation Design system data…" at bounding box center [471, 261] width 942 height 522
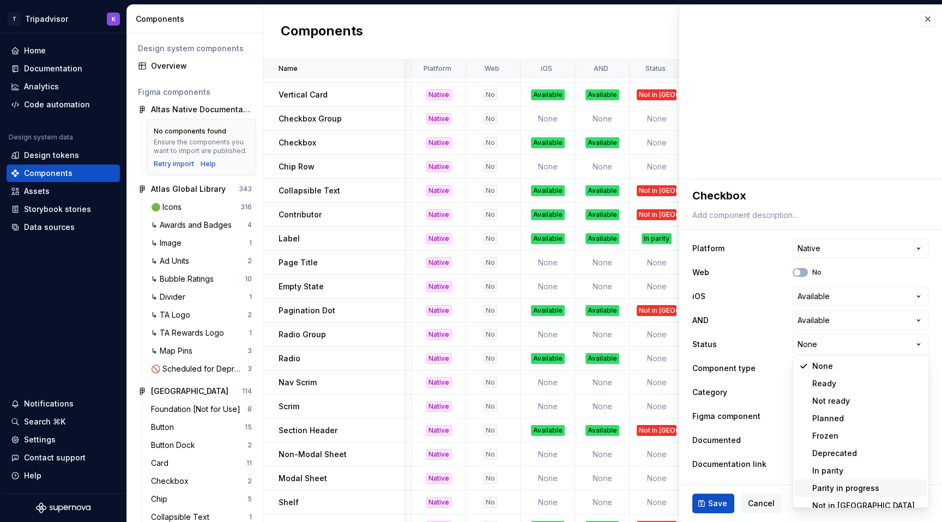
scroll to position [9, 0]
select select "**********"
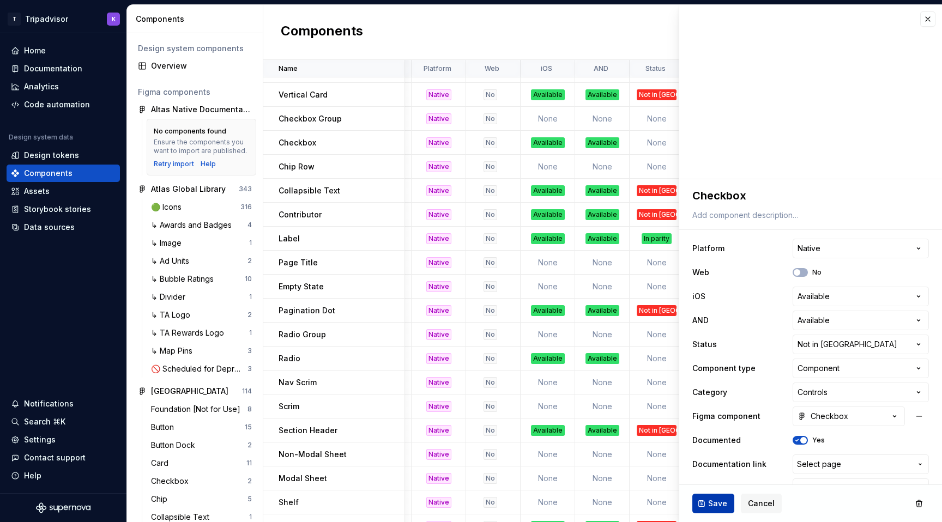
click at [705, 508] on button "Save" at bounding box center [714, 504] width 42 height 20
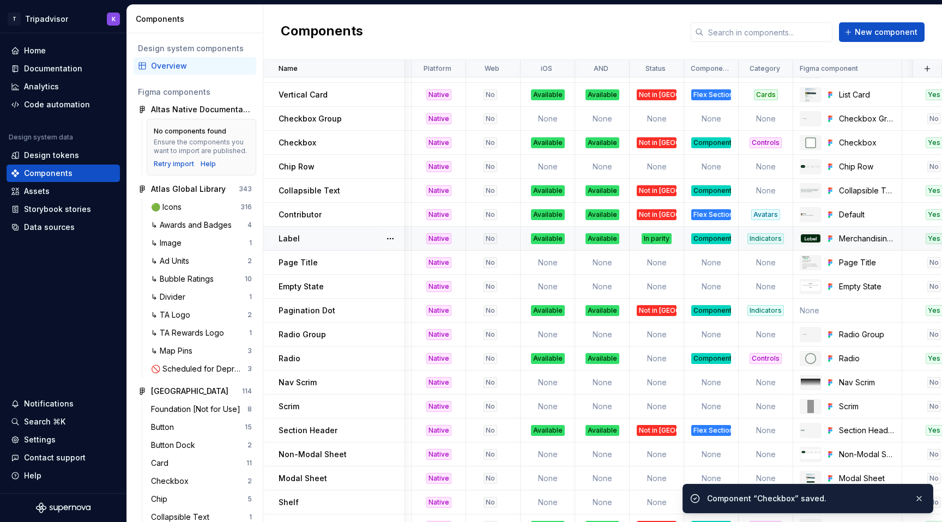
scroll to position [211, 0]
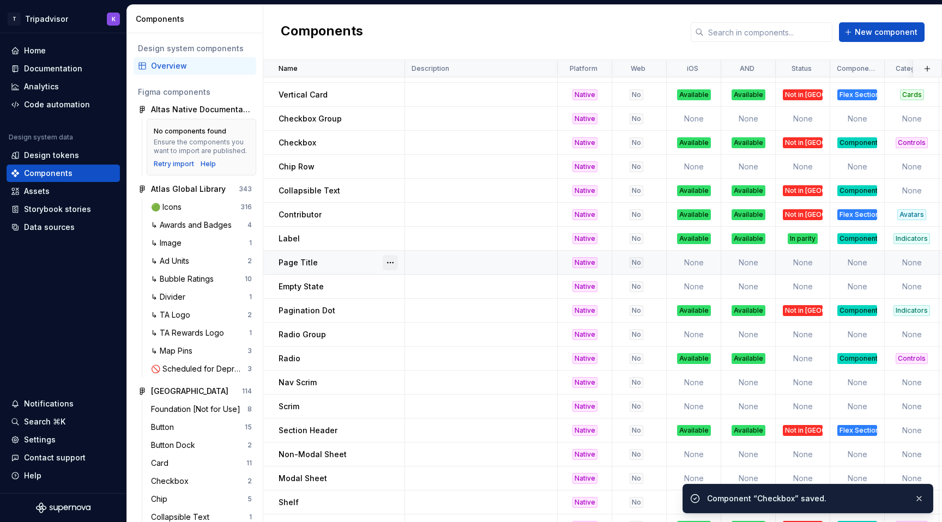
click at [388, 262] on button "button" at bounding box center [390, 262] width 15 height 15
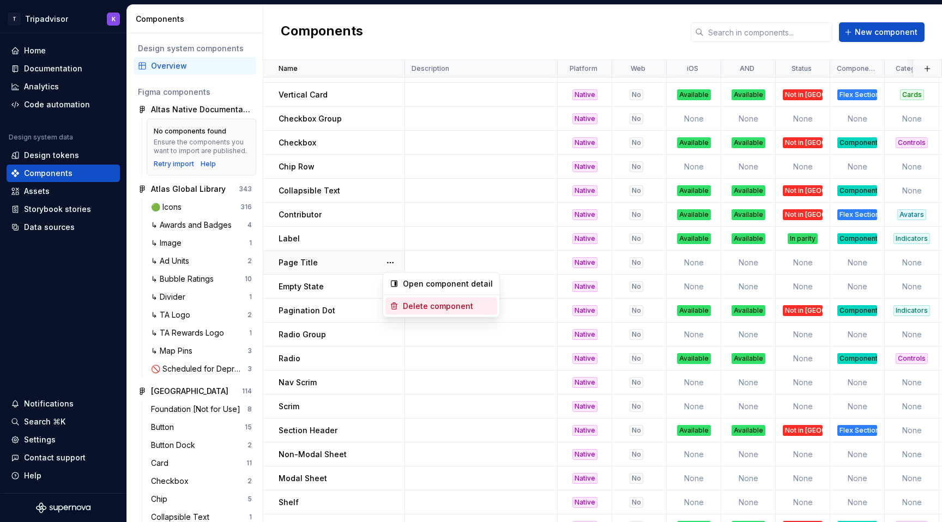
click at [418, 306] on div "Delete component" at bounding box center [448, 306] width 90 height 11
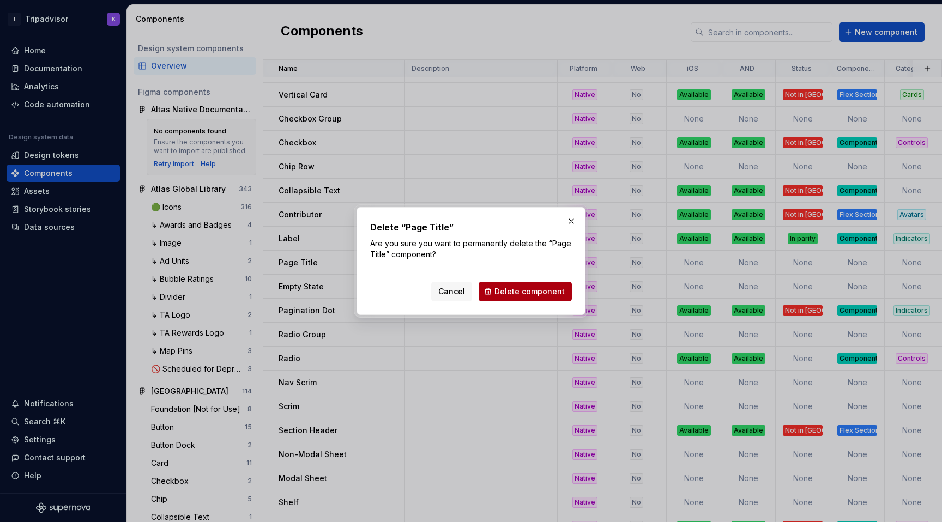
click at [550, 288] on span "Delete component" at bounding box center [530, 291] width 70 height 11
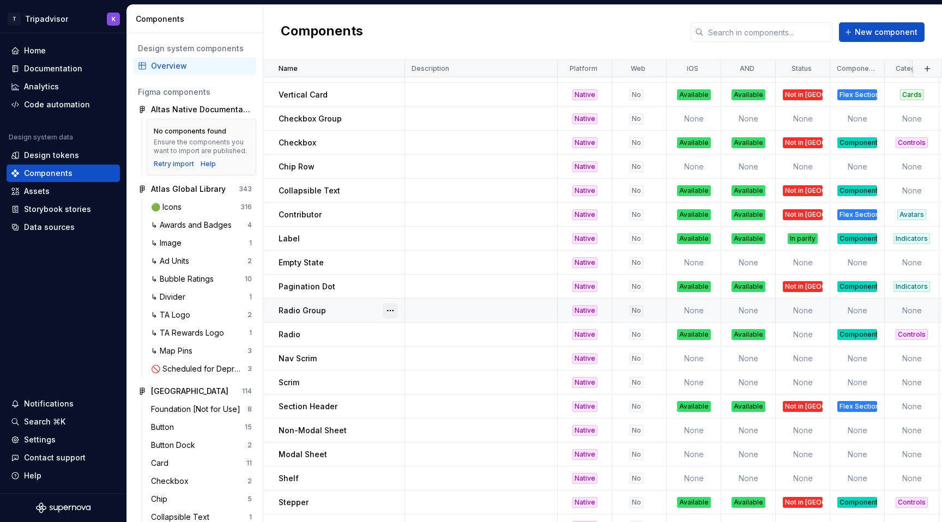
click at [393, 312] on button "button" at bounding box center [390, 310] width 15 height 15
click at [425, 355] on div "Delete component" at bounding box center [448, 354] width 90 height 11
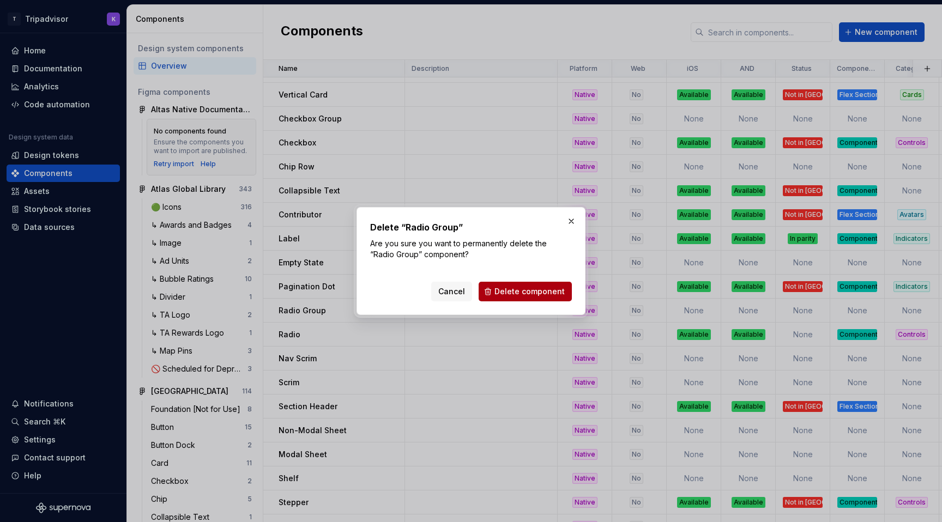
click at [536, 288] on span "Delete component" at bounding box center [530, 291] width 70 height 11
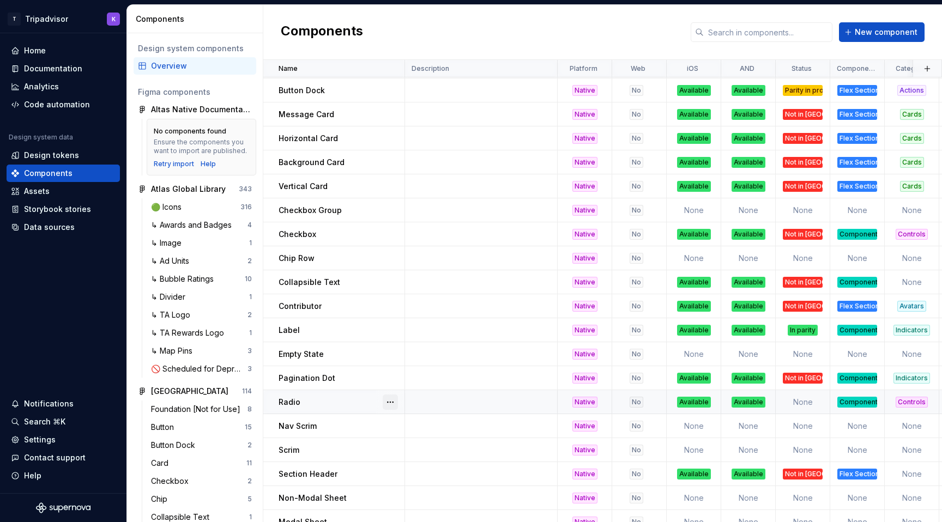
scroll to position [118, 0]
click at [389, 212] on button "button" at bounding box center [390, 210] width 15 height 15
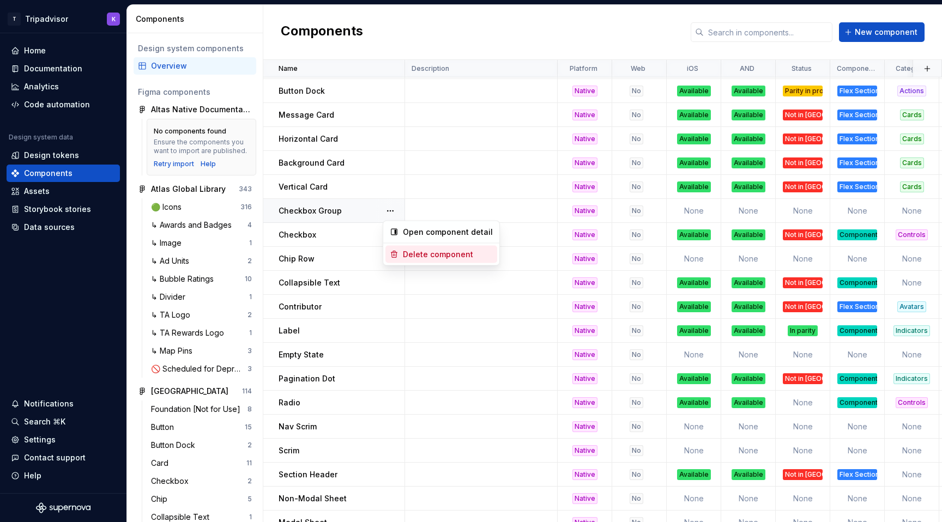
click at [415, 256] on div "Delete component" at bounding box center [448, 254] width 90 height 11
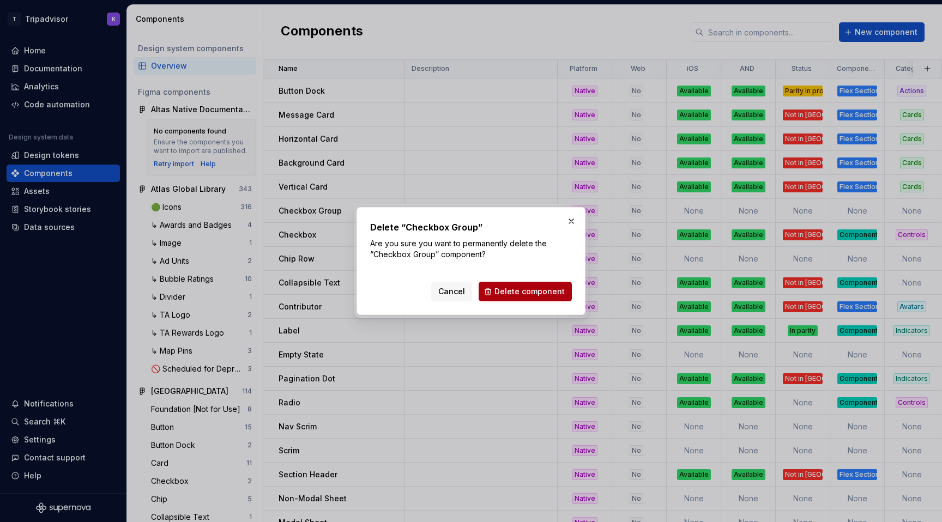
click at [509, 292] on span "Delete component" at bounding box center [530, 291] width 70 height 11
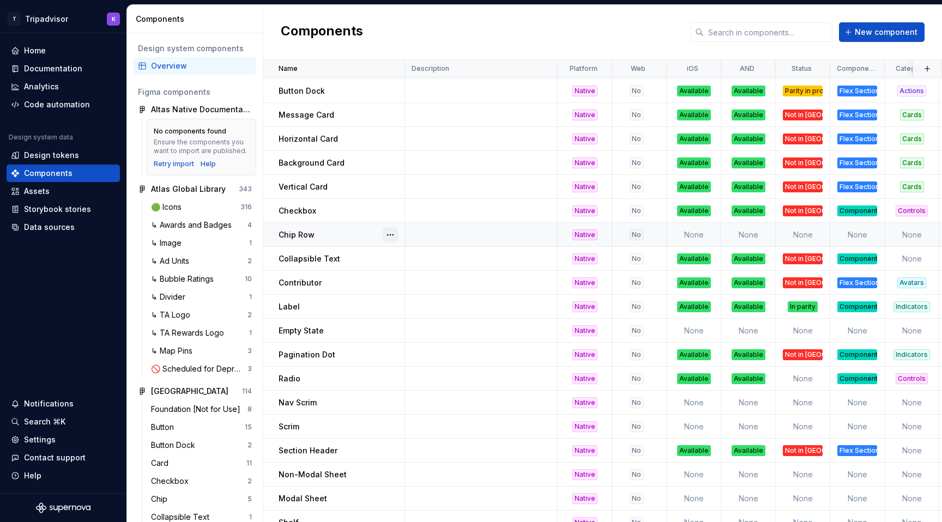
scroll to position [0, 0]
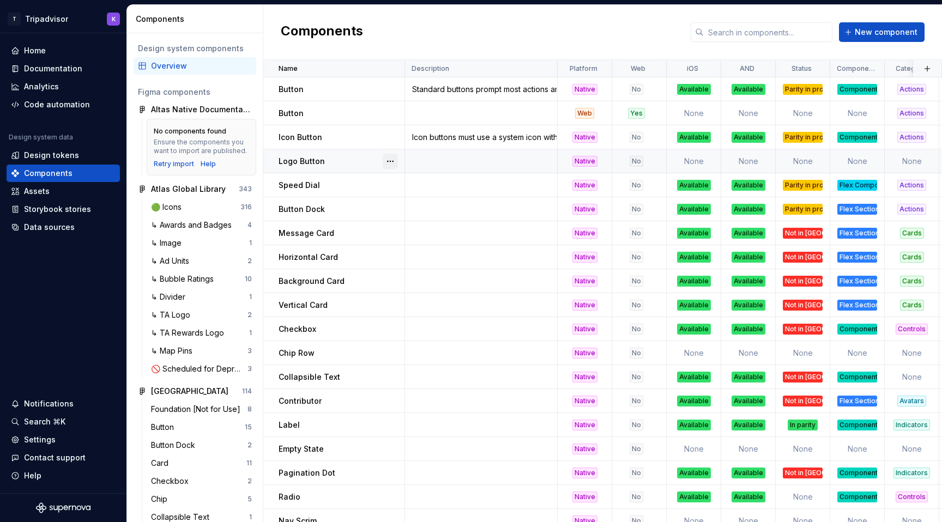
click at [395, 157] on button "button" at bounding box center [390, 161] width 15 height 15
click at [423, 207] on div "Delete component" at bounding box center [448, 205] width 90 height 11
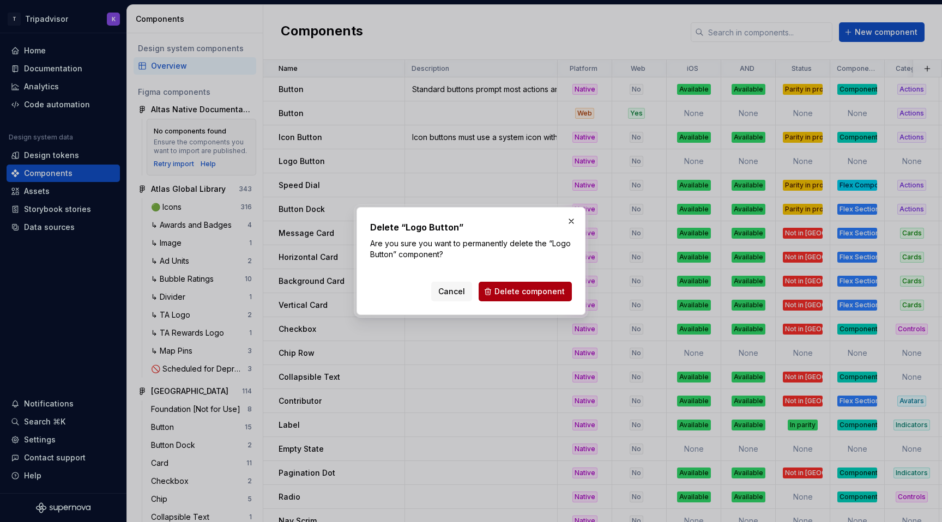
click at [523, 292] on span "Delete component" at bounding box center [530, 291] width 70 height 11
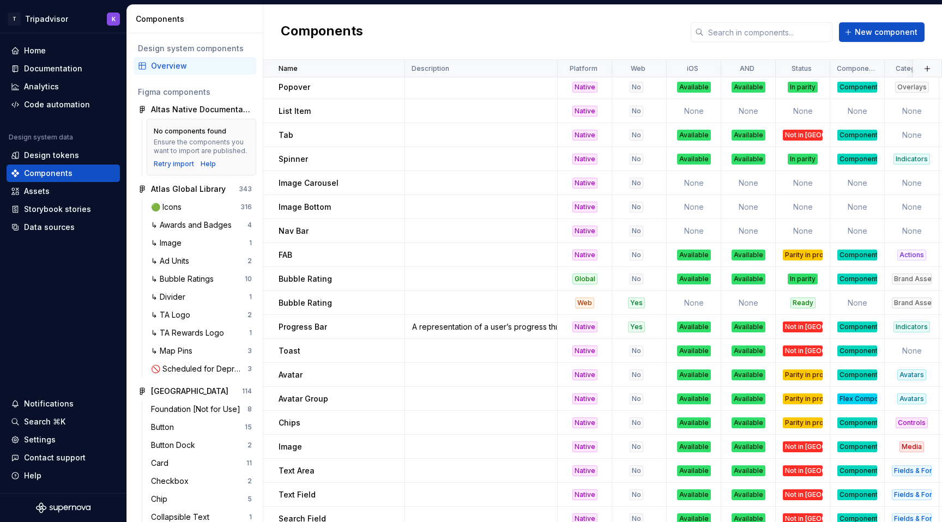
scroll to position [755, 0]
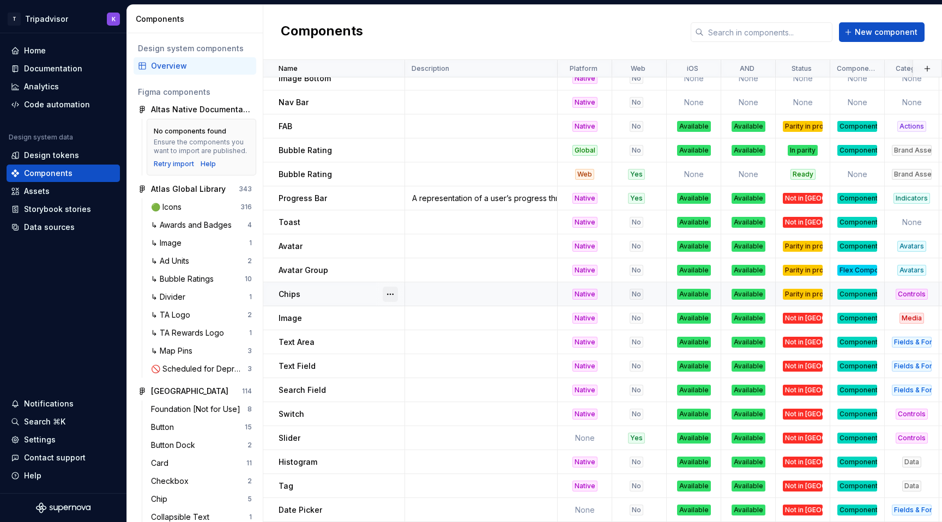
click at [391, 293] on button "button" at bounding box center [390, 294] width 15 height 15
click at [431, 314] on div "Open component detail" at bounding box center [448, 315] width 90 height 11
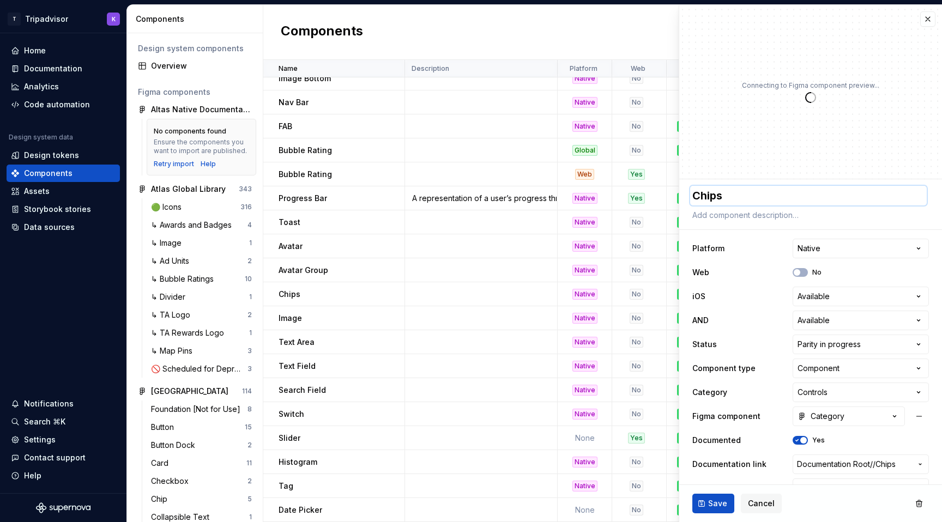
click at [731, 203] on textarea "Chips" at bounding box center [808, 196] width 237 height 20
click at [729, 199] on textarea "Chips" at bounding box center [808, 196] width 237 height 20
type textarea "*"
type textarea "Chip"
type textarea "*"
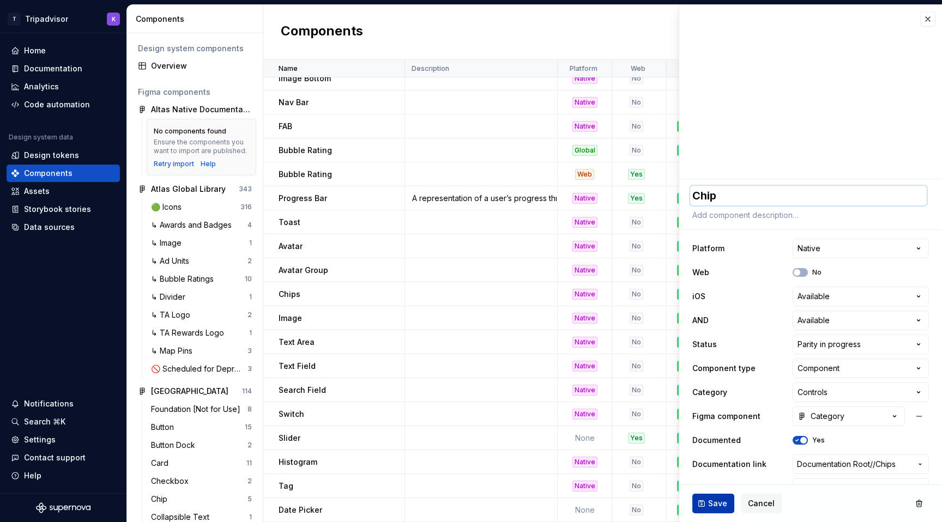
type textarea "Chip"
click at [704, 513] on button "Save" at bounding box center [714, 504] width 42 height 20
type textarea "*"
type textarea "Chip"
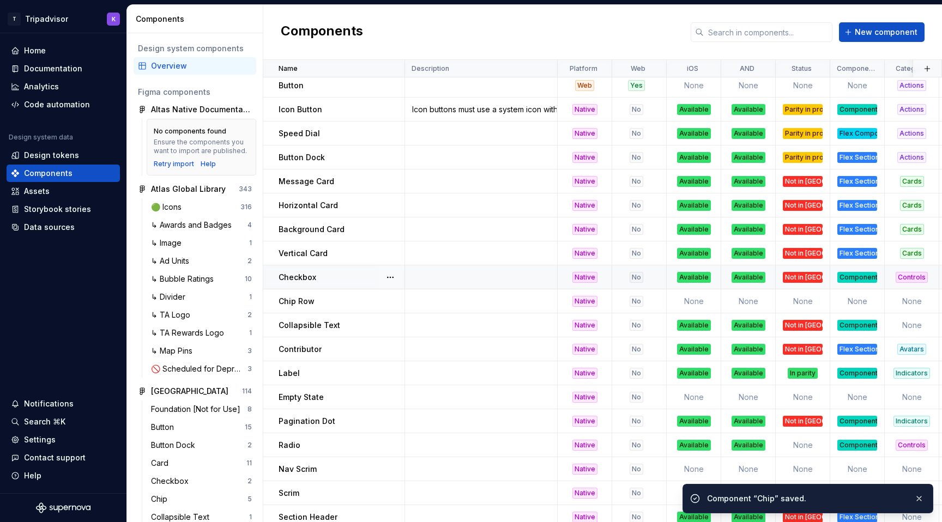
scroll to position [38, 0]
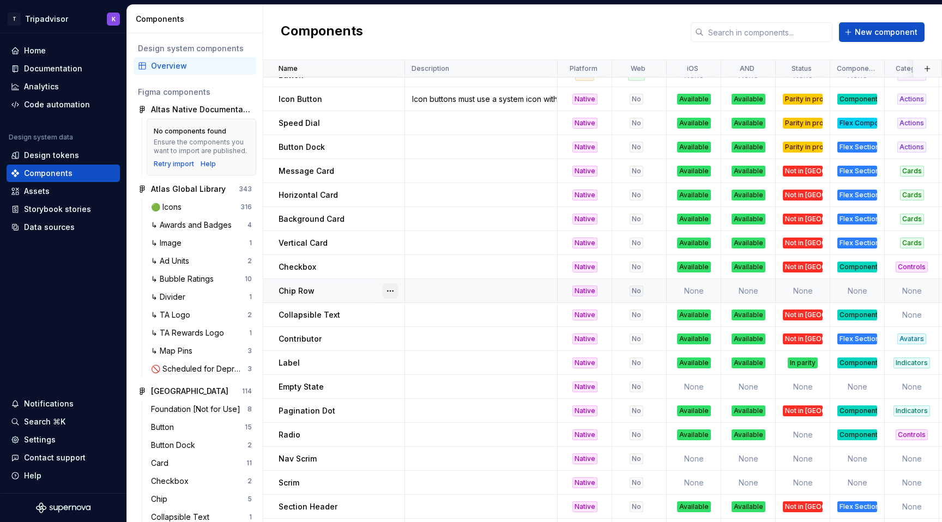
click at [396, 290] on button "button" at bounding box center [390, 291] width 15 height 15
click at [432, 334] on div "Delete component" at bounding box center [448, 334] width 90 height 11
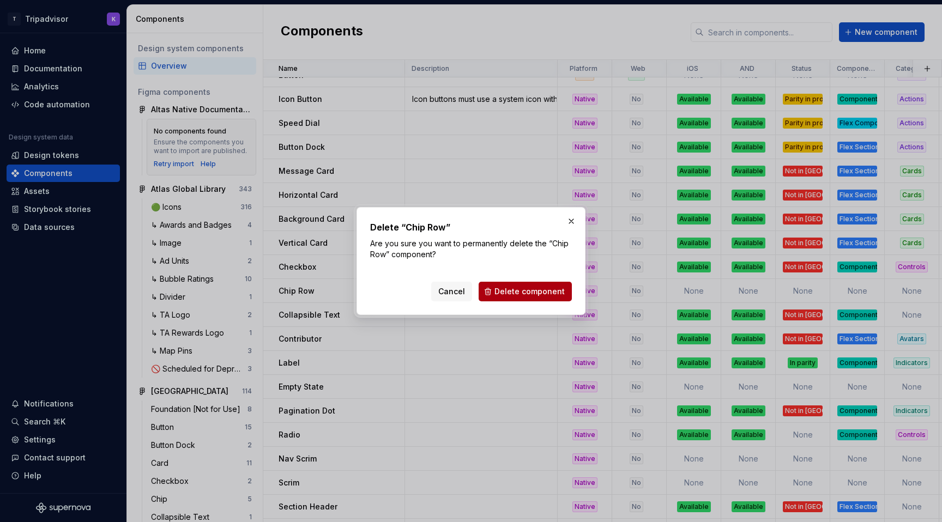
click at [535, 295] on span "Delete component" at bounding box center [530, 291] width 70 height 11
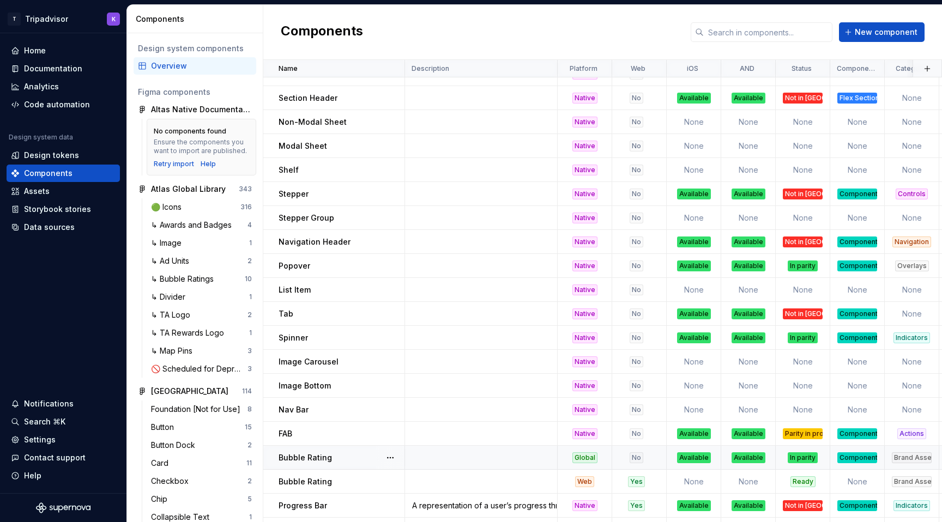
scroll to position [382, 0]
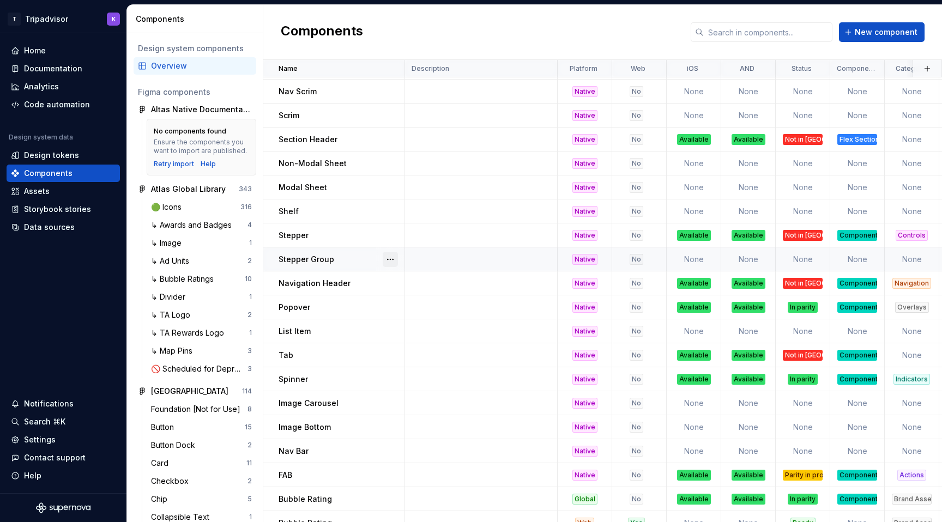
click at [389, 258] on button "button" at bounding box center [390, 259] width 15 height 15
click at [410, 306] on div "Delete component" at bounding box center [448, 303] width 90 height 11
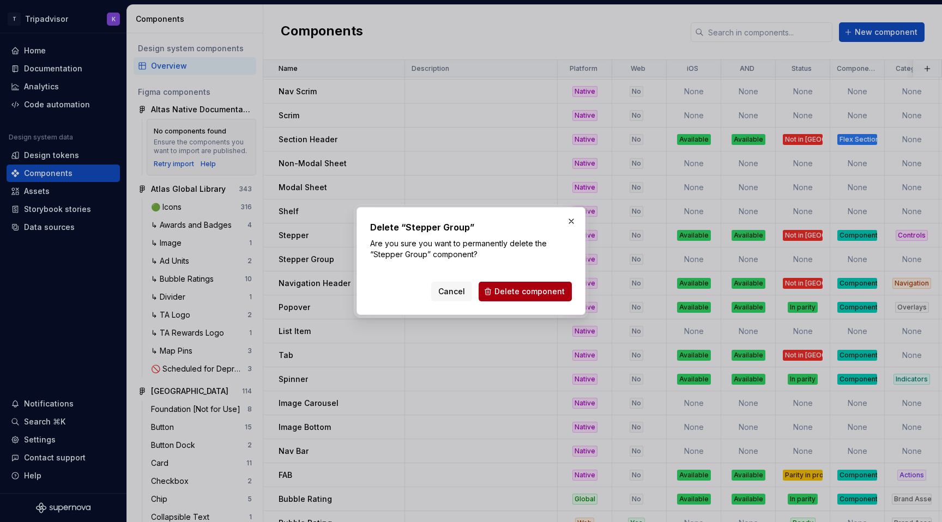
click at [525, 291] on span "Delete component" at bounding box center [530, 291] width 70 height 11
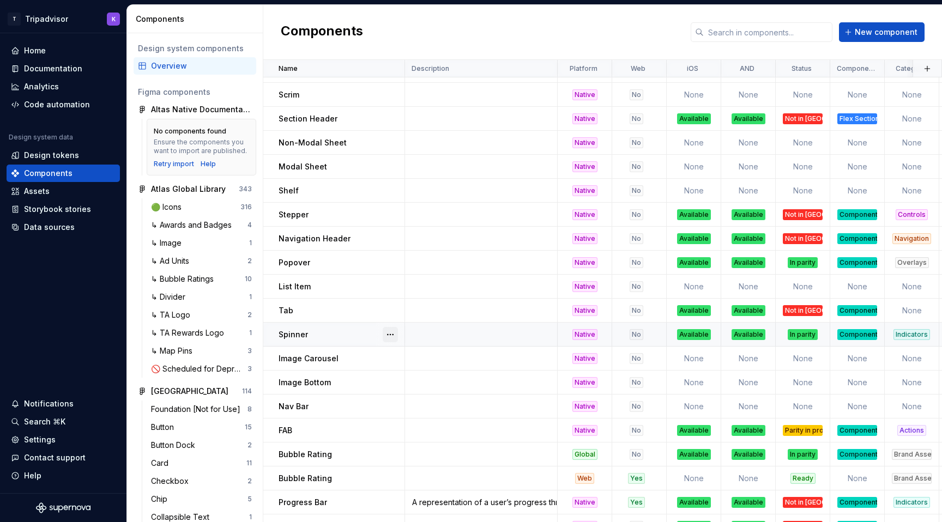
scroll to position [415, 0]
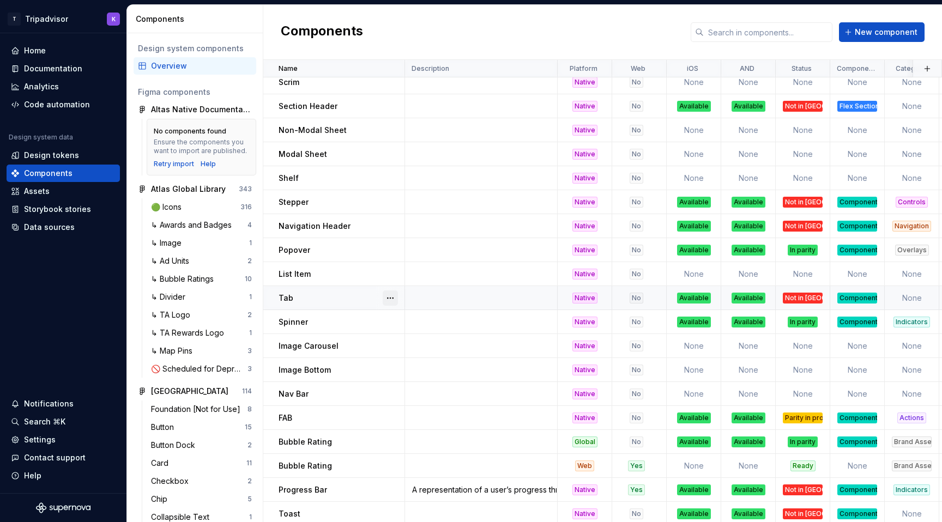
click at [389, 296] on button "button" at bounding box center [390, 298] width 15 height 15
click at [462, 321] on div "Open component detail" at bounding box center [448, 319] width 90 height 11
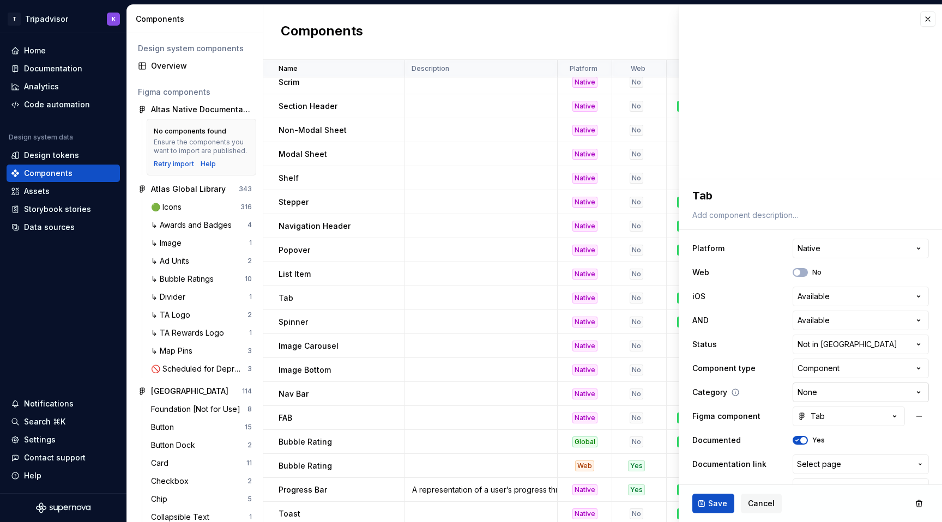
click at [833, 387] on html "T Tripadvisor K Home Documentation Analytics Code automation Design system data…" at bounding box center [471, 261] width 942 height 522
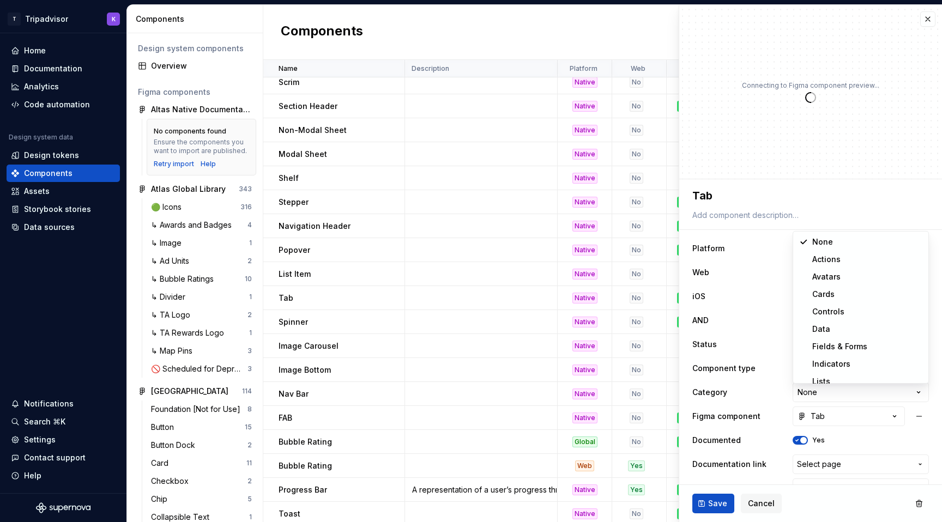
type textarea "*"
select select "**********"
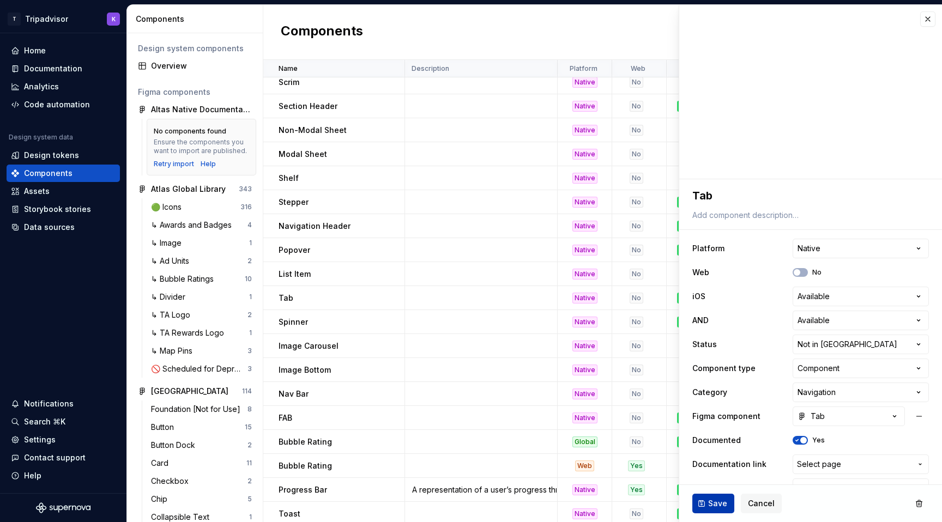
click at [712, 501] on span "Save" at bounding box center [717, 503] width 19 height 11
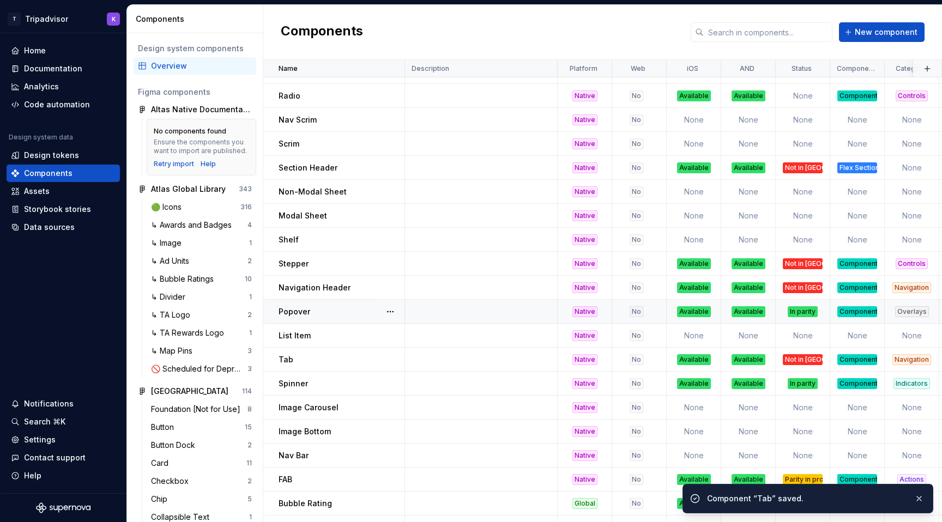
scroll to position [342, 0]
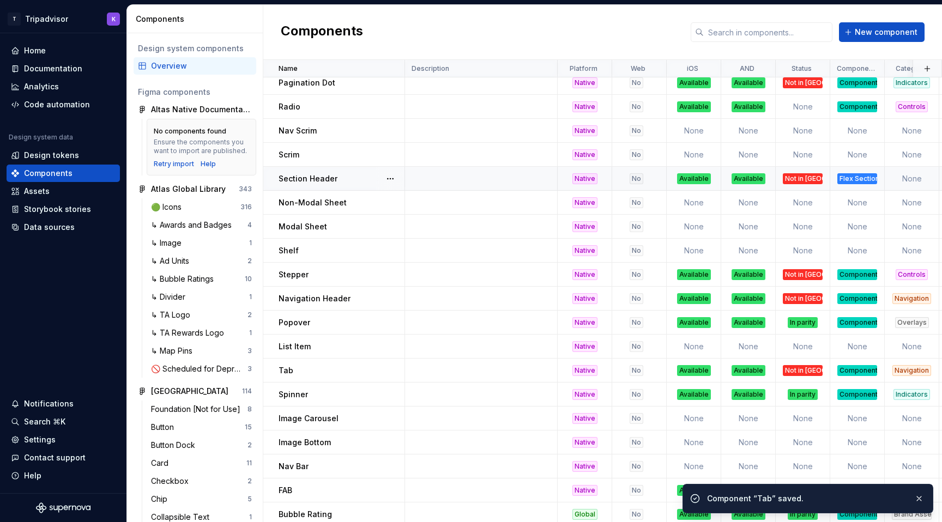
click at [912, 176] on td "None" at bounding box center [912, 179] width 55 height 24
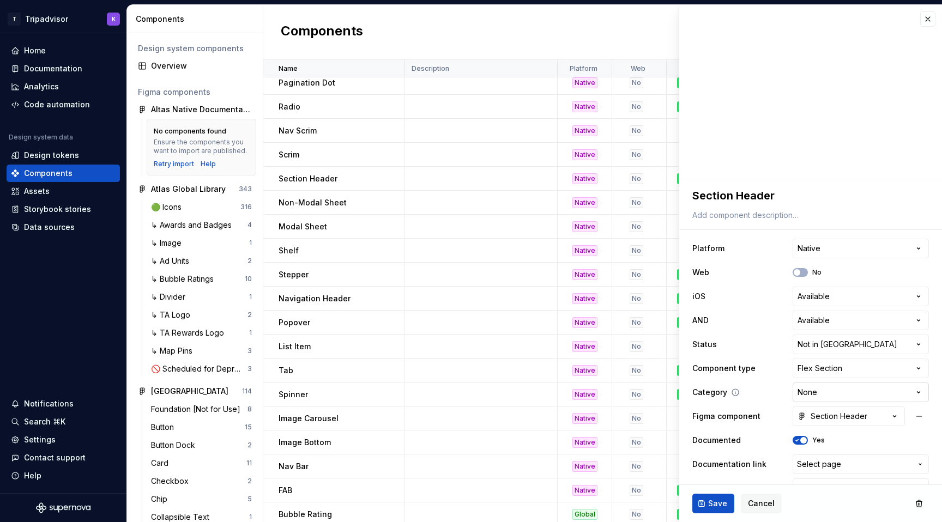
click at [838, 392] on html "T Tripadvisor K Home Documentation Analytics Code automation Design system data…" at bounding box center [471, 261] width 942 height 522
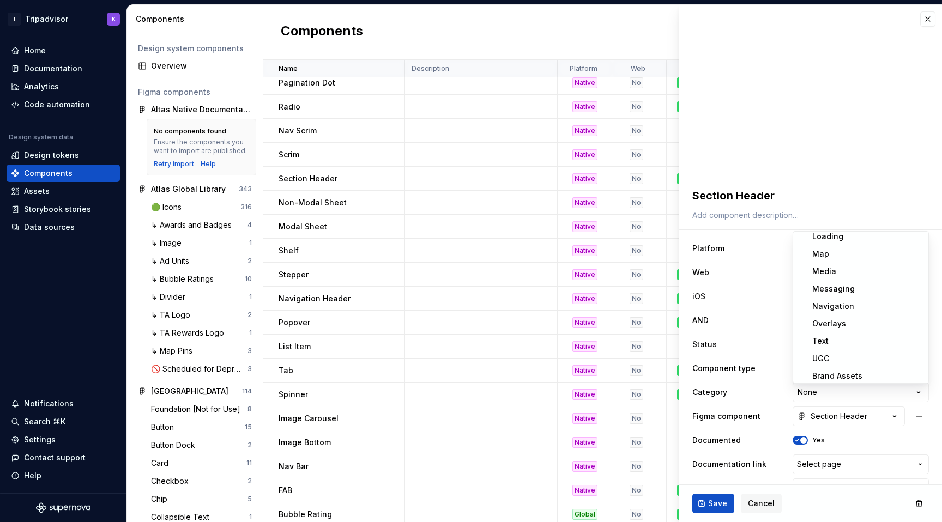
scroll to position [166, 0]
click at [666, 447] on html "T Tripadvisor K Home Documentation Analytics Code automation Design system data…" at bounding box center [471, 261] width 942 height 522
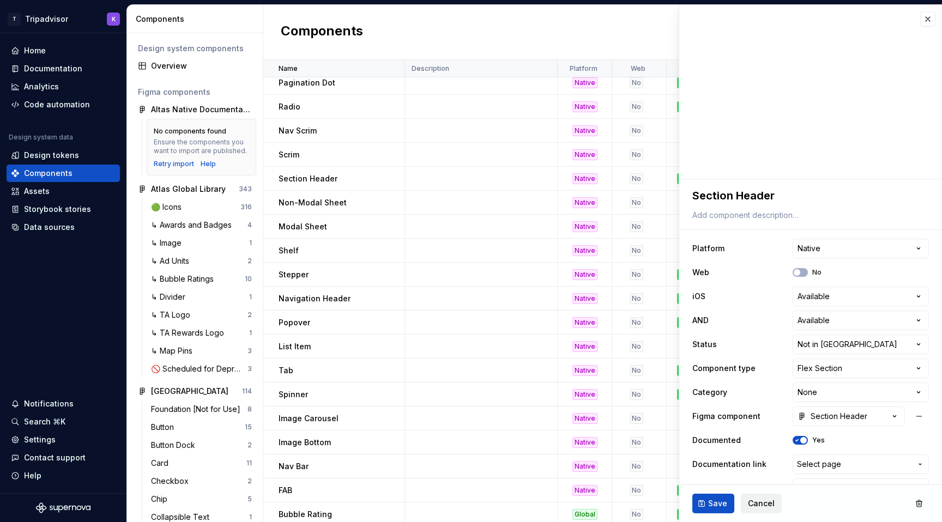
click at [753, 507] on span "Cancel" at bounding box center [761, 503] width 27 height 11
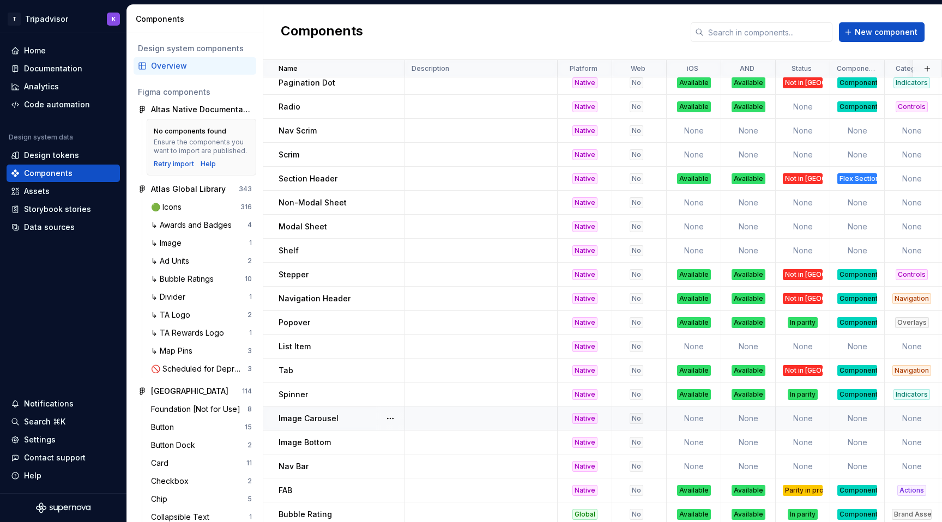
scroll to position [707, 0]
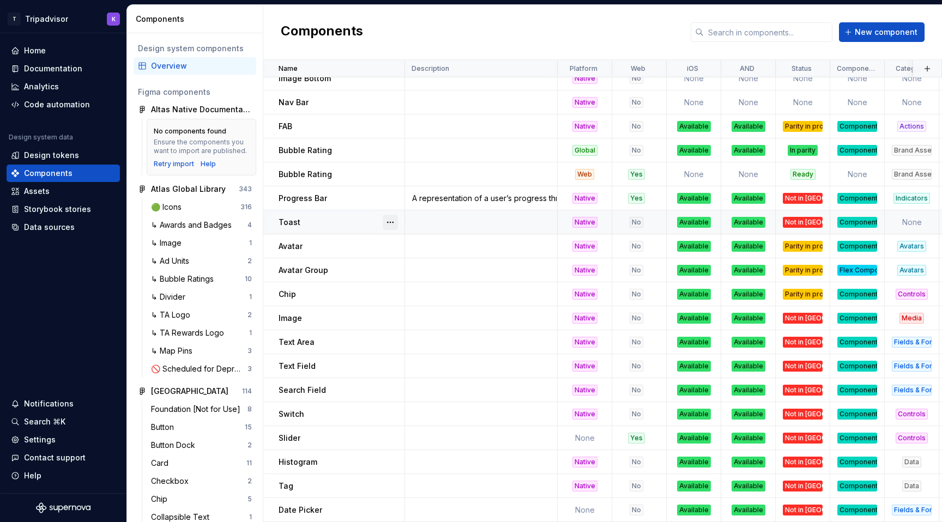
click at [385, 220] on button "button" at bounding box center [390, 222] width 15 height 15
click at [411, 247] on div "Open component detail" at bounding box center [448, 243] width 90 height 11
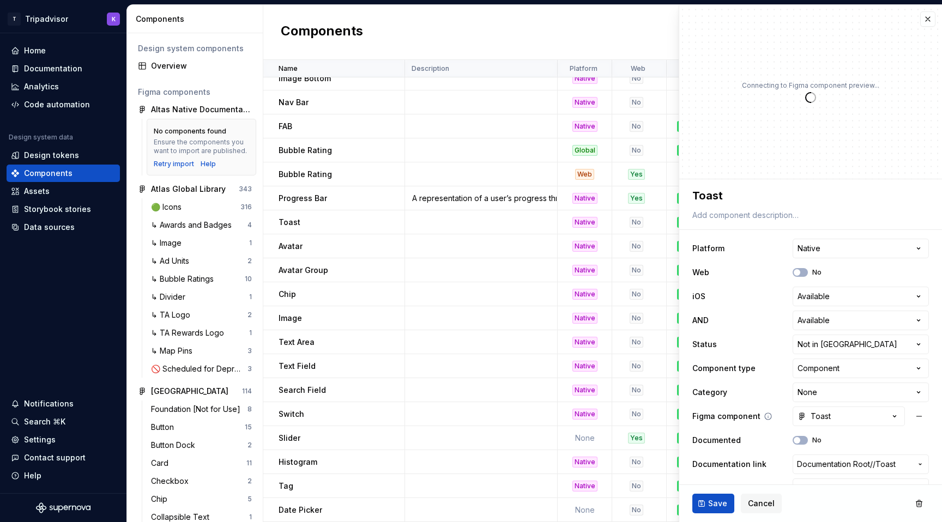
scroll to position [22, 0]
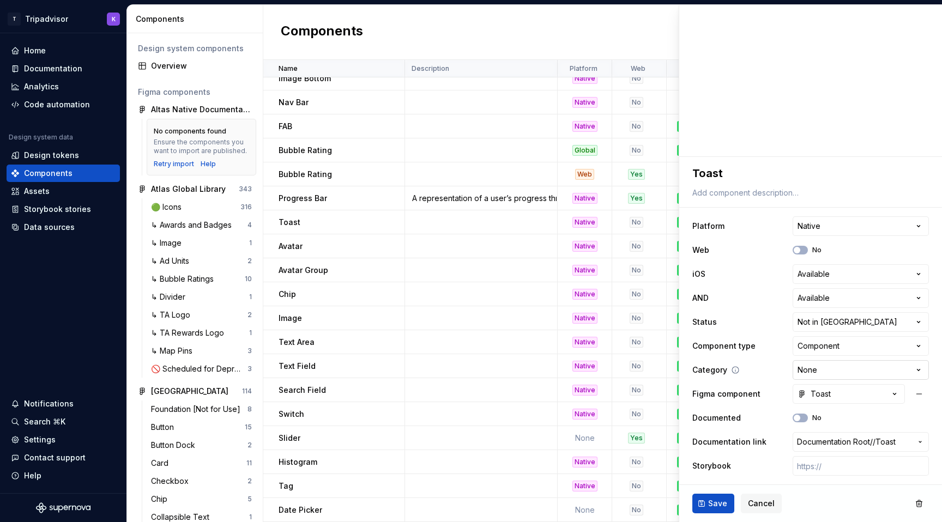
click at [831, 370] on html "T Tripadvisor K Home Documentation Analytics Code automation Design system data…" at bounding box center [471, 261] width 942 height 522
type textarea "*"
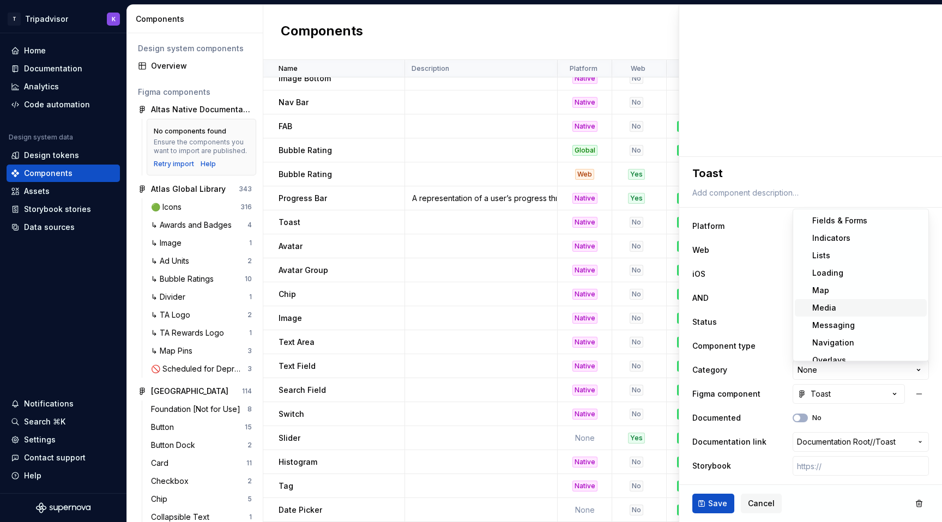
scroll to position [159, 0]
select select "**********"
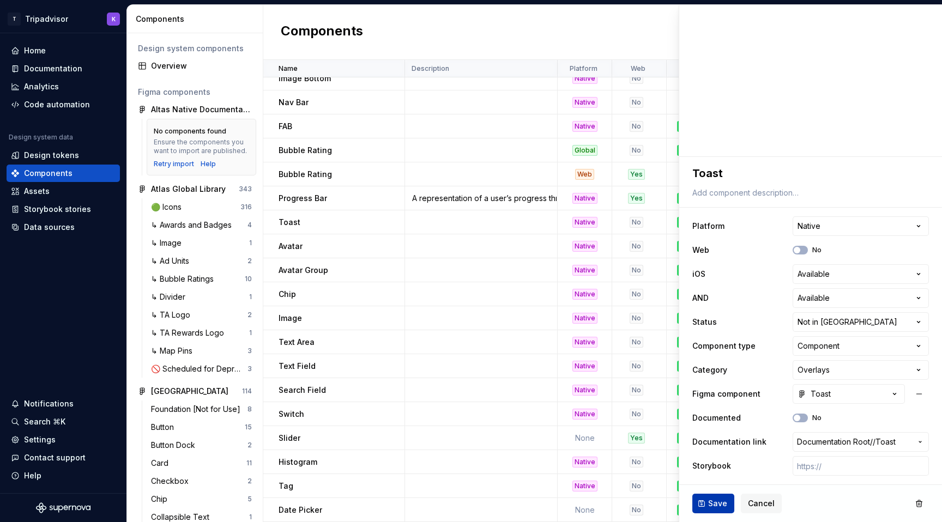
click at [714, 501] on span "Save" at bounding box center [717, 503] width 19 height 11
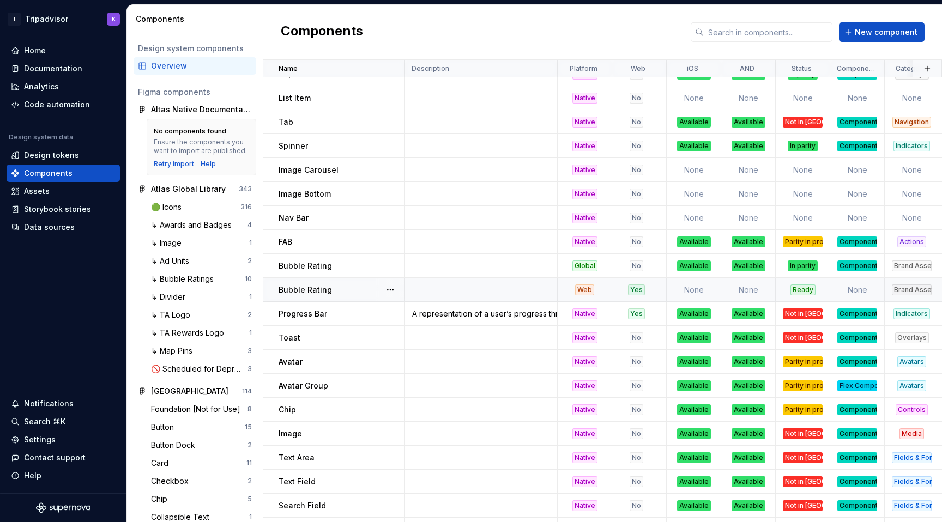
scroll to position [586, 0]
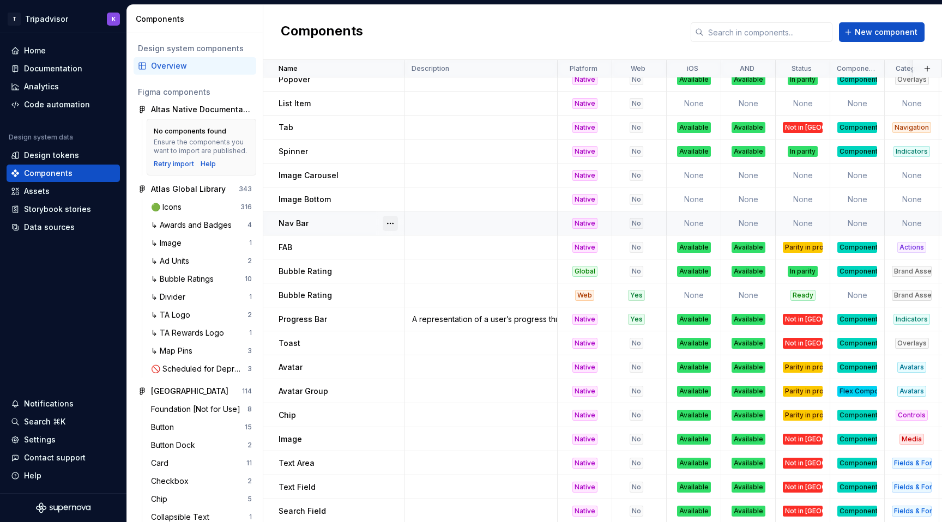
click at [389, 222] on button "button" at bounding box center [390, 223] width 15 height 15
click at [424, 269] on div "Delete component" at bounding box center [448, 267] width 90 height 11
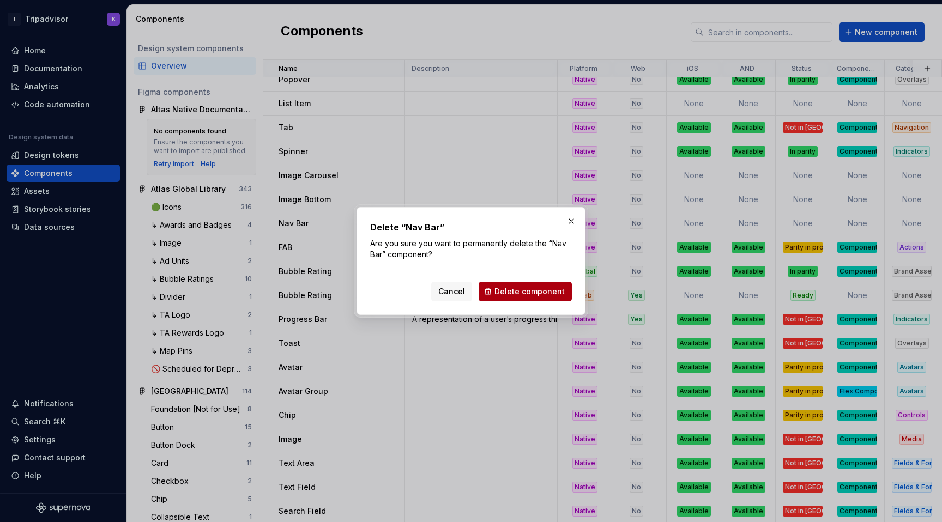
click at [537, 291] on span "Delete component" at bounding box center [530, 291] width 70 height 11
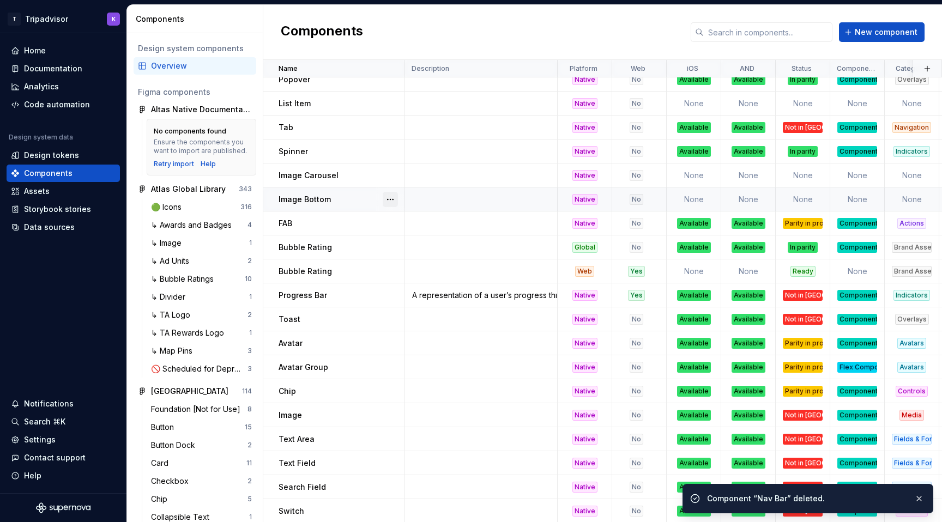
click at [385, 198] on button "button" at bounding box center [390, 199] width 15 height 15
click at [451, 238] on div "Delete component" at bounding box center [448, 243] width 90 height 11
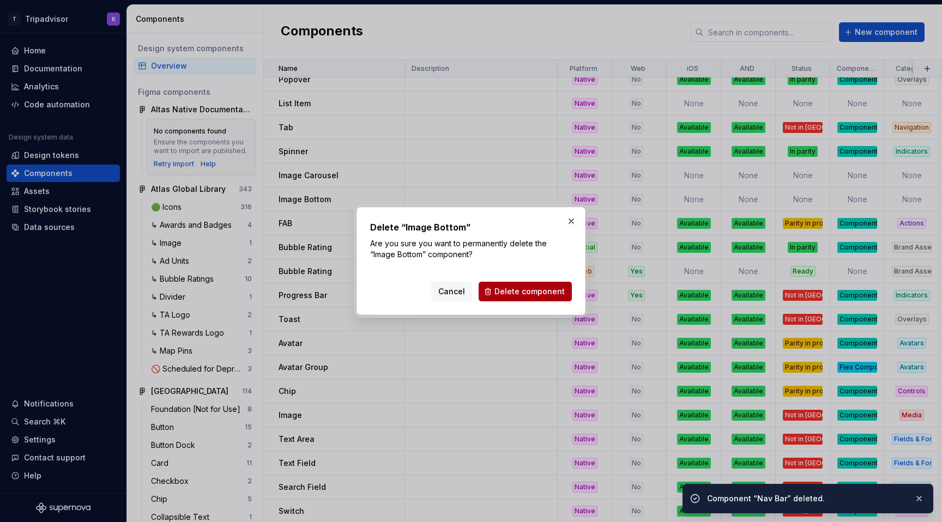
click at [529, 290] on span "Delete component" at bounding box center [530, 291] width 70 height 11
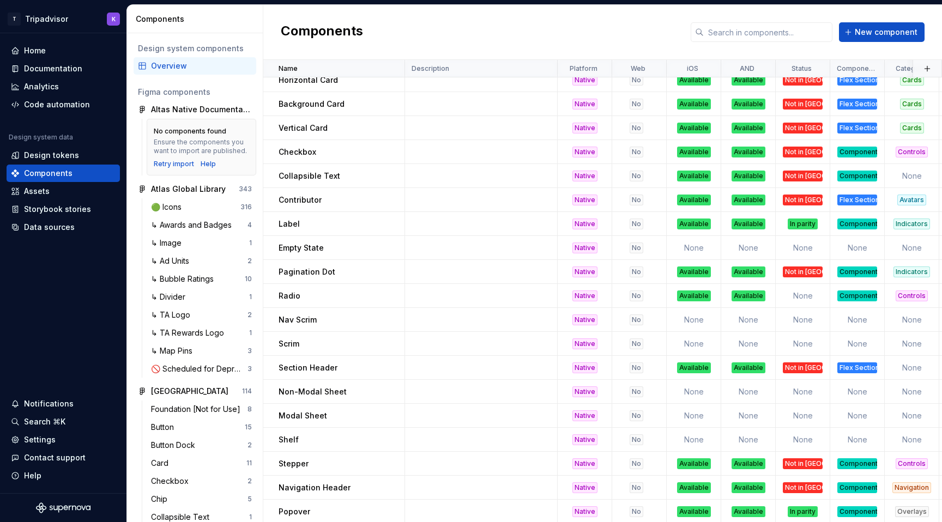
scroll to position [0, 0]
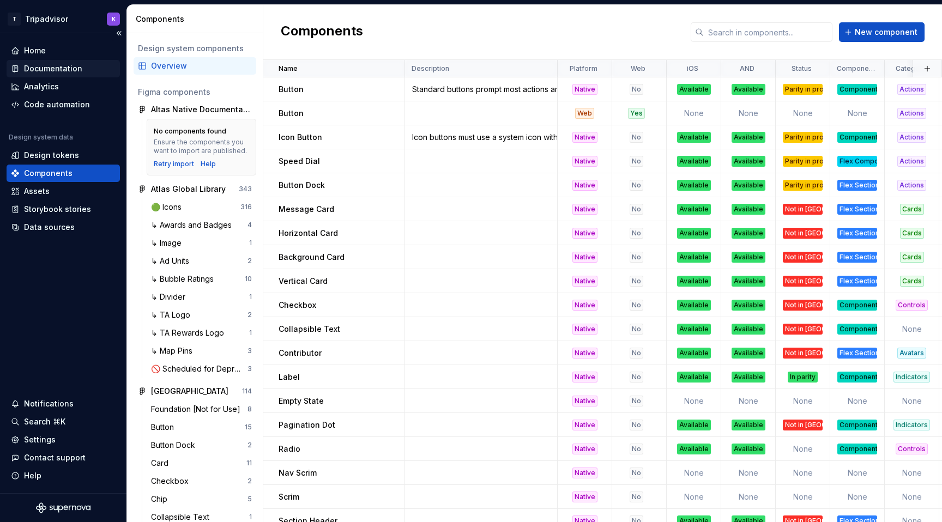
click at [72, 69] on div "Documentation" at bounding box center [53, 68] width 58 height 11
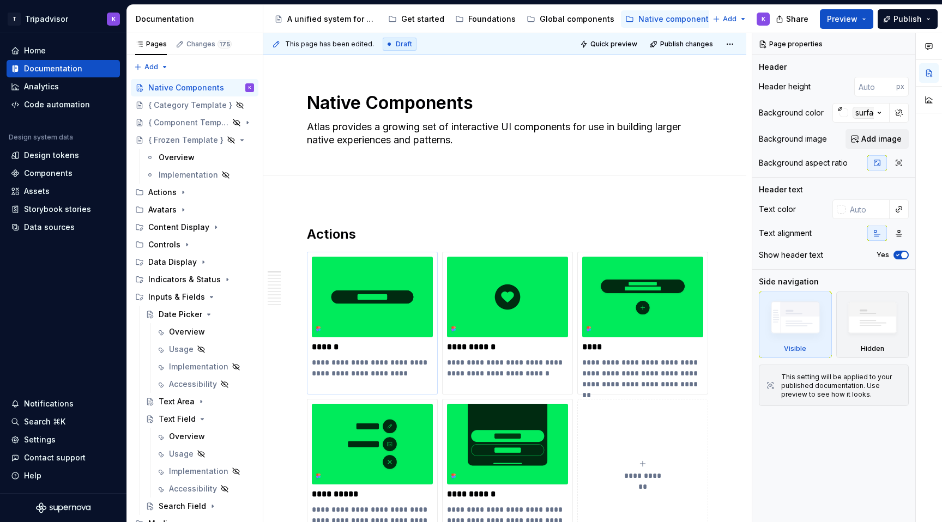
type textarea "*"
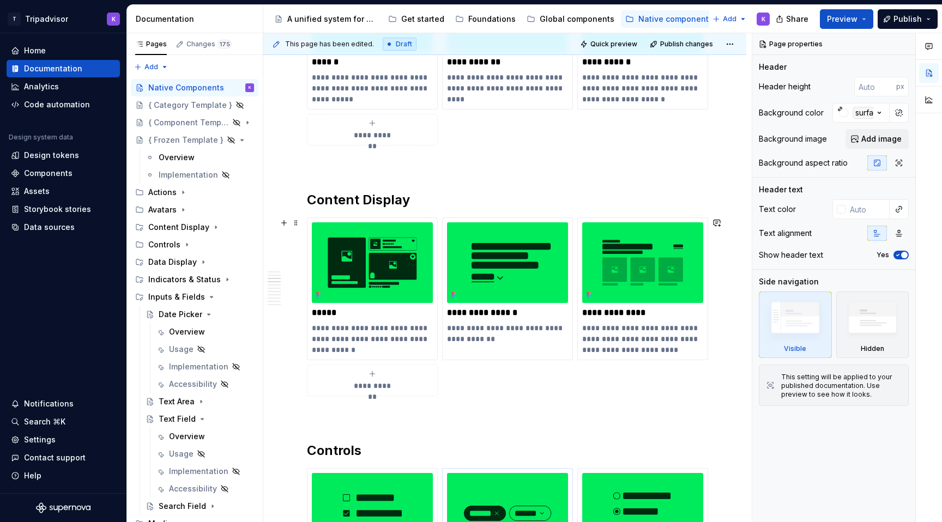
scroll to position [645, 0]
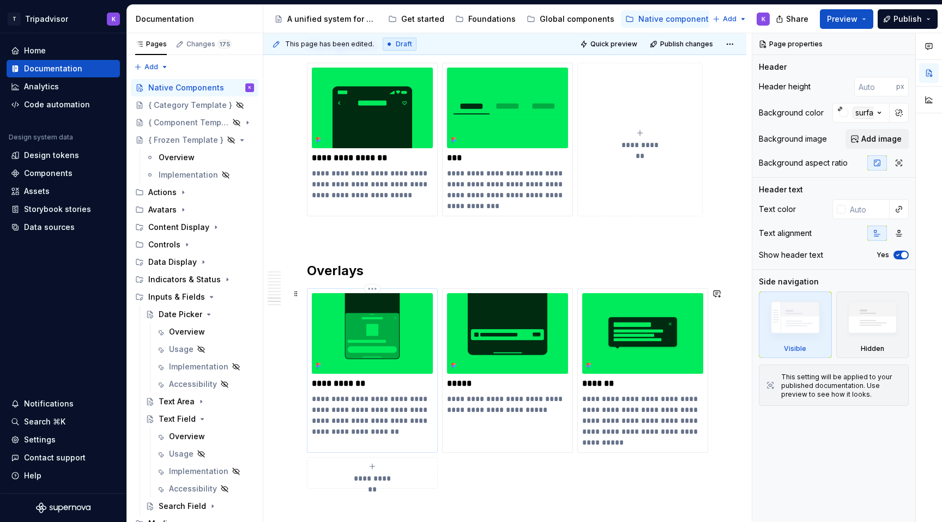
scroll to position [2706, 0]
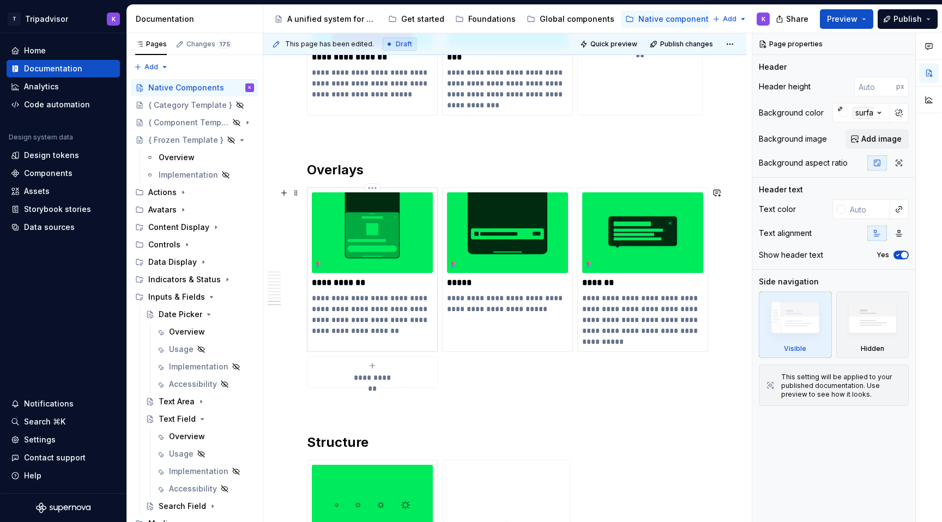
click at [400, 265] on img at bounding box center [372, 233] width 121 height 81
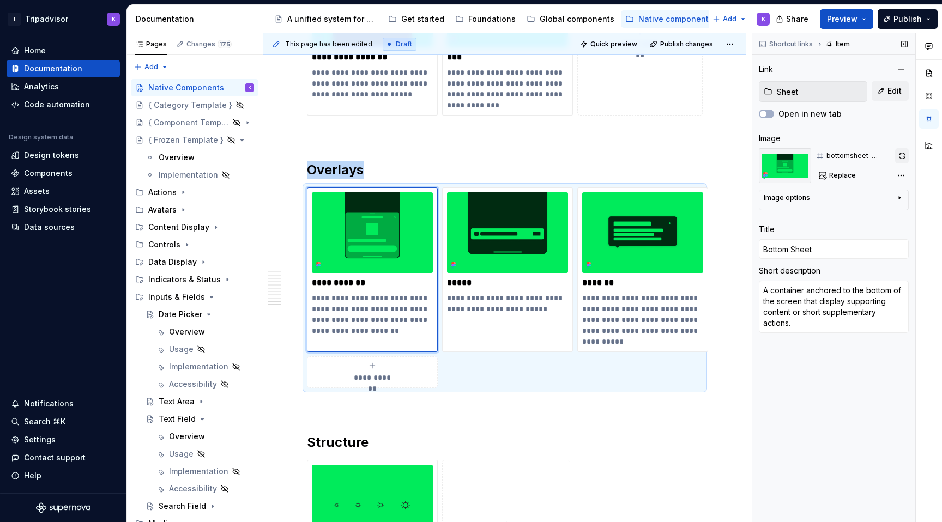
click at [898, 156] on button "button" at bounding box center [902, 155] width 14 height 15
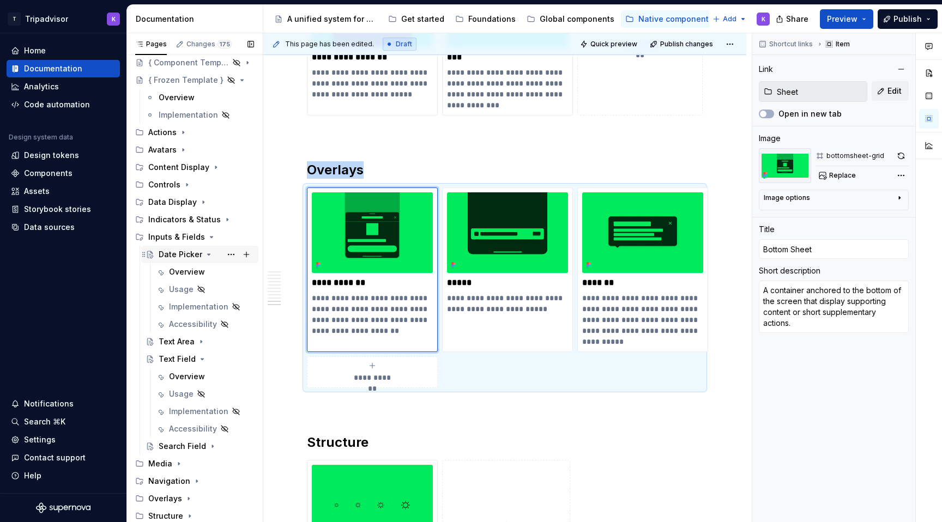
click at [206, 253] on icon "Page tree" at bounding box center [209, 254] width 9 height 9
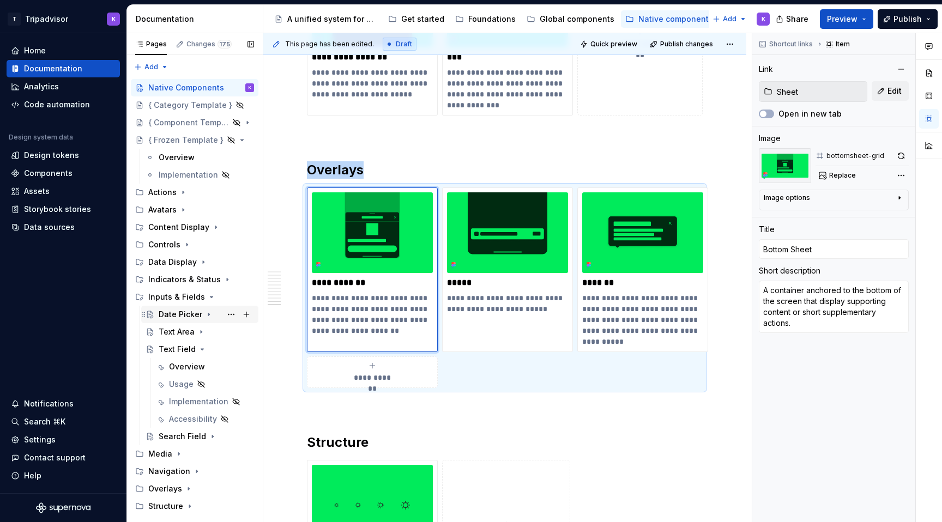
scroll to position [0, 0]
click at [201, 347] on icon "Page tree" at bounding box center [202, 349] width 9 height 9
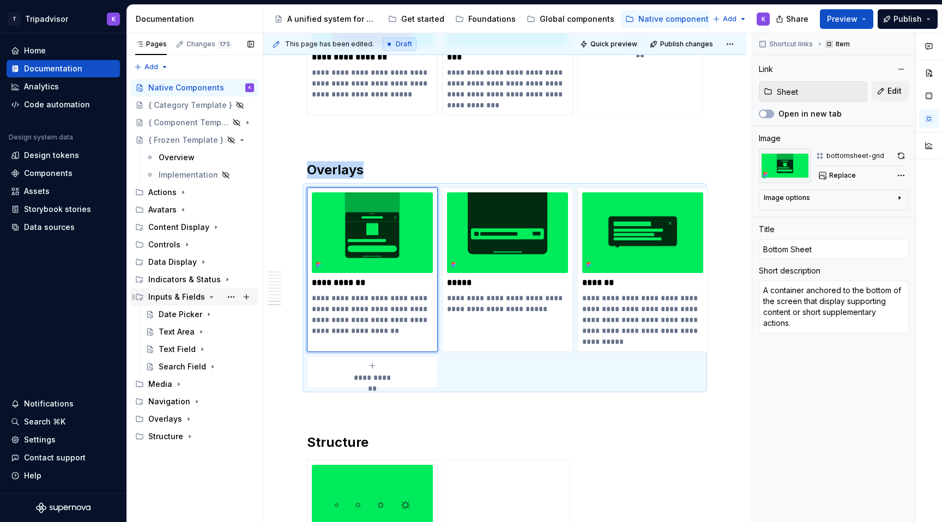
click at [211, 297] on icon "Page tree" at bounding box center [212, 297] width 3 height 1
click at [188, 349] on icon "Page tree" at bounding box center [188, 349] width 9 height 9
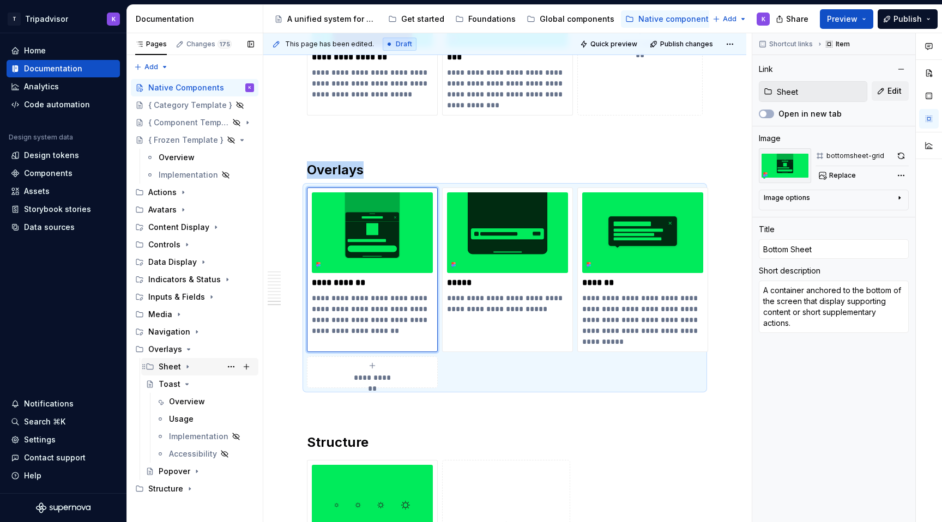
click at [187, 366] on icon "Page tree" at bounding box center [187, 367] width 1 height 3
click at [190, 382] on div "Bottom Sheet" at bounding box center [189, 384] width 41 height 11
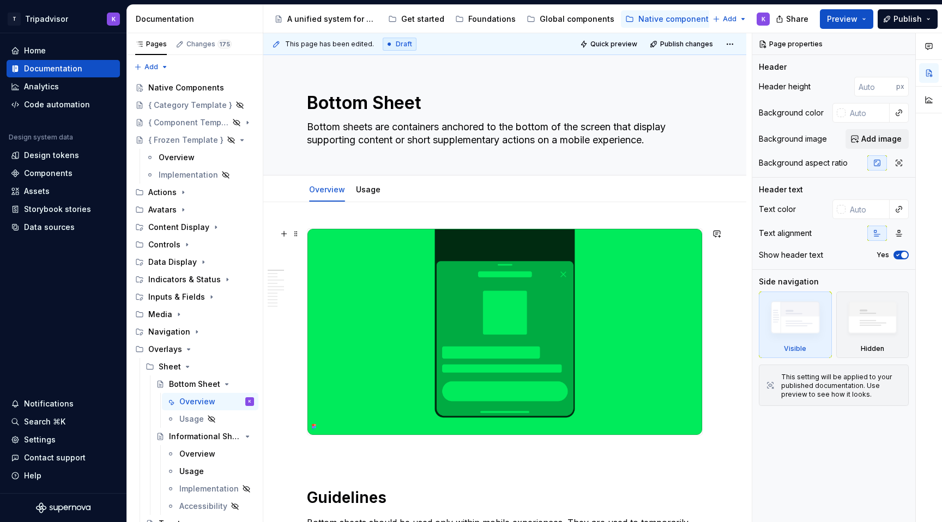
click at [646, 299] on img at bounding box center [505, 332] width 395 height 206
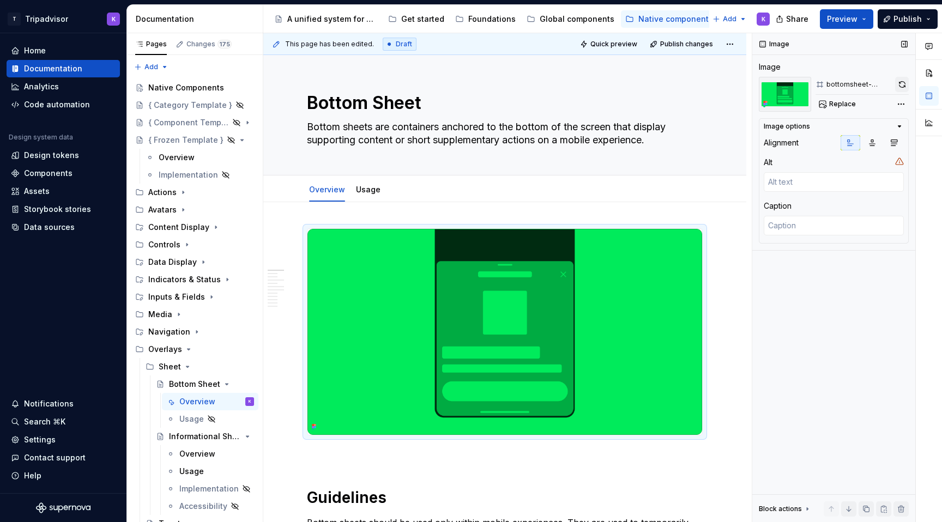
click at [902, 83] on button "button" at bounding box center [902, 84] width 14 height 15
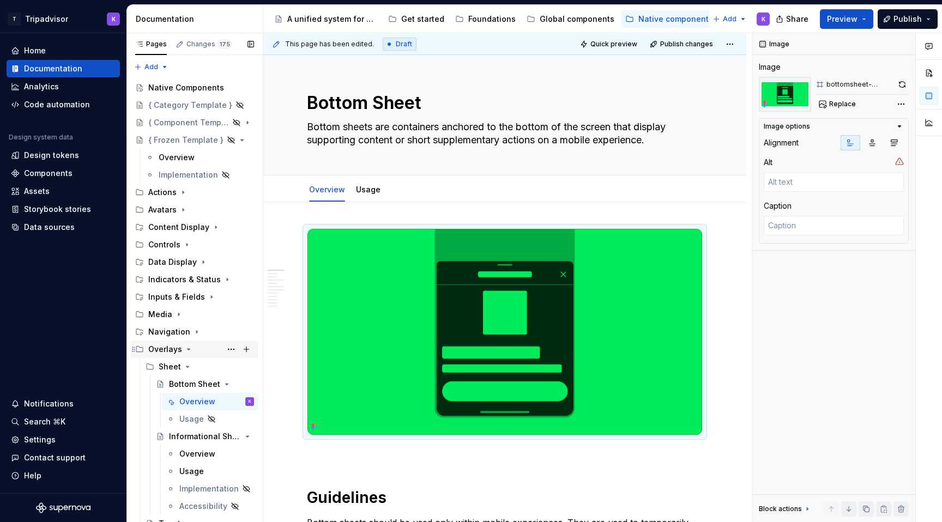
click at [185, 350] on icon "Page tree" at bounding box center [188, 349] width 9 height 9
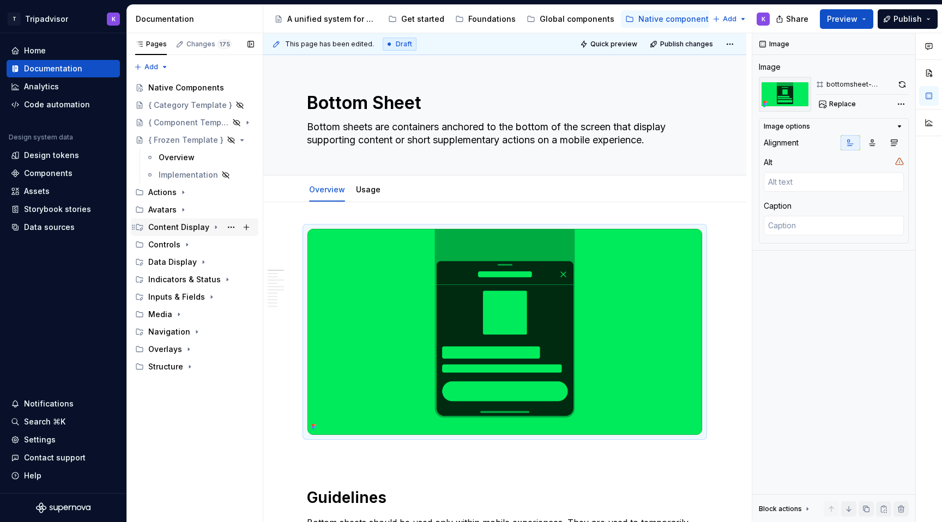
click at [212, 225] on icon "Page tree" at bounding box center [216, 227] width 9 height 9
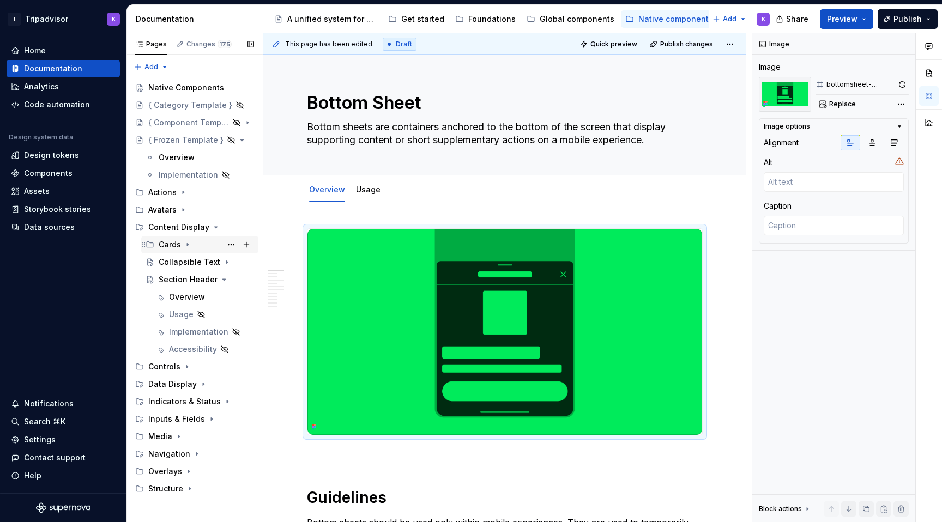
click at [184, 245] on icon "Page tree" at bounding box center [187, 245] width 9 height 9
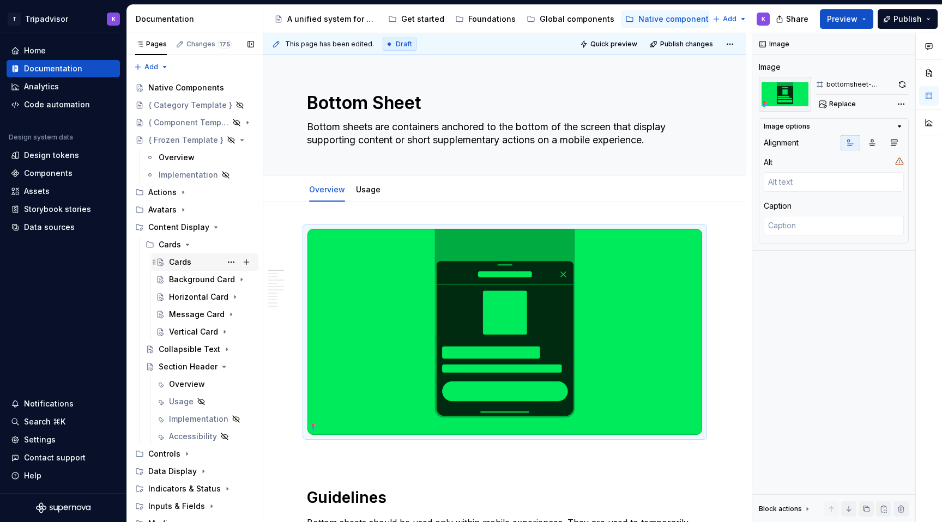
click at [200, 263] on div "Cards" at bounding box center [211, 262] width 85 height 15
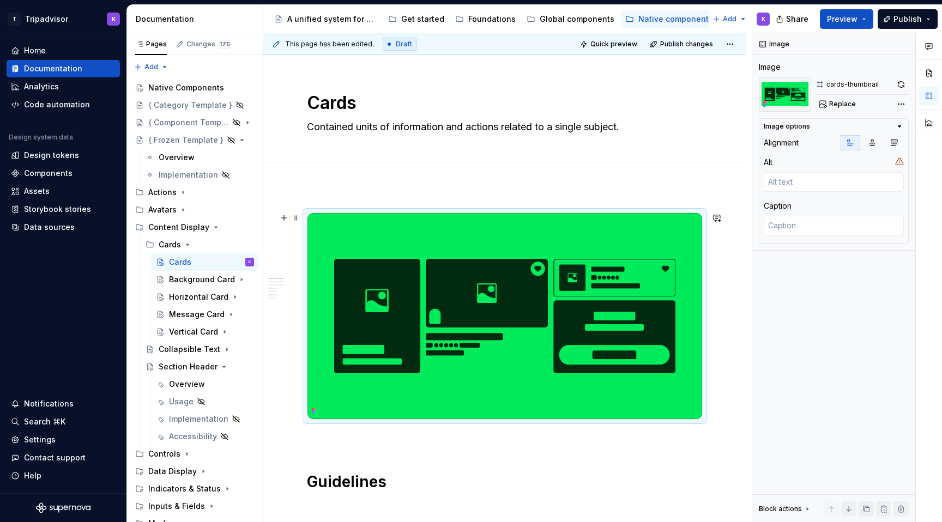
click at [437, 287] on img at bounding box center [505, 316] width 395 height 206
click at [901, 85] on button "button" at bounding box center [901, 84] width 15 height 15
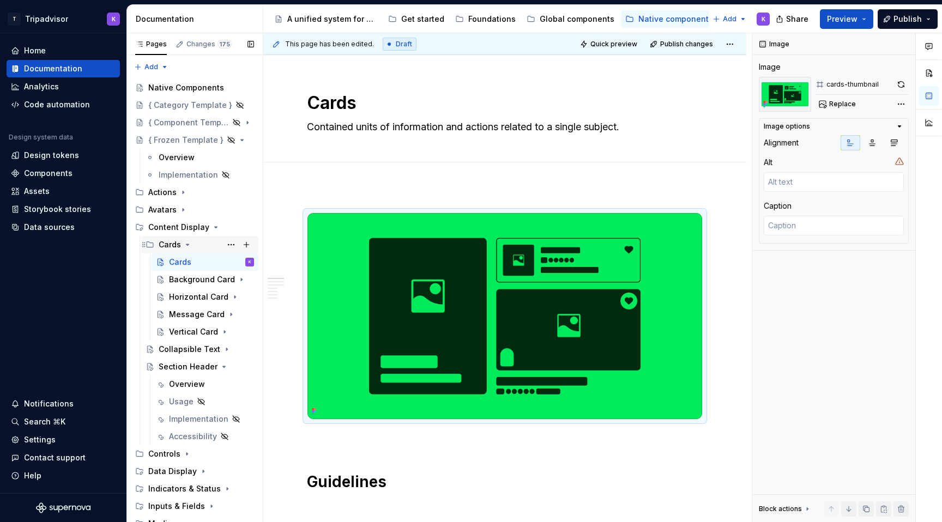
click at [188, 246] on icon "Page tree" at bounding box center [187, 245] width 9 height 9
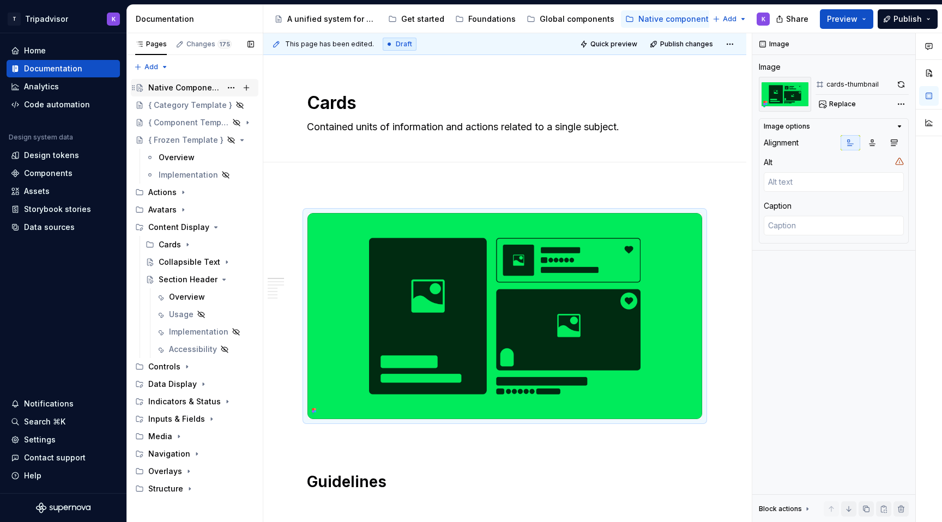
click at [197, 91] on div "Native Components" at bounding box center [184, 87] width 73 height 11
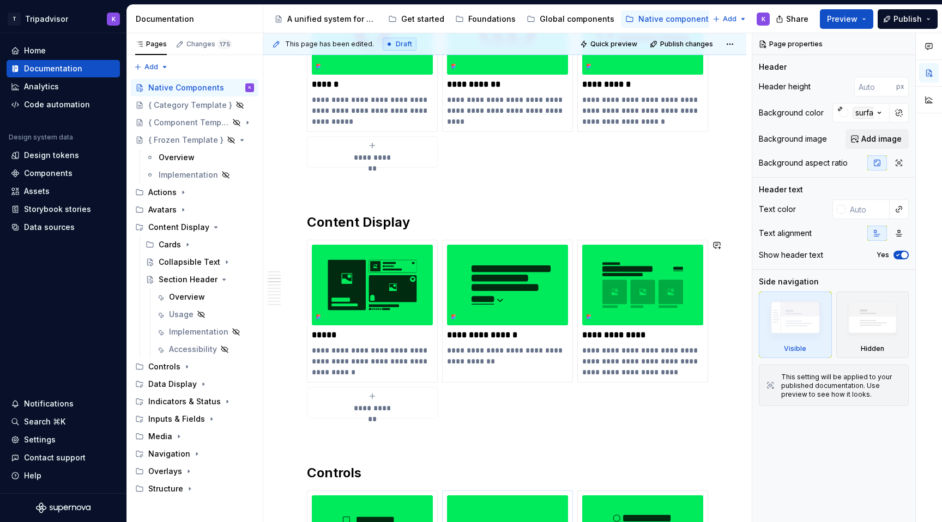
scroll to position [657, 0]
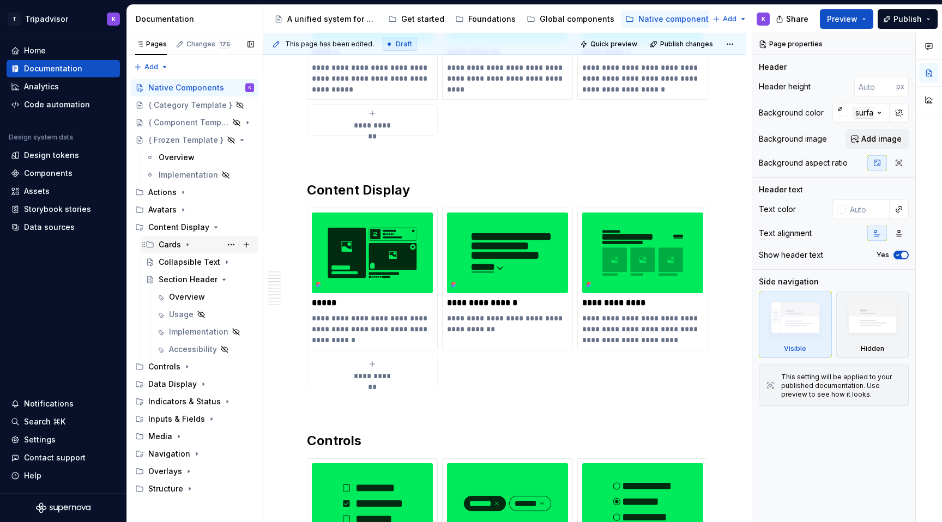
click at [190, 241] on icon "Page tree" at bounding box center [187, 245] width 9 height 9
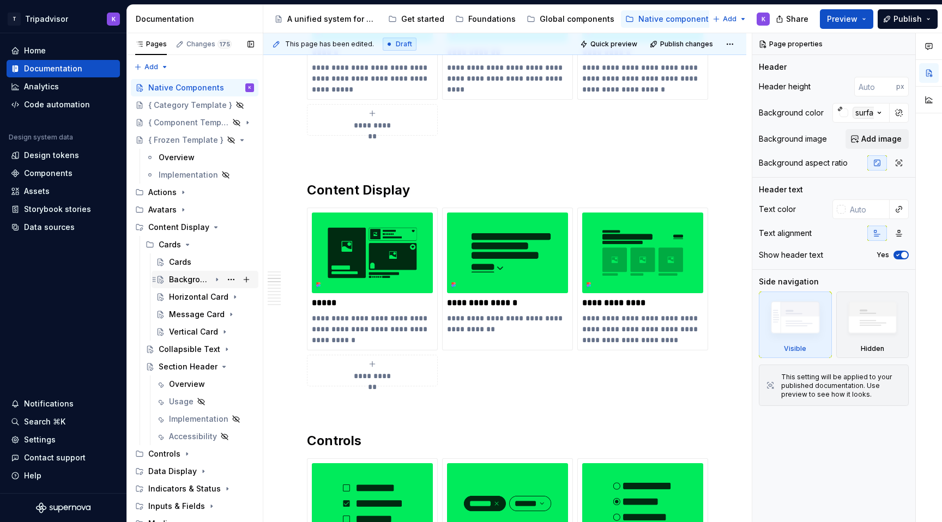
click at [216, 279] on icon "Page tree" at bounding box center [217, 279] width 9 height 9
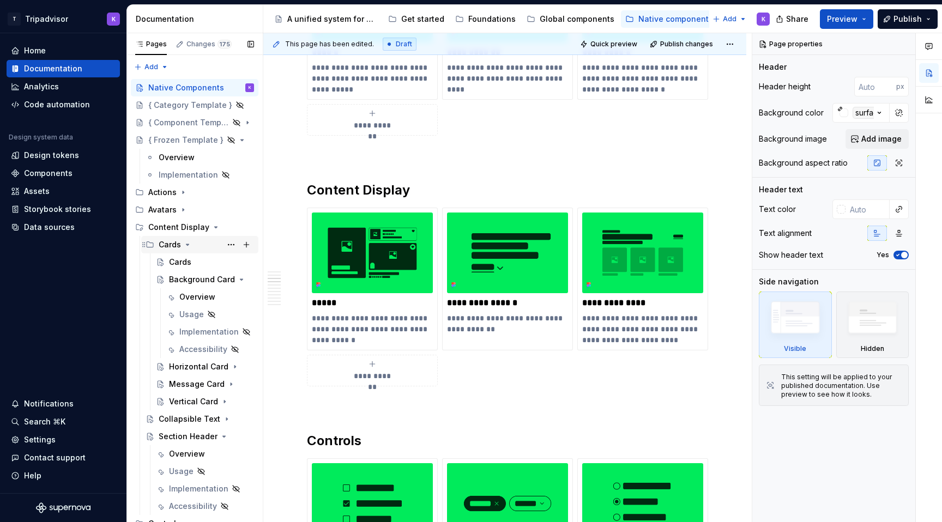
click at [184, 243] on icon "Page tree" at bounding box center [187, 245] width 9 height 9
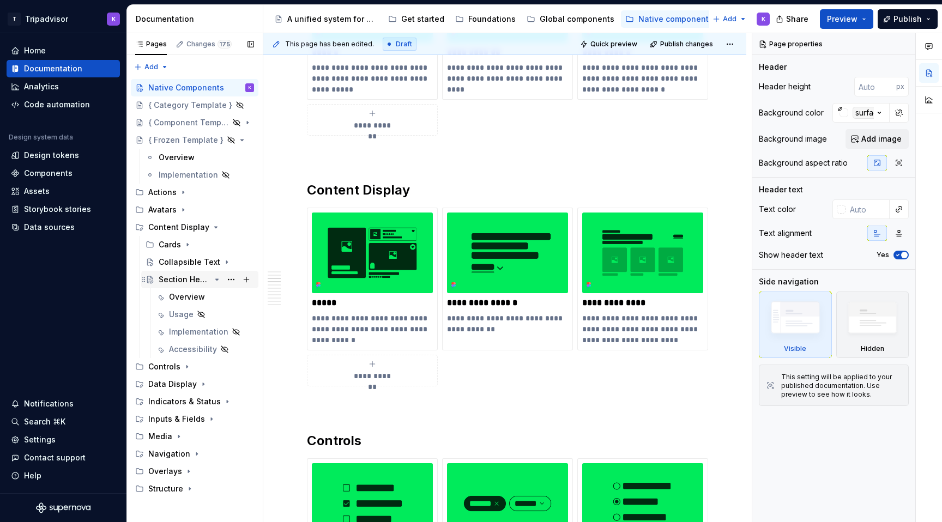
click at [213, 279] on icon "Page tree" at bounding box center [217, 279] width 9 height 9
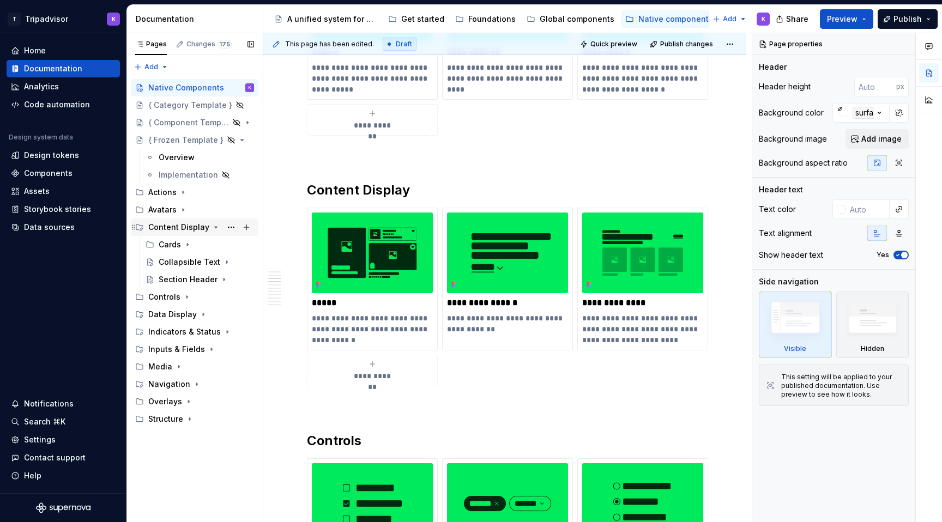
click at [212, 224] on icon "Page tree" at bounding box center [216, 227] width 9 height 9
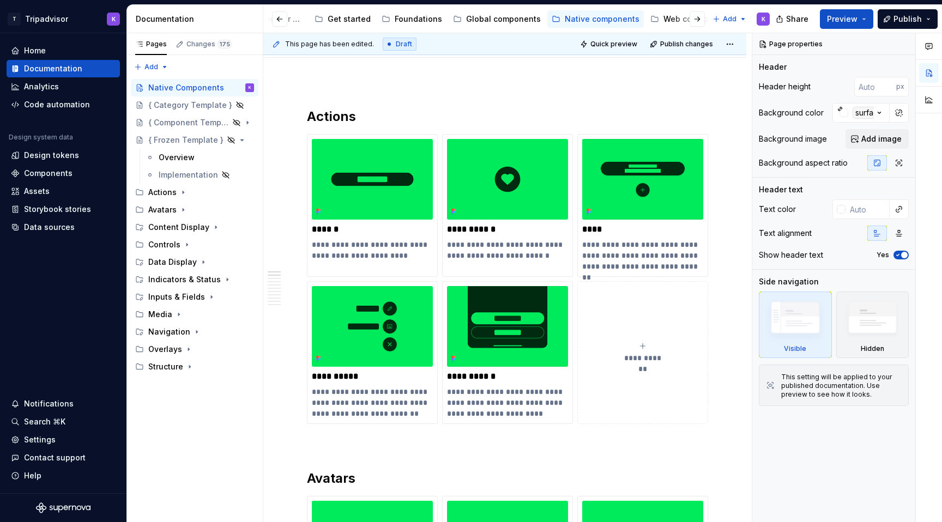
scroll to position [0, 187]
click at [555, 17] on div "Web components" at bounding box center [583, 19] width 67 height 11
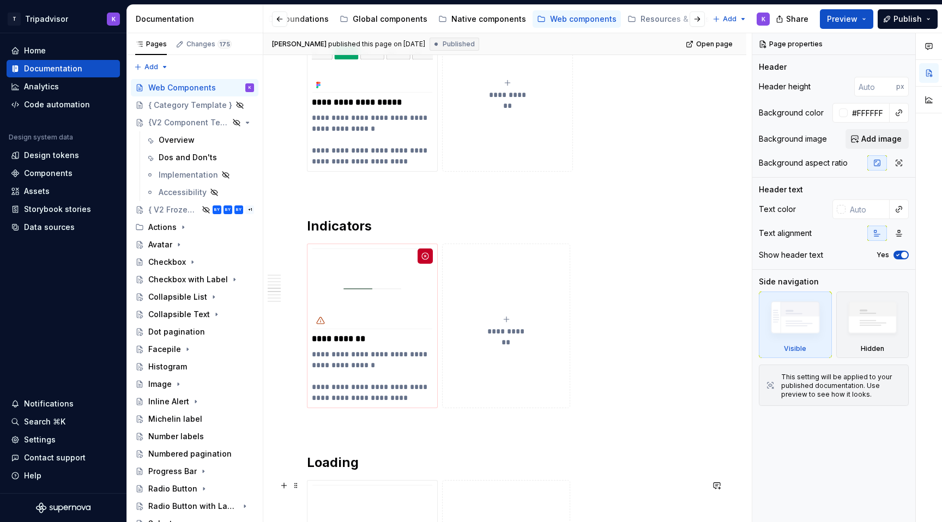
scroll to position [982, 0]
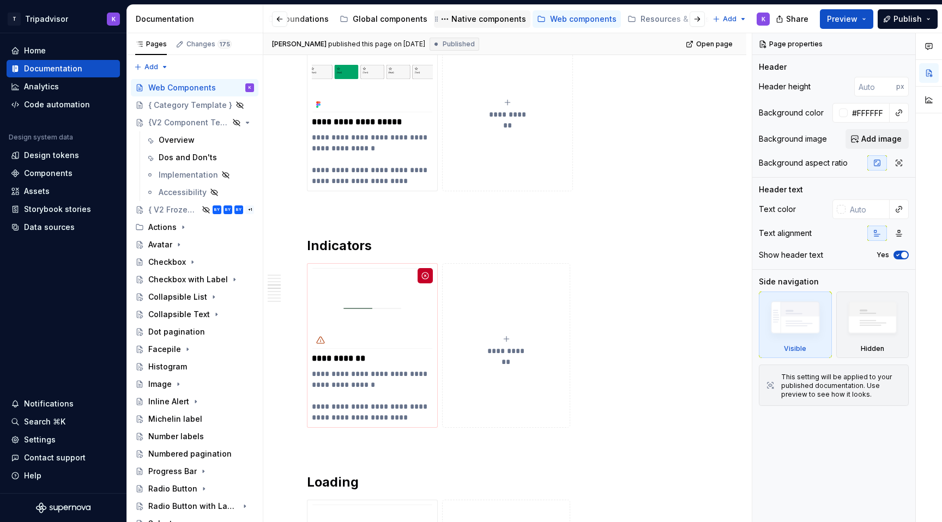
click at [486, 20] on div "Native components" at bounding box center [489, 19] width 75 height 11
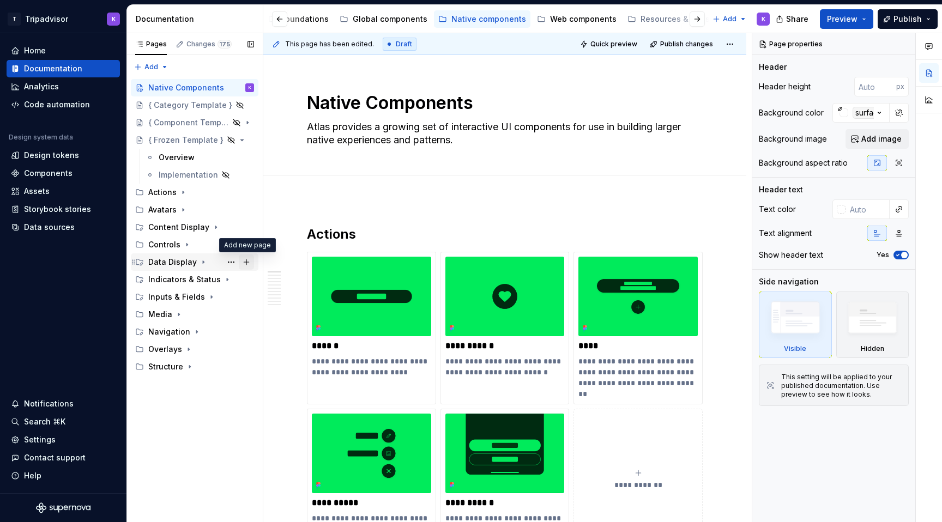
type textarea "*"
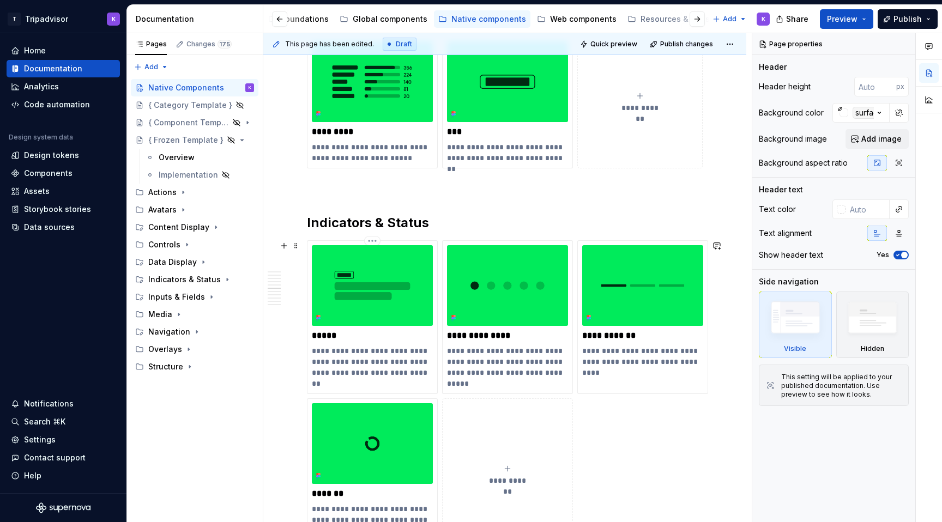
scroll to position [1478, 0]
